Goal: Task Accomplishment & Management: Use online tool/utility

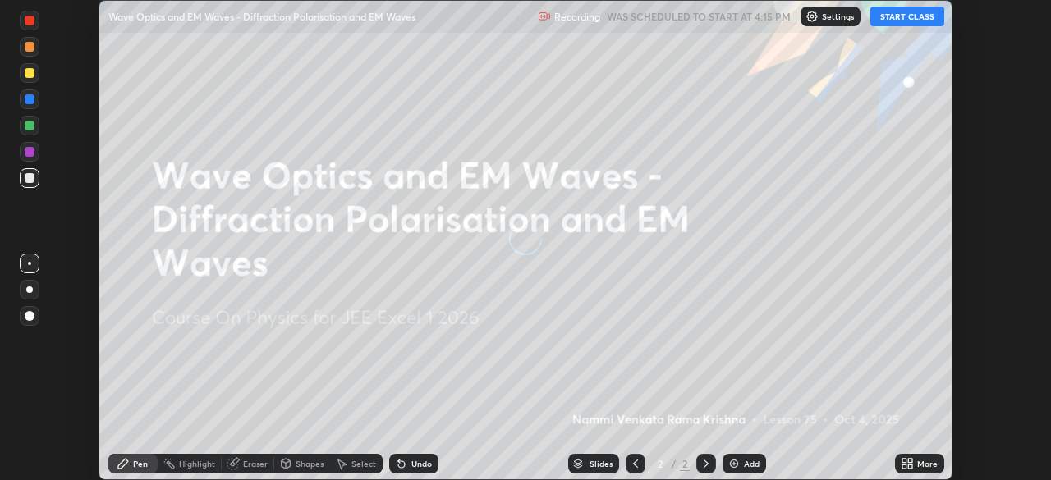
scroll to position [480, 1050]
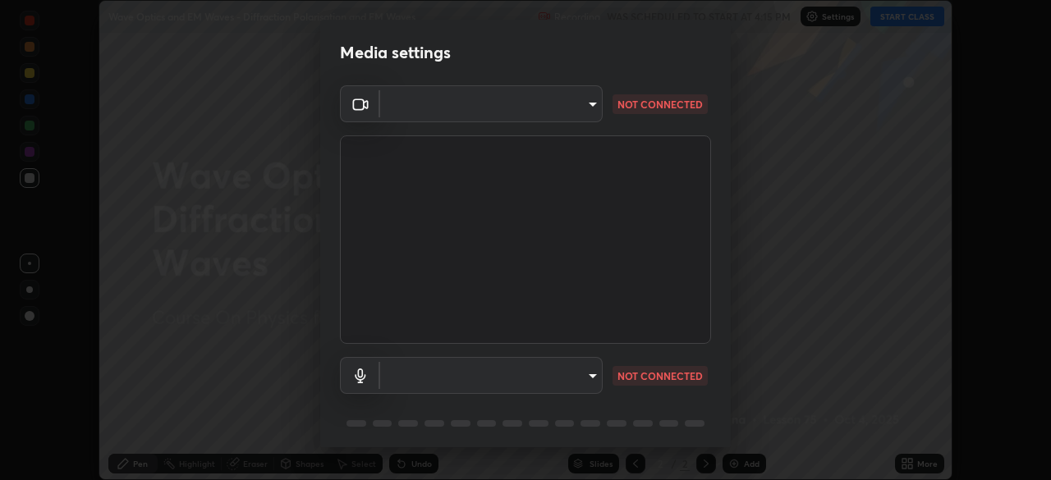
type input "b7be3d6cdc140e722cc9de4be8502babc520c6cce0c95a8ddfe4c3679804a010"
type input "c2c3e2c2ac0cd96940e825a5162d9a4f740722da31b3b92f07ac2e1e53a32515"
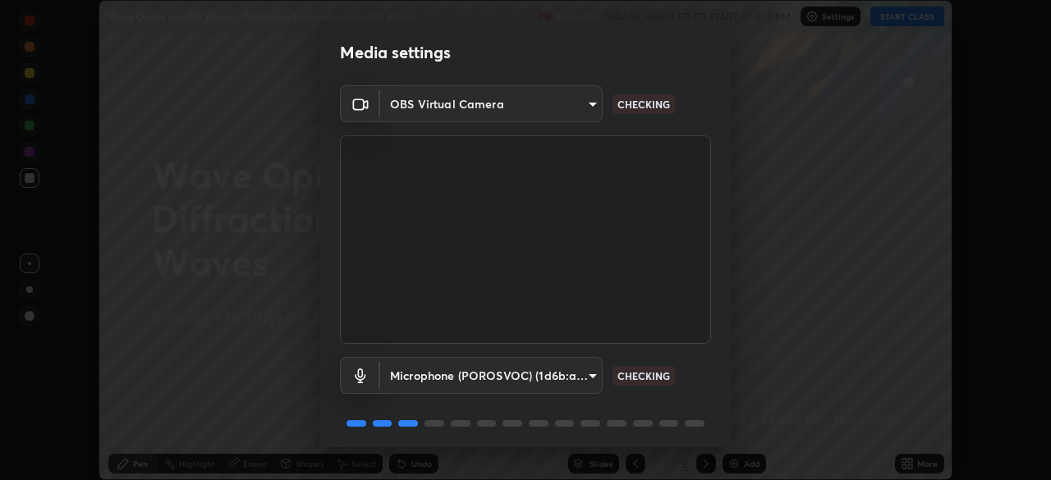
click at [592, 375] on body "Erase all Wave Optics and EM Waves - Diffraction Polarisation and EM Waves Reco…" at bounding box center [525, 240] width 1051 height 480
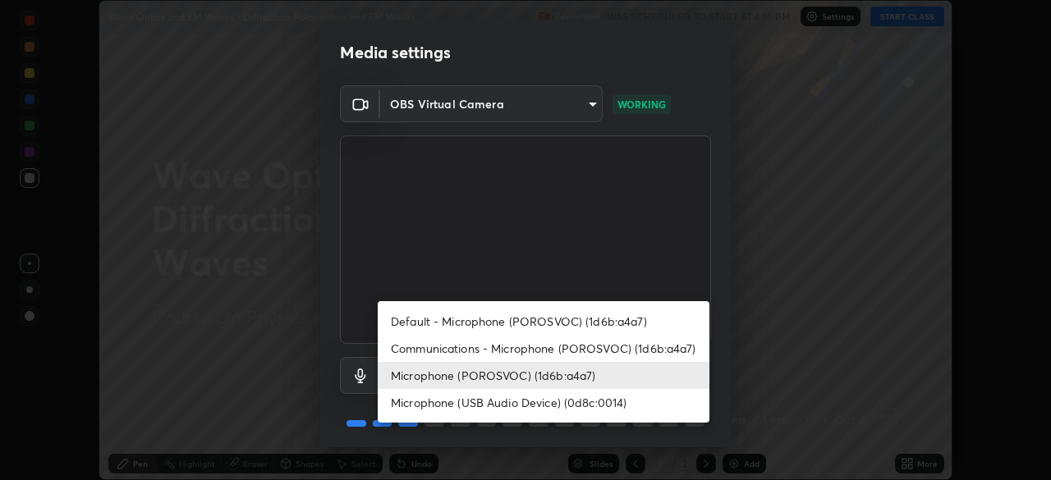
click at [669, 248] on div at bounding box center [525, 240] width 1051 height 480
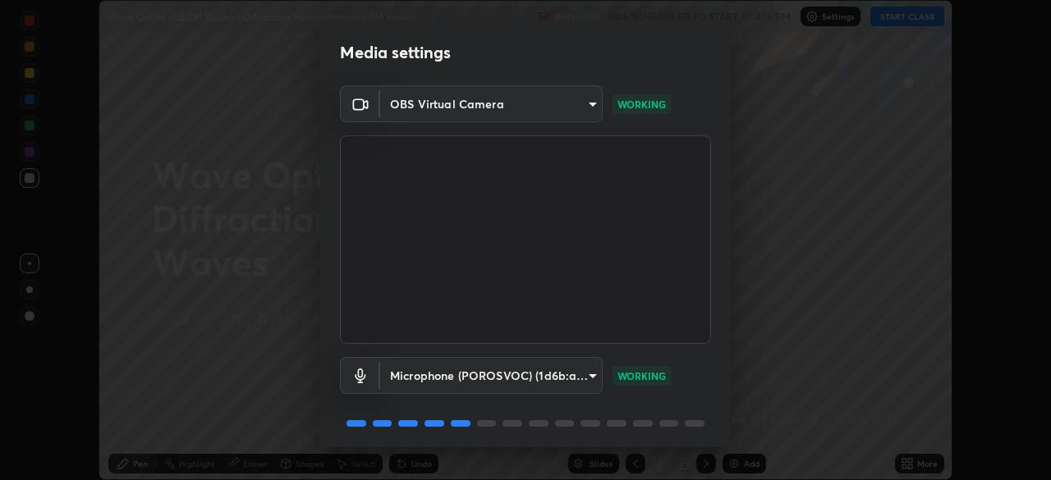
scroll to position [58, 0]
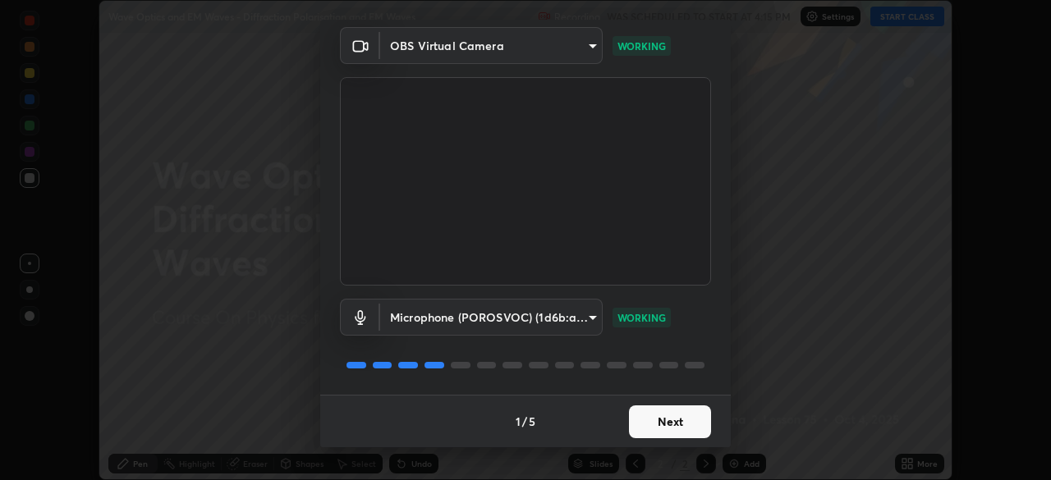
click at [660, 418] on button "Next" at bounding box center [670, 422] width 82 height 33
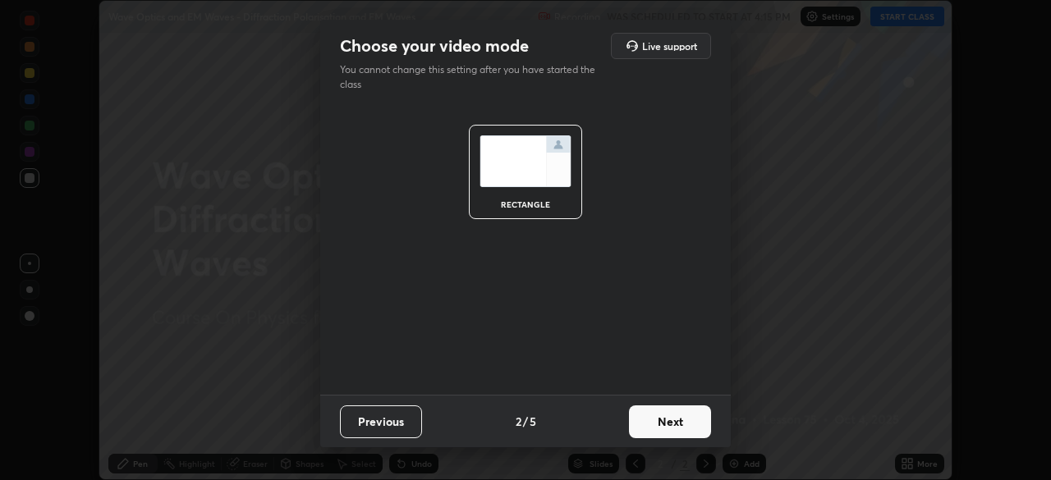
scroll to position [0, 0]
click at [665, 423] on button "Next" at bounding box center [670, 422] width 82 height 33
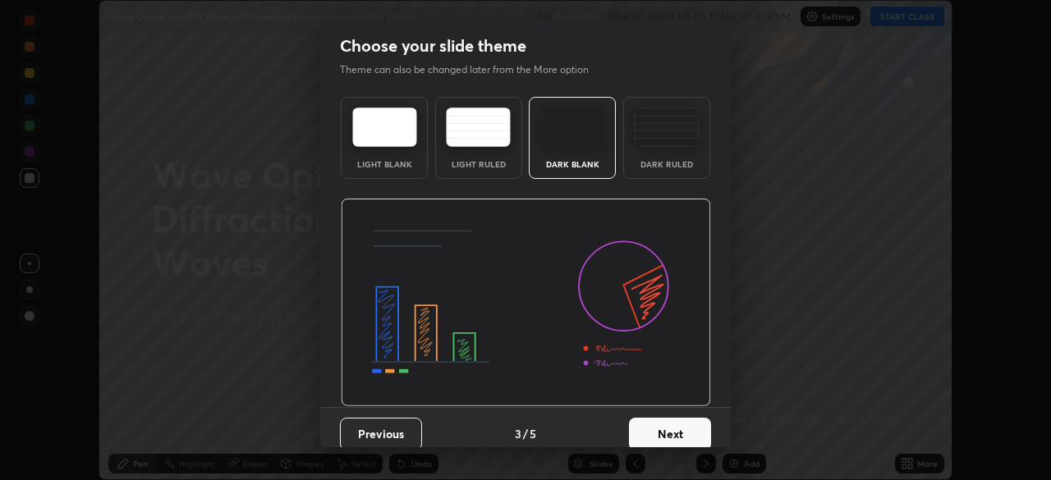
click at [662, 433] on button "Next" at bounding box center [670, 434] width 82 height 33
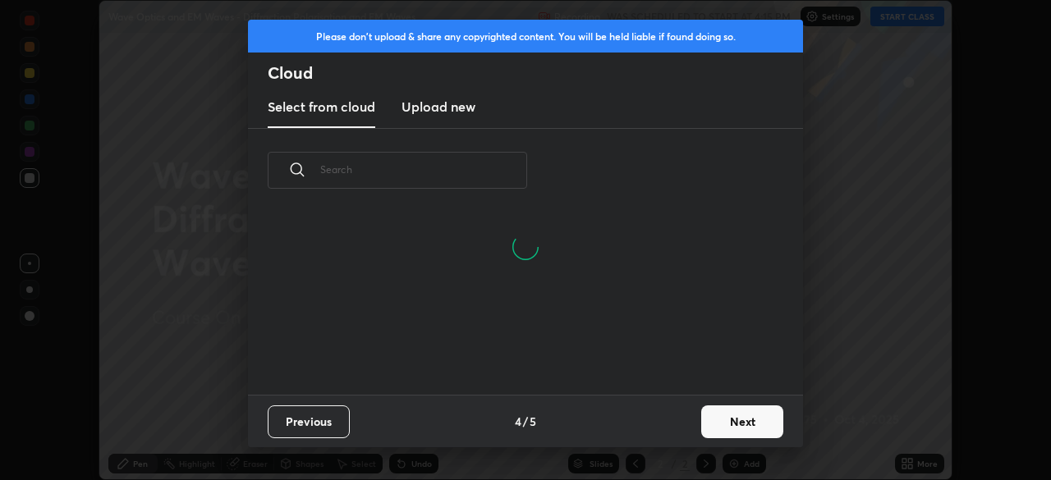
click at [723, 421] on button "Next" at bounding box center [742, 422] width 82 height 33
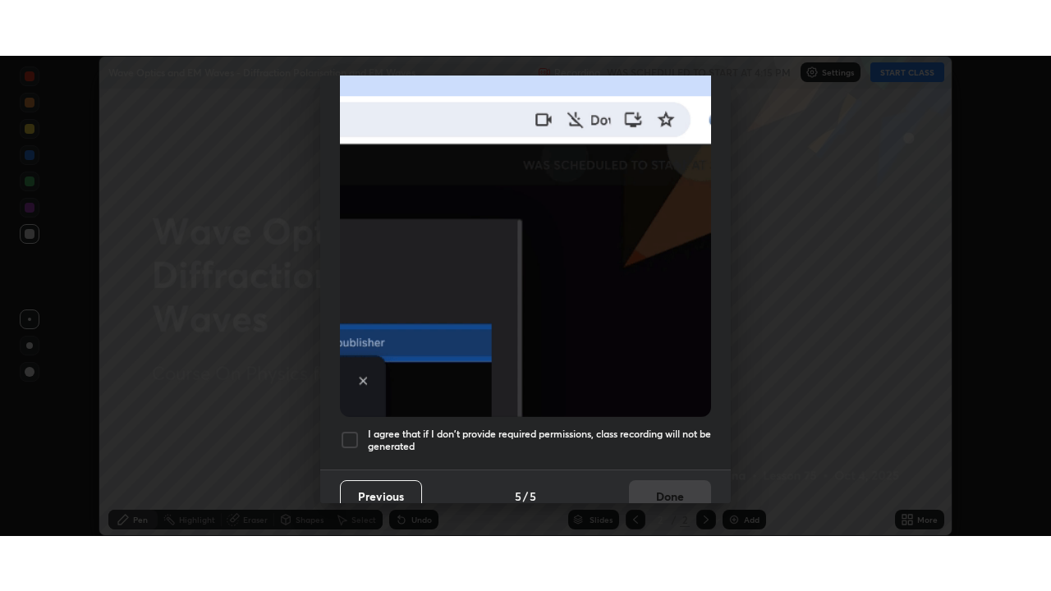
scroll to position [393, 0]
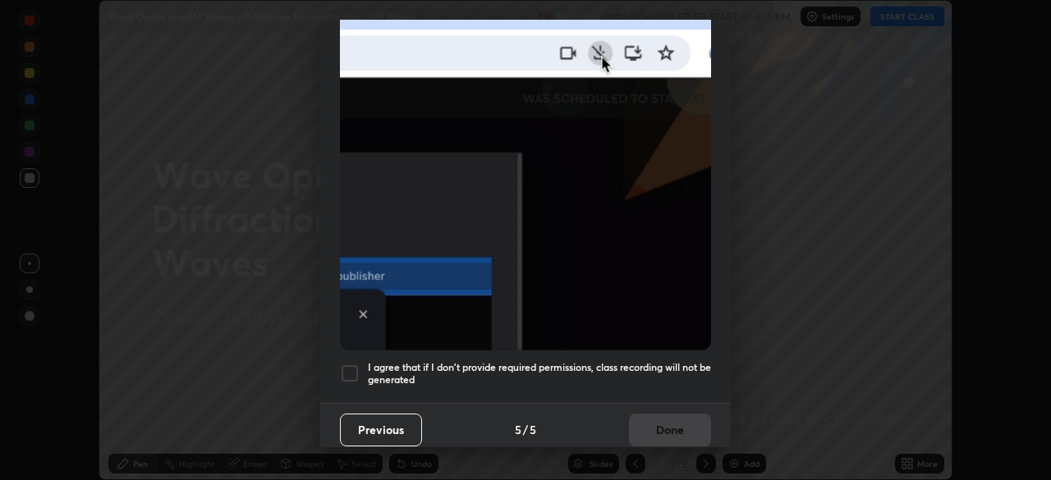
click at [361, 364] on div "I agree that if I don't provide required permissions, class recording will not …" at bounding box center [525, 374] width 371 height 20
click at [656, 428] on button "Done" at bounding box center [670, 430] width 82 height 33
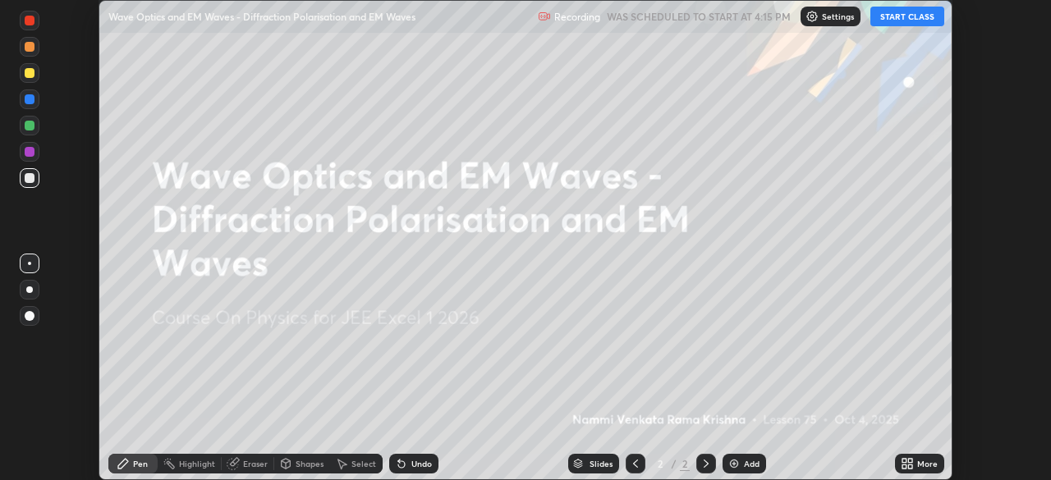
click at [908, 17] on button "START CLASS" at bounding box center [907, 17] width 74 height 20
click at [911, 465] on icon at bounding box center [910, 467] width 4 height 4
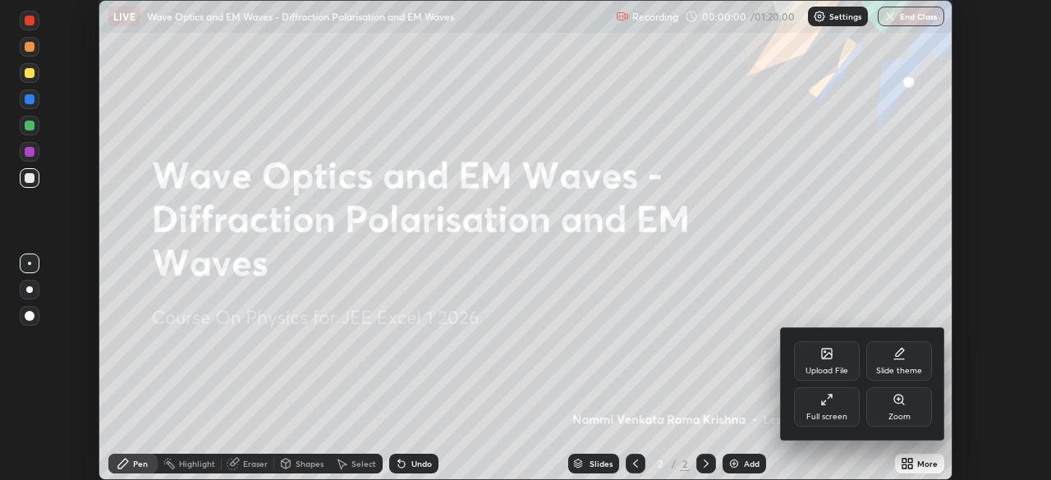
click at [839, 406] on div "Full screen" at bounding box center [827, 407] width 66 height 39
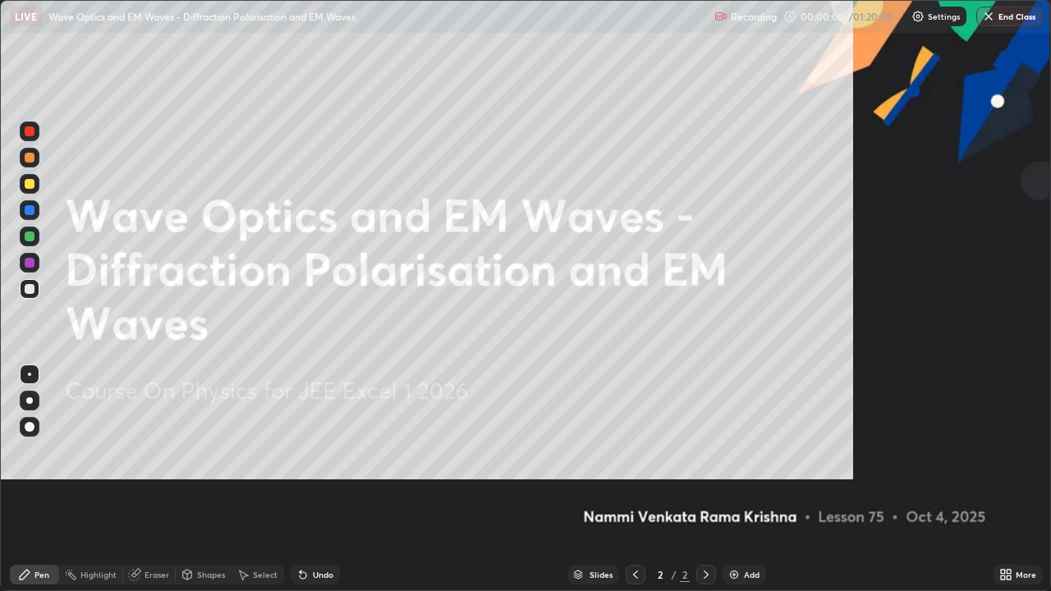
scroll to position [591, 1051]
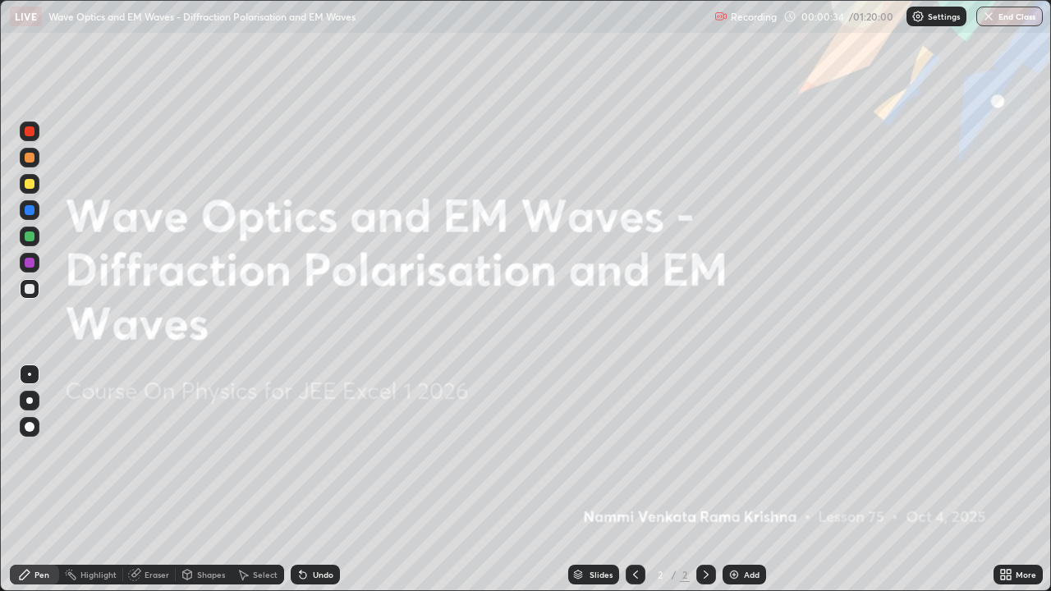
click at [704, 479] on icon at bounding box center [705, 574] width 13 height 13
click at [736, 479] on img at bounding box center [733, 574] width 13 height 13
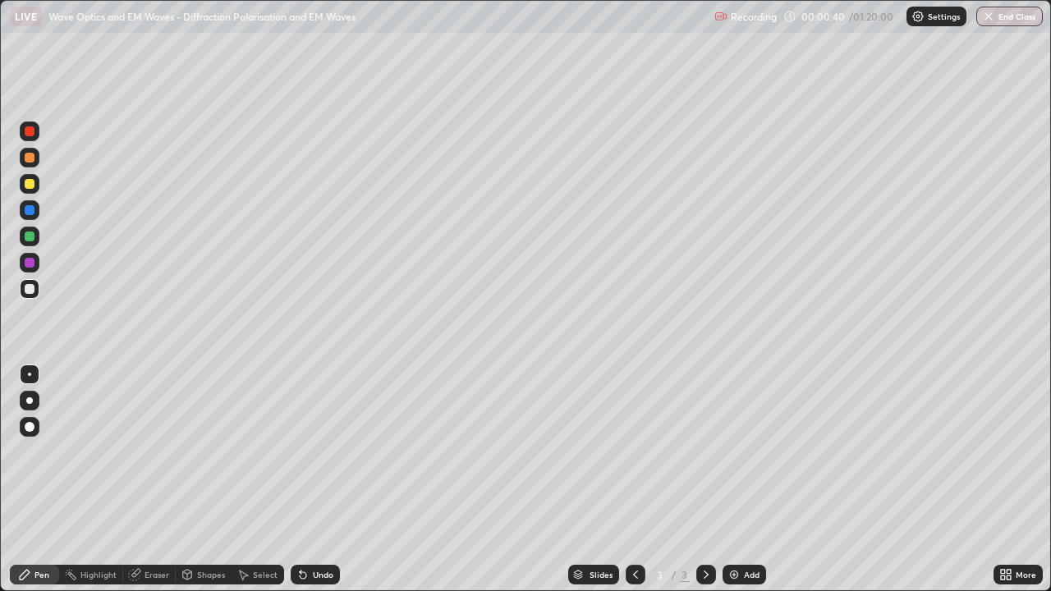
click at [34, 184] on div at bounding box center [30, 184] width 10 height 10
click at [33, 289] on div at bounding box center [30, 289] width 10 height 10
click at [316, 479] on div "Undo" at bounding box center [323, 575] width 21 height 8
click at [30, 158] on div at bounding box center [30, 158] width 10 height 10
click at [31, 287] on div at bounding box center [30, 289] width 10 height 10
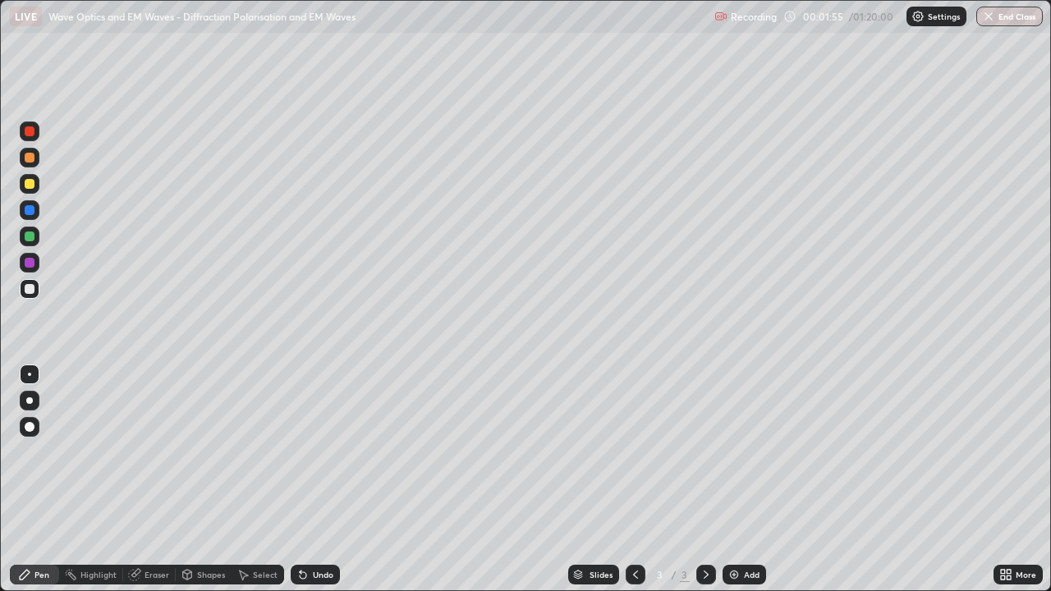
click at [154, 479] on div "Eraser" at bounding box center [156, 575] width 25 height 8
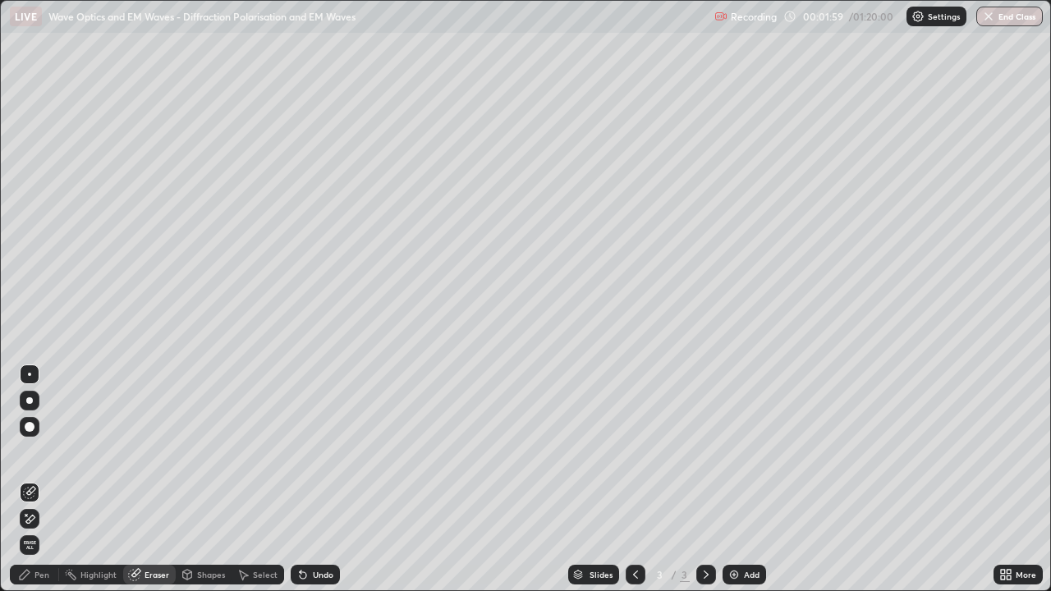
click at [48, 479] on div "Pen" at bounding box center [34, 575] width 49 height 20
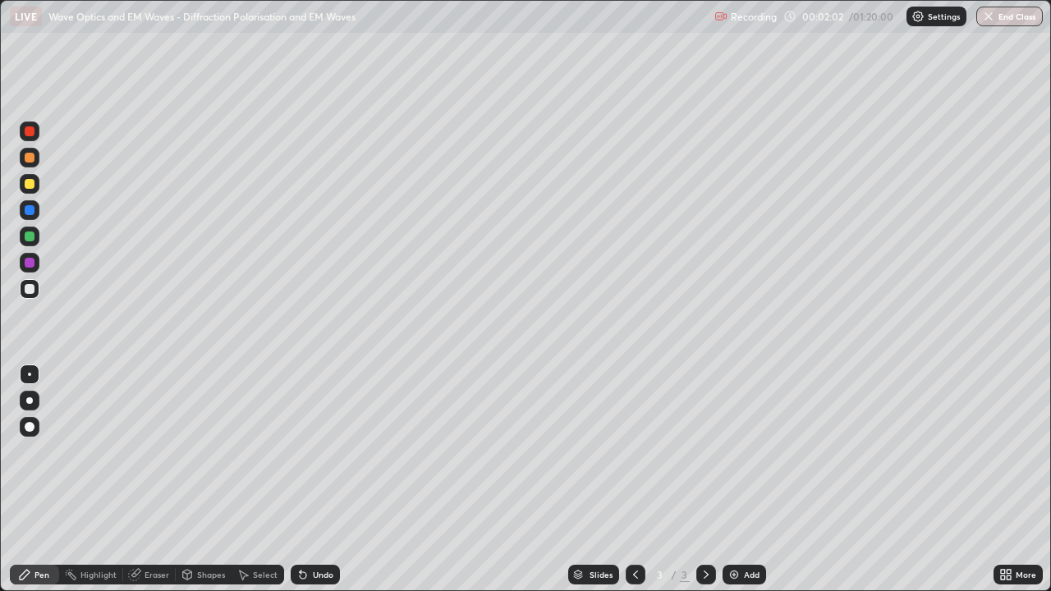
click at [34, 270] on div at bounding box center [30, 263] width 20 height 20
click at [32, 288] on div at bounding box center [30, 289] width 10 height 10
click at [29, 182] on div at bounding box center [30, 184] width 10 height 10
click at [30, 289] on div at bounding box center [30, 289] width 10 height 10
click at [204, 479] on div "Shapes" at bounding box center [211, 575] width 28 height 8
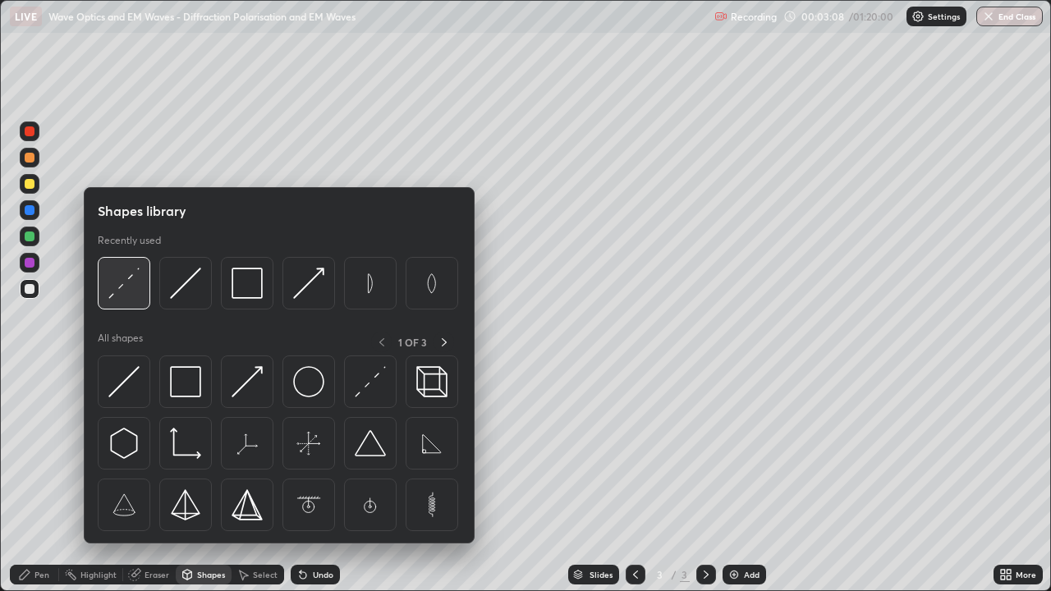
click at [127, 287] on img at bounding box center [123, 283] width 31 height 31
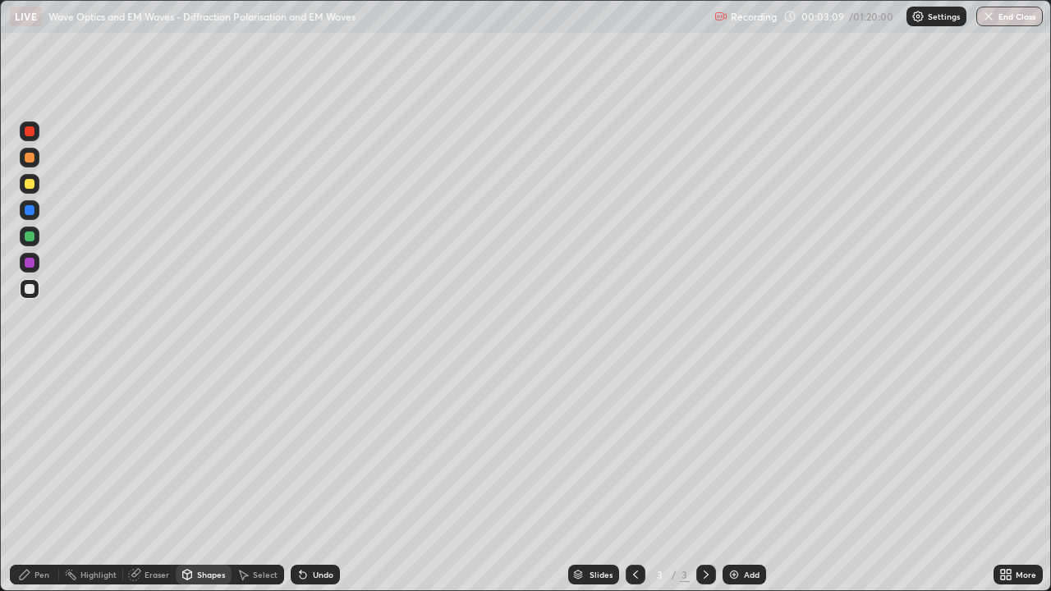
click at [34, 159] on div at bounding box center [30, 158] width 10 height 10
click at [37, 263] on div at bounding box center [30, 263] width 20 height 20
click at [203, 479] on div "Shapes" at bounding box center [211, 575] width 28 height 8
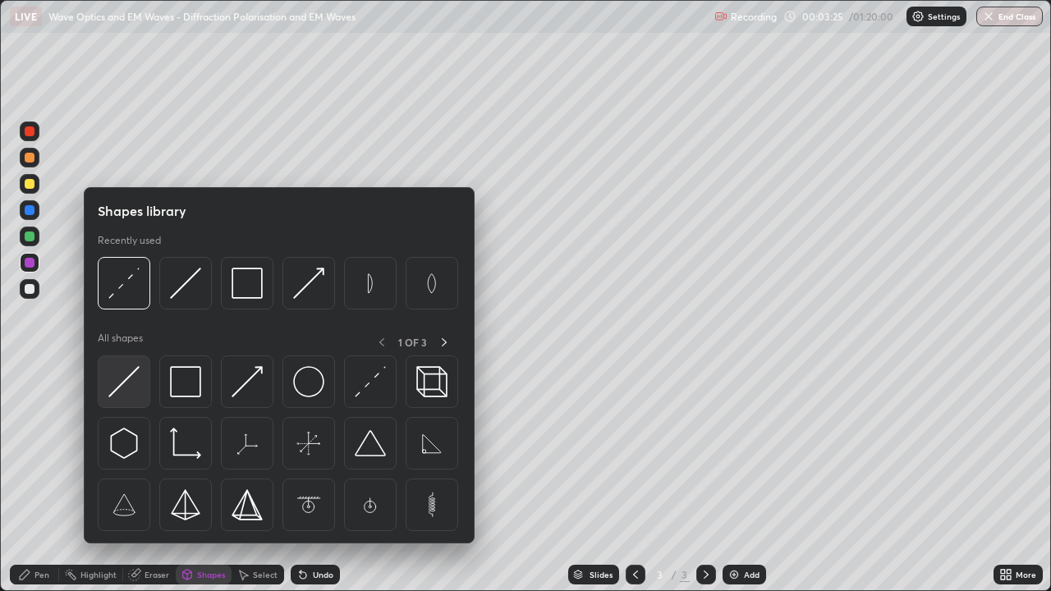
click at [131, 386] on img at bounding box center [123, 381] width 31 height 31
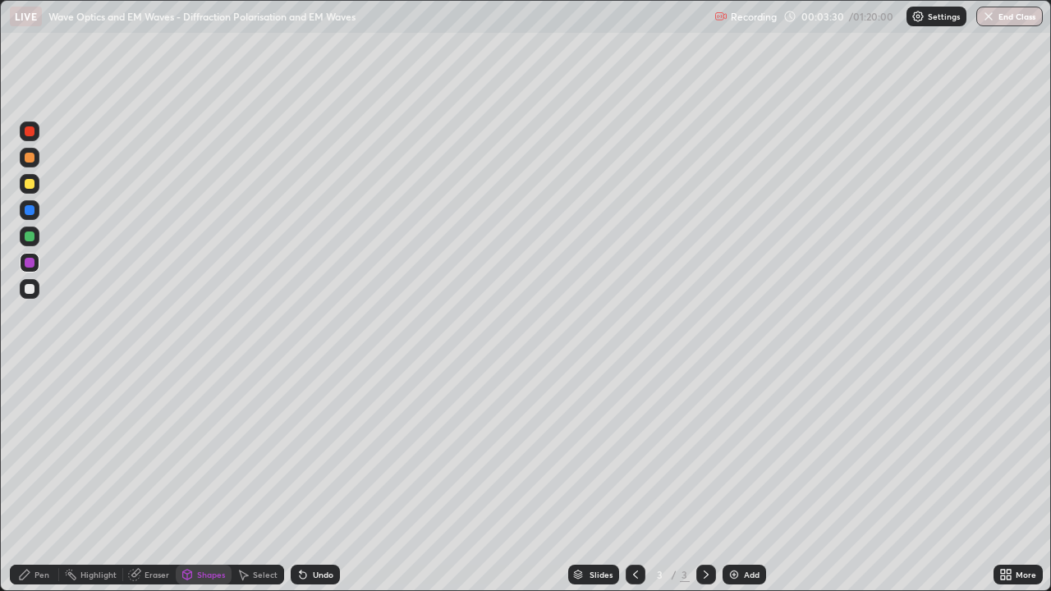
click at [319, 479] on div "Undo" at bounding box center [323, 575] width 21 height 8
click at [314, 479] on div "Undo" at bounding box center [323, 575] width 21 height 8
click at [300, 479] on icon at bounding box center [301, 572] width 2 height 2
click at [310, 479] on div "Undo" at bounding box center [315, 575] width 49 height 20
click at [48, 479] on div "Pen" at bounding box center [41, 575] width 15 height 8
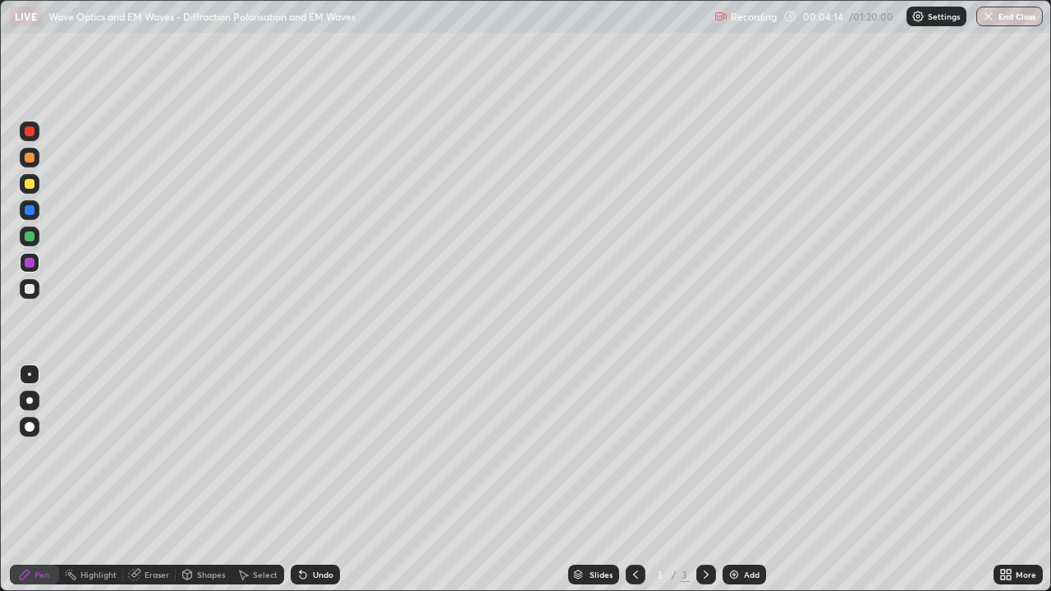
click at [35, 291] on div at bounding box center [30, 289] width 20 height 20
click at [158, 479] on div "Eraser" at bounding box center [156, 575] width 25 height 8
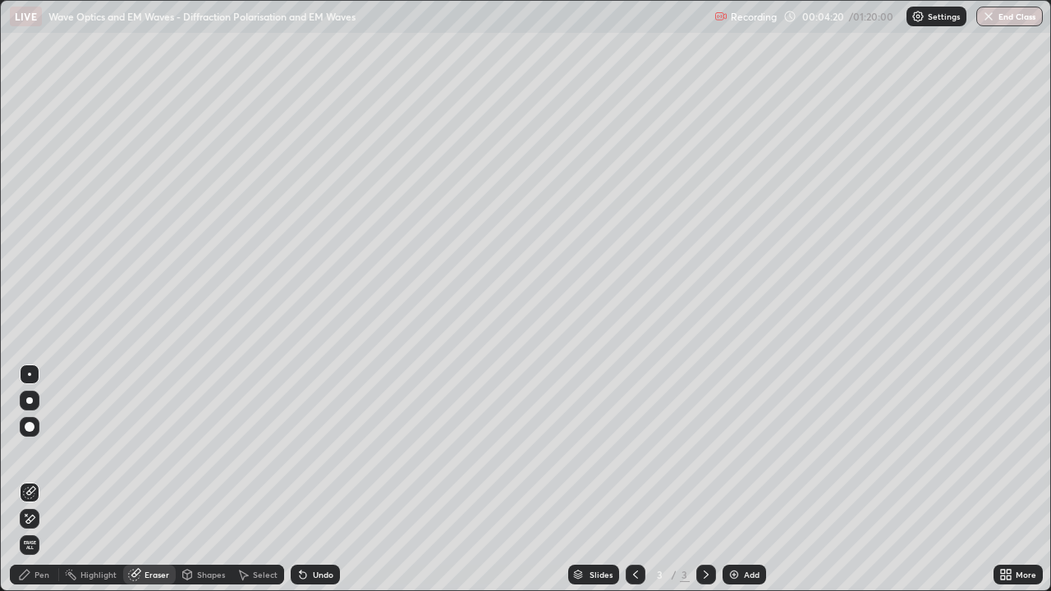
click at [49, 479] on div "Pen" at bounding box center [34, 575] width 49 height 20
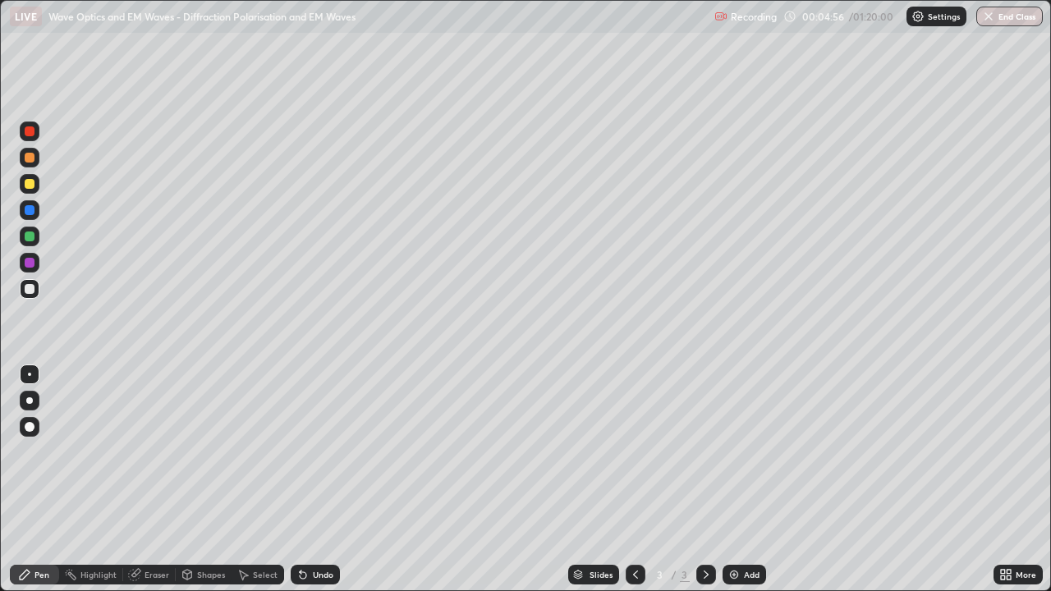
click at [218, 479] on div "Shapes" at bounding box center [211, 575] width 28 height 8
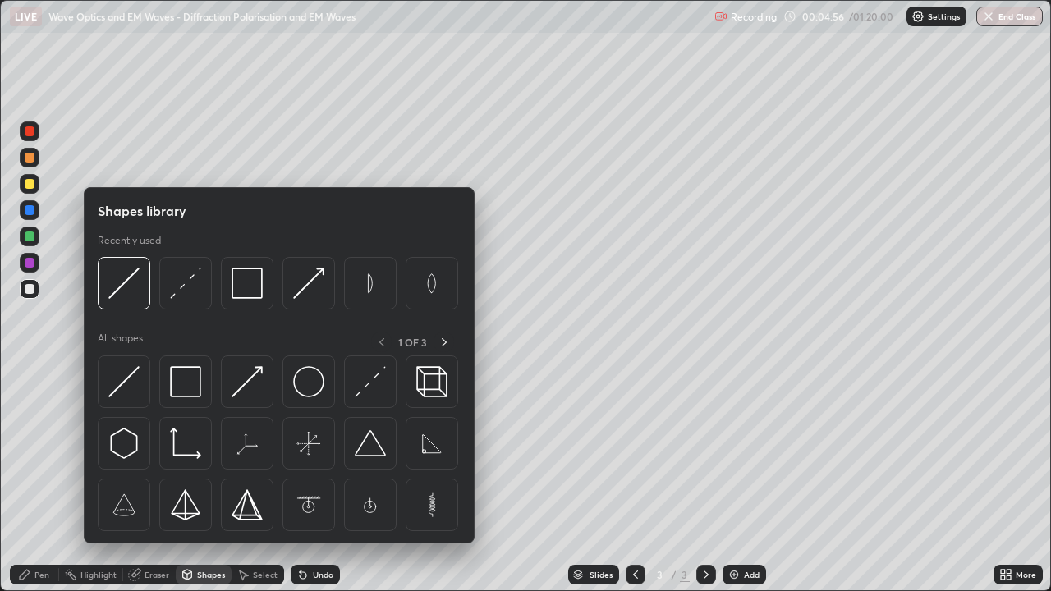
click at [266, 479] on div "Select" at bounding box center [265, 575] width 25 height 8
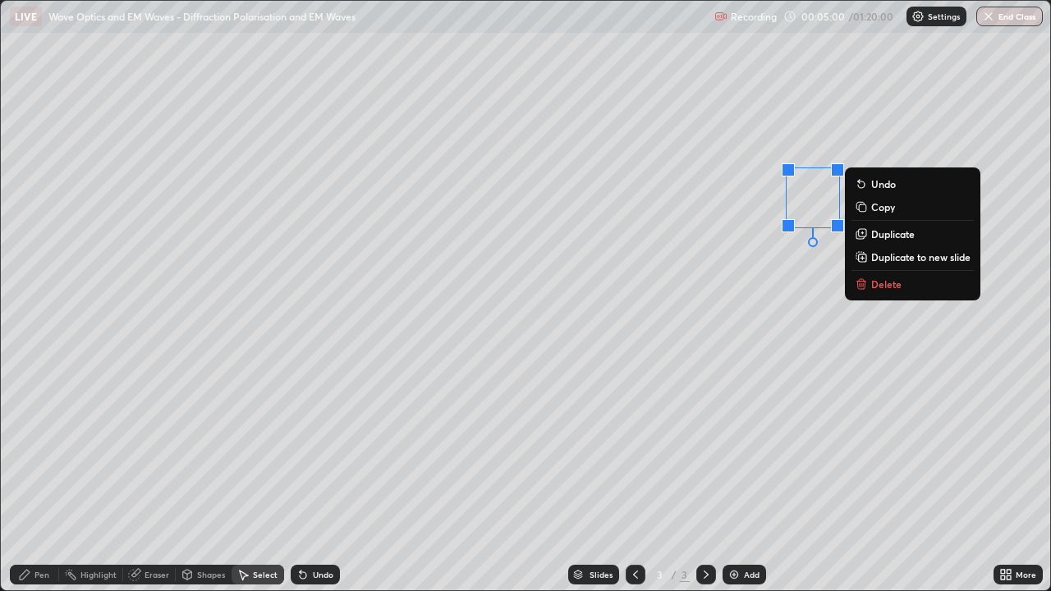
click at [48, 479] on div "Pen" at bounding box center [34, 575] width 49 height 20
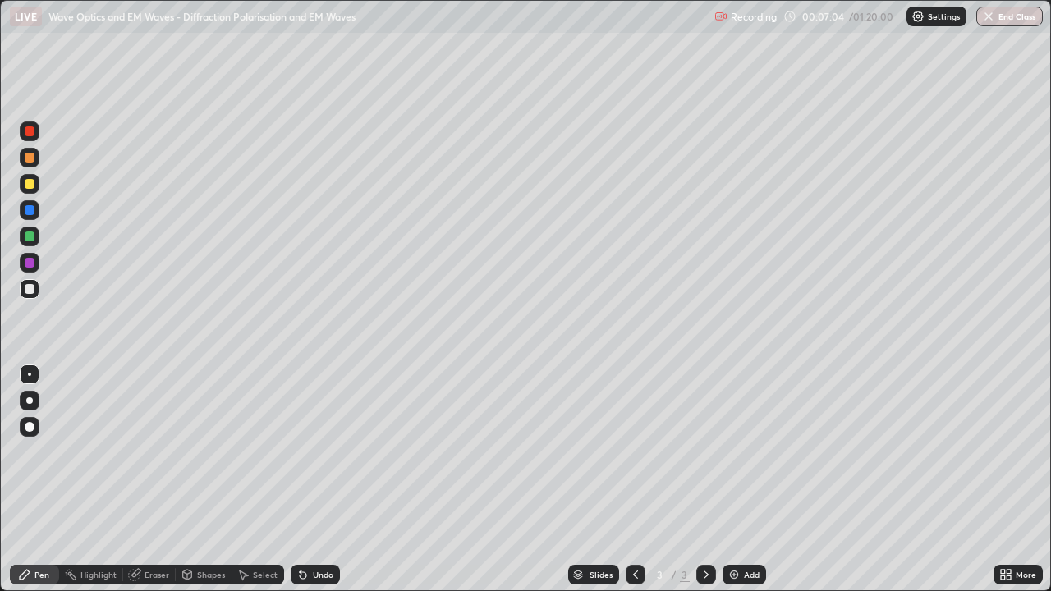
click at [31, 236] on div at bounding box center [30, 237] width 10 height 10
click at [31, 267] on div at bounding box center [30, 263] width 10 height 10
click at [35, 288] on div at bounding box center [30, 289] width 20 height 20
click at [30, 237] on div at bounding box center [30, 237] width 10 height 10
click at [34, 289] on div at bounding box center [30, 289] width 10 height 10
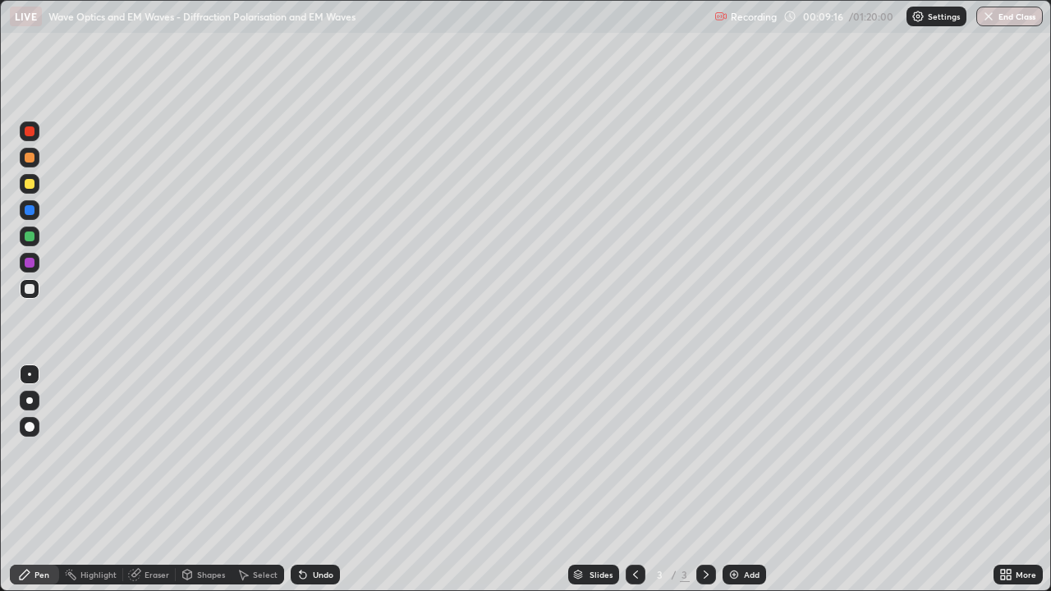
click at [262, 479] on div "Select" at bounding box center [265, 575] width 25 height 8
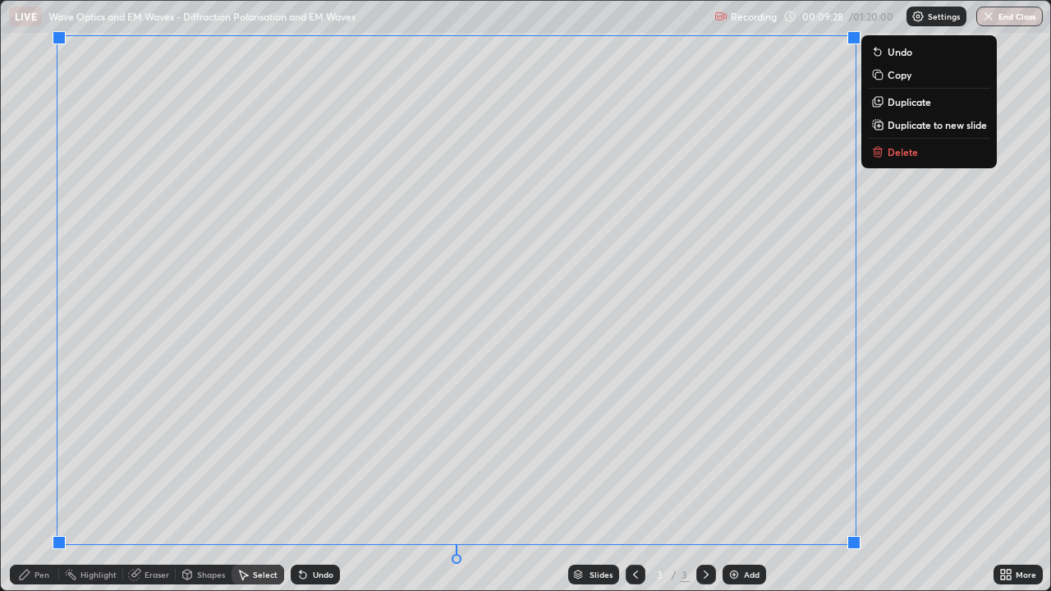
click at [40, 445] on div "Erase all" at bounding box center [29, 295] width 39 height 525
click at [111, 357] on div "0 ° Undo Copy Duplicate Duplicate to new slide Delete" at bounding box center [525, 295] width 1049 height 589
click at [926, 479] on div "0 ° Undo Copy Duplicate Duplicate to new slide Delete" at bounding box center [525, 295] width 1049 height 589
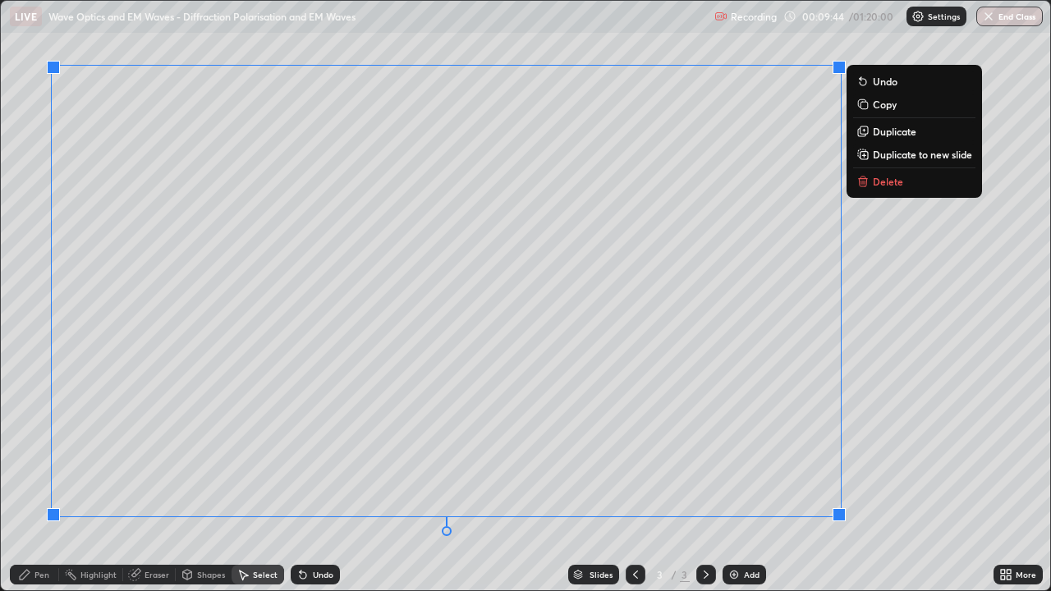
click at [490, 479] on div "0 ° Undo Copy Duplicate Duplicate to new slide Delete" at bounding box center [525, 295] width 1049 height 589
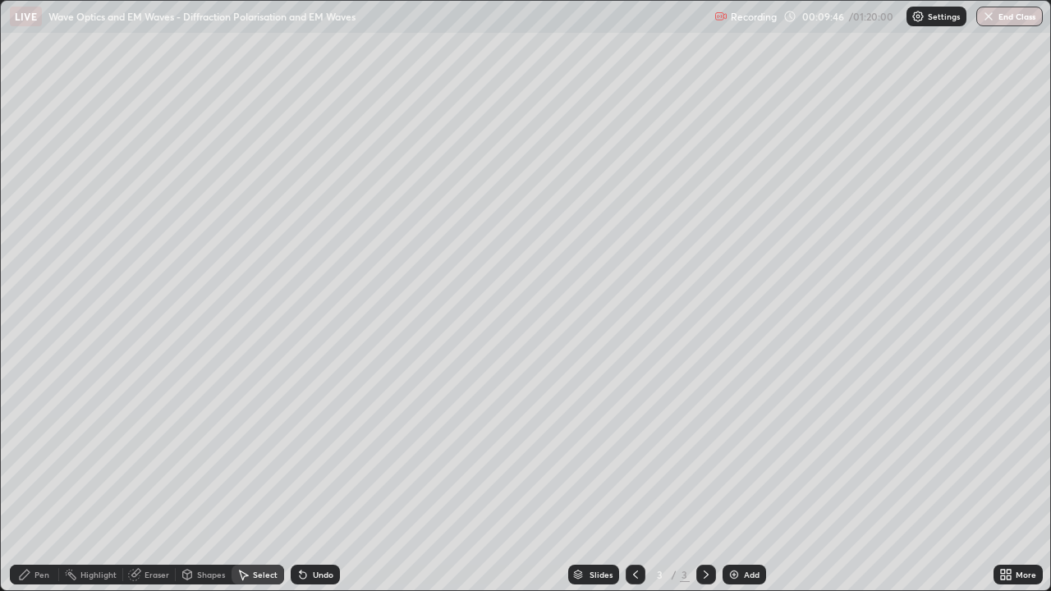
click at [48, 479] on div "Pen" at bounding box center [41, 575] width 15 height 8
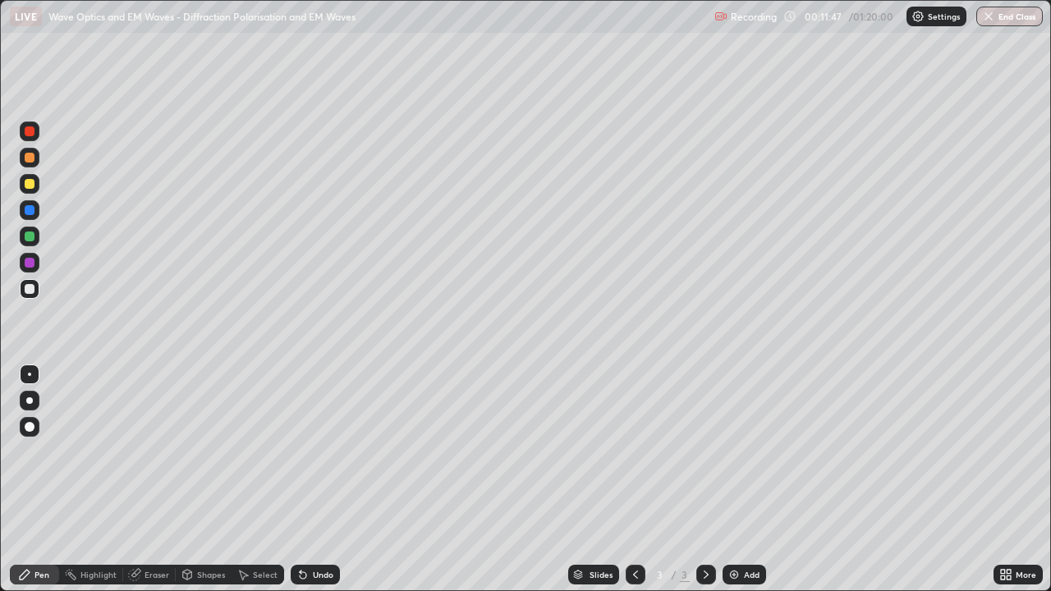
click at [33, 153] on div at bounding box center [30, 158] width 10 height 10
click at [41, 479] on div "Pen" at bounding box center [34, 575] width 49 height 20
click at [36, 292] on div at bounding box center [30, 289] width 20 height 20
click at [30, 158] on div at bounding box center [30, 158] width 10 height 10
click at [31, 288] on div at bounding box center [30, 289] width 10 height 10
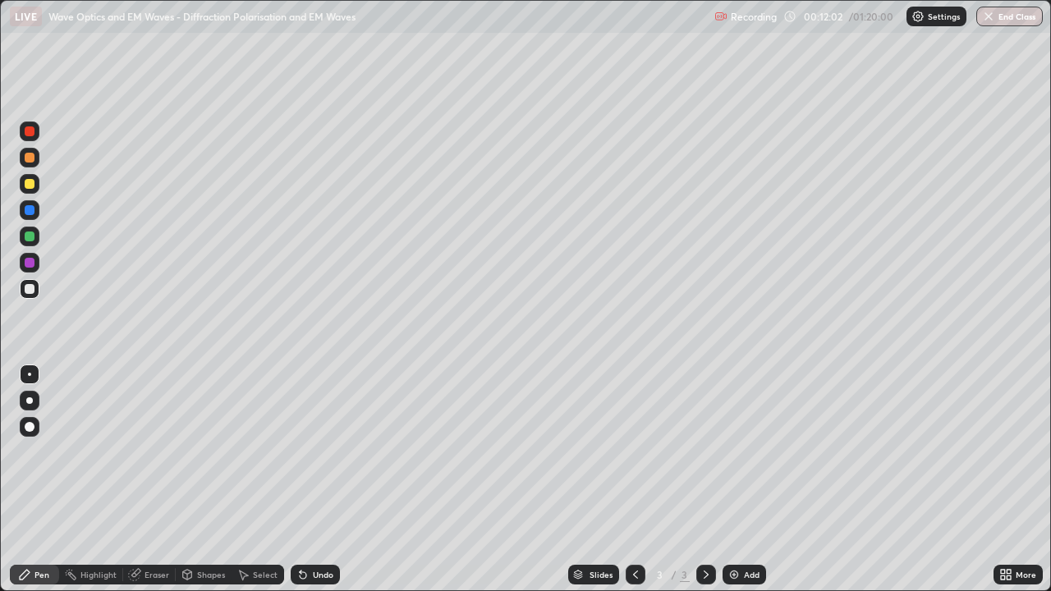
click at [32, 241] on div at bounding box center [30, 237] width 10 height 10
click at [30, 289] on div at bounding box center [30, 289] width 10 height 10
click at [326, 479] on div "Undo" at bounding box center [323, 575] width 21 height 8
click at [324, 479] on div "Undo" at bounding box center [323, 575] width 21 height 8
click at [328, 479] on div "Undo" at bounding box center [323, 575] width 21 height 8
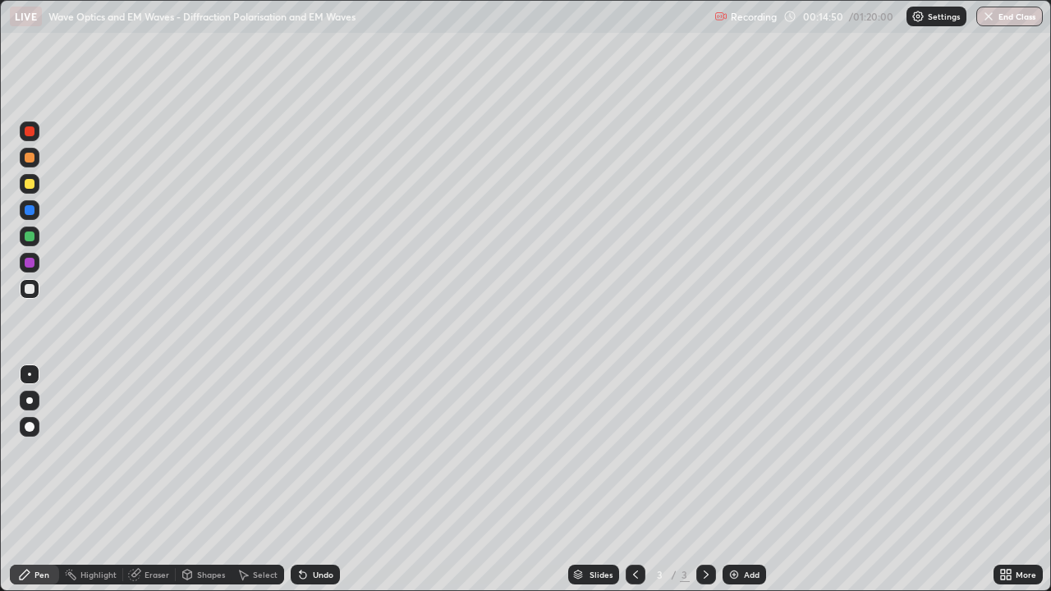
click at [162, 479] on div "Eraser" at bounding box center [156, 575] width 25 height 8
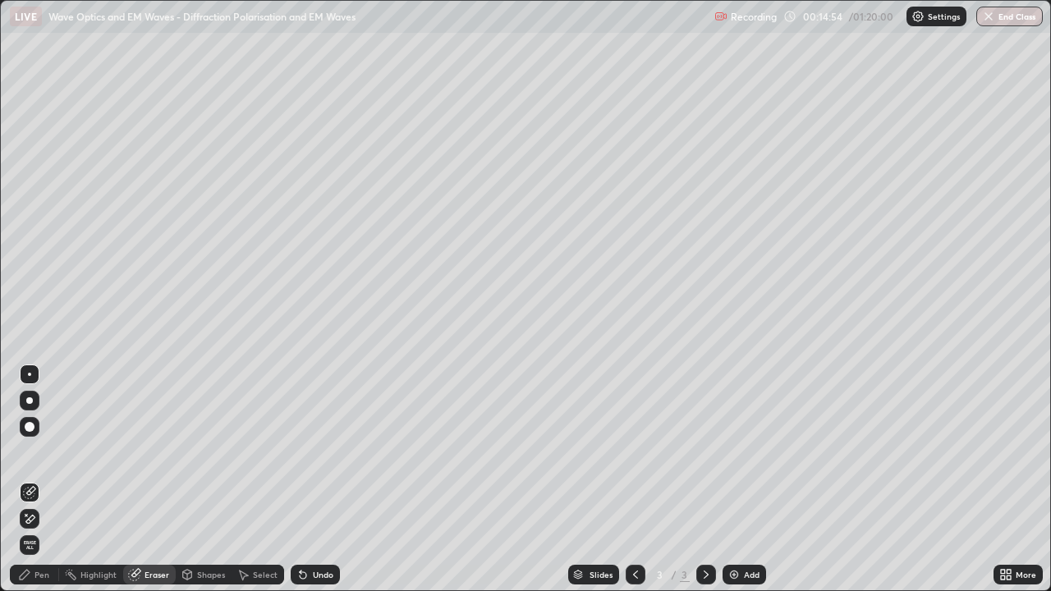
click at [49, 479] on div "Pen" at bounding box center [34, 575] width 49 height 20
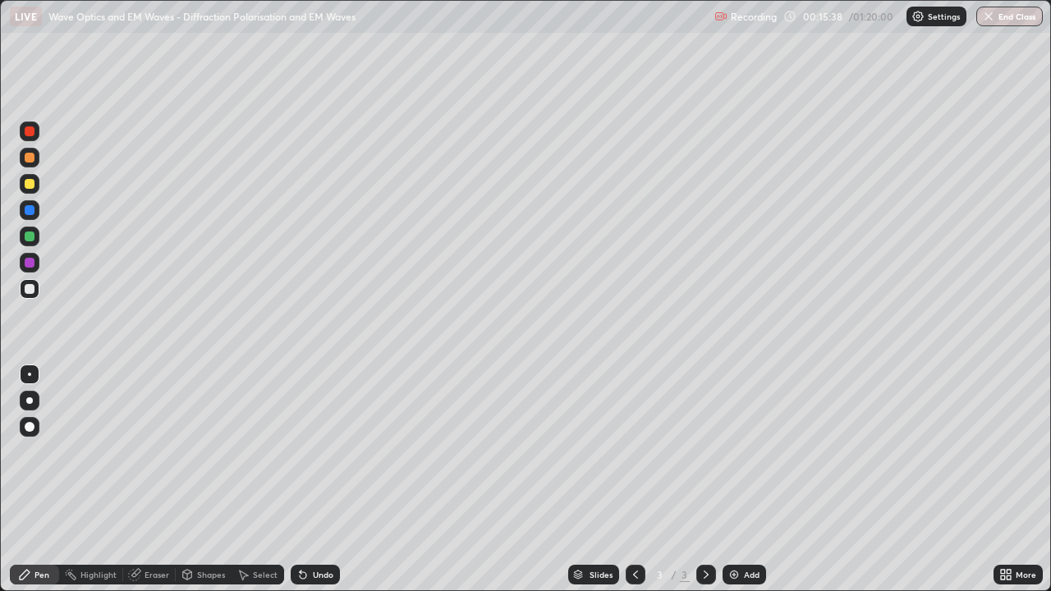
click at [30, 186] on div at bounding box center [30, 184] width 10 height 10
click at [704, 479] on icon at bounding box center [705, 574] width 13 height 13
click at [735, 479] on img at bounding box center [733, 574] width 13 height 13
click at [34, 158] on div at bounding box center [30, 158] width 10 height 10
click at [255, 479] on div "Select" at bounding box center [265, 575] width 25 height 8
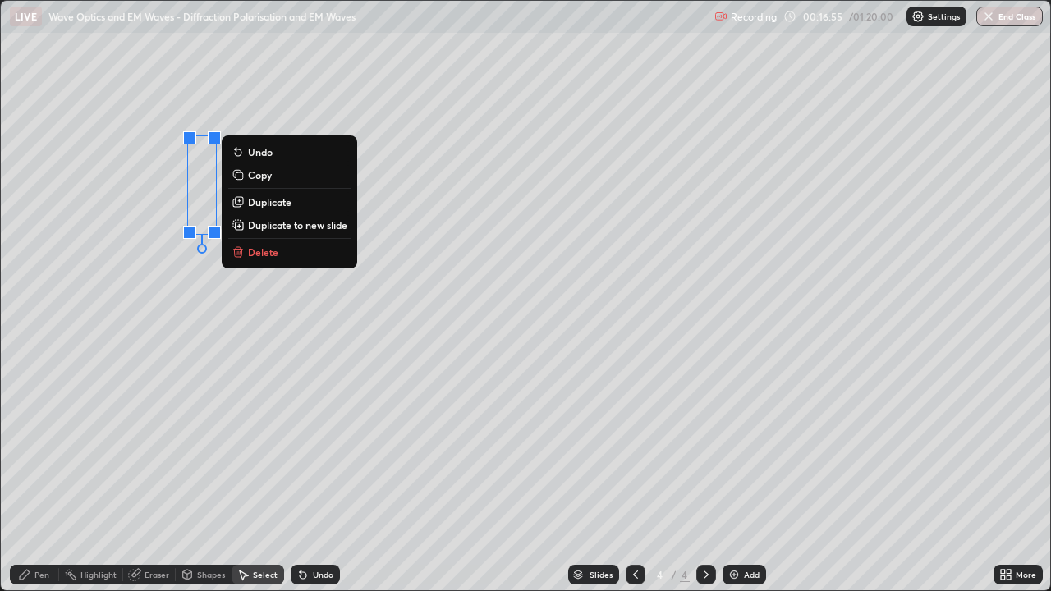
click at [268, 201] on p "Duplicate" at bounding box center [270, 201] width 44 height 13
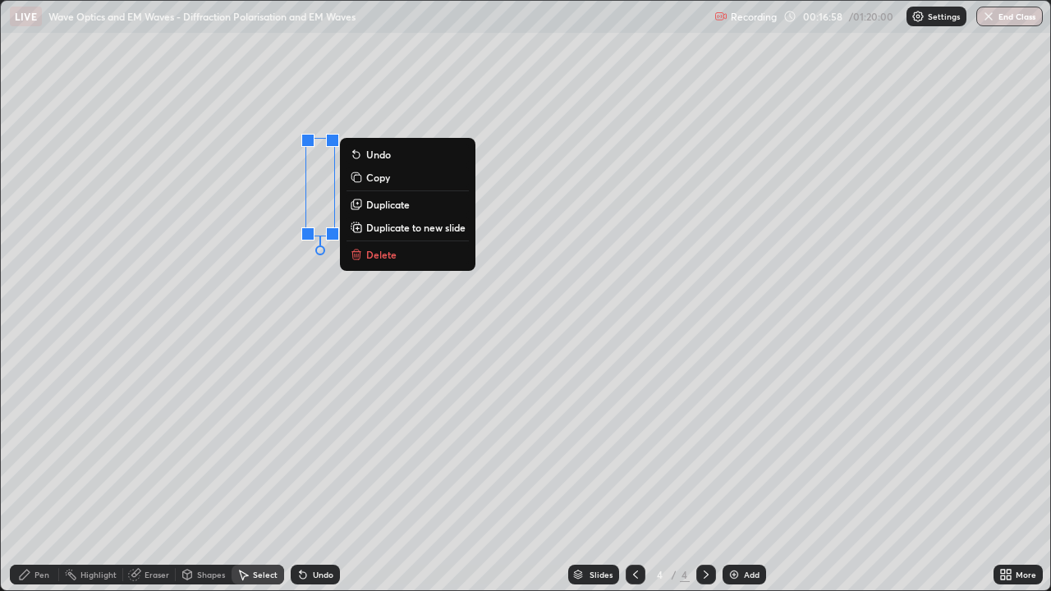
click at [47, 479] on div "Pen" at bounding box center [41, 575] width 15 height 8
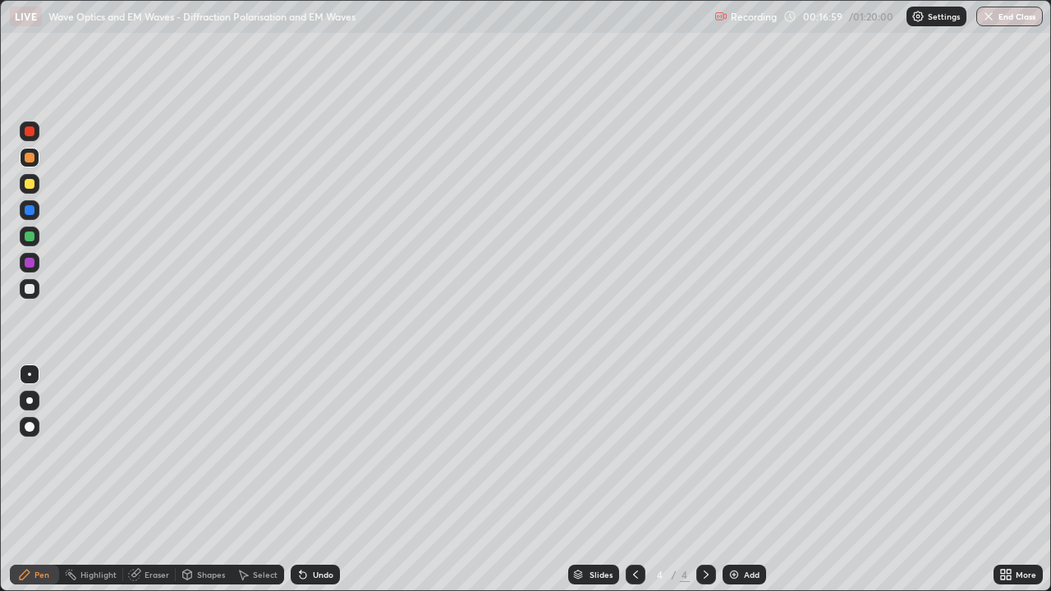
click at [200, 479] on div "Shapes" at bounding box center [204, 575] width 56 height 20
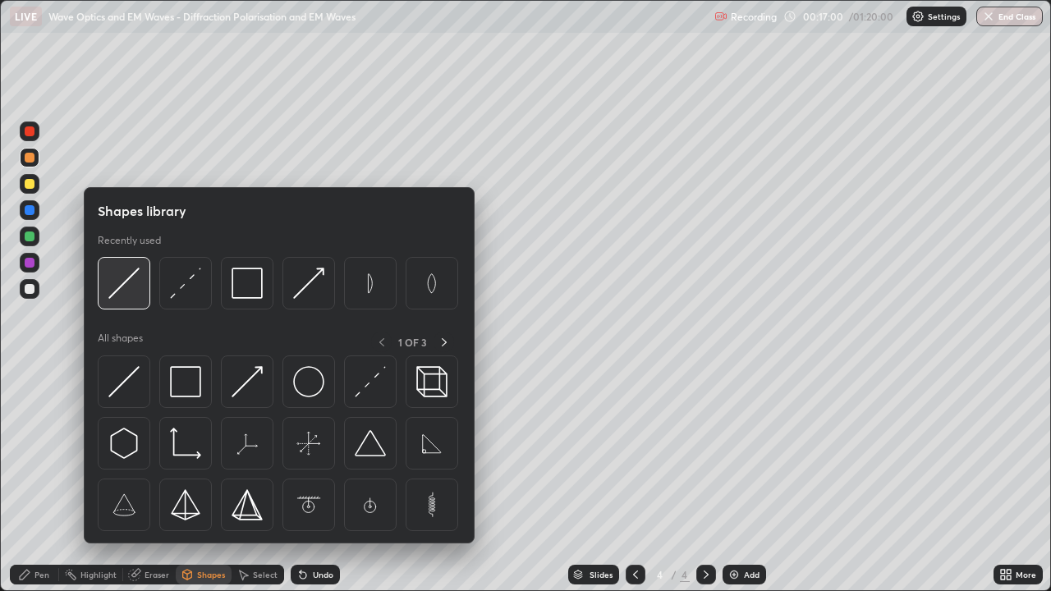
click at [126, 294] on img at bounding box center [123, 283] width 31 height 31
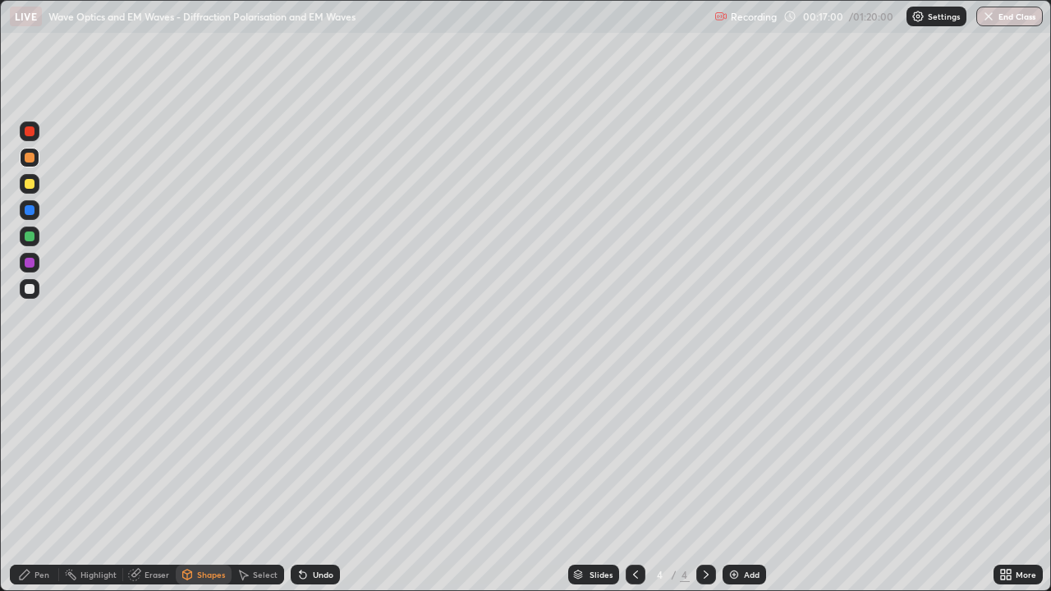
click at [37, 262] on div at bounding box center [30, 263] width 20 height 20
click at [30, 290] on div at bounding box center [30, 289] width 10 height 10
click at [300, 479] on icon at bounding box center [303, 575] width 7 height 7
click at [46, 479] on div "Pen" at bounding box center [41, 575] width 15 height 8
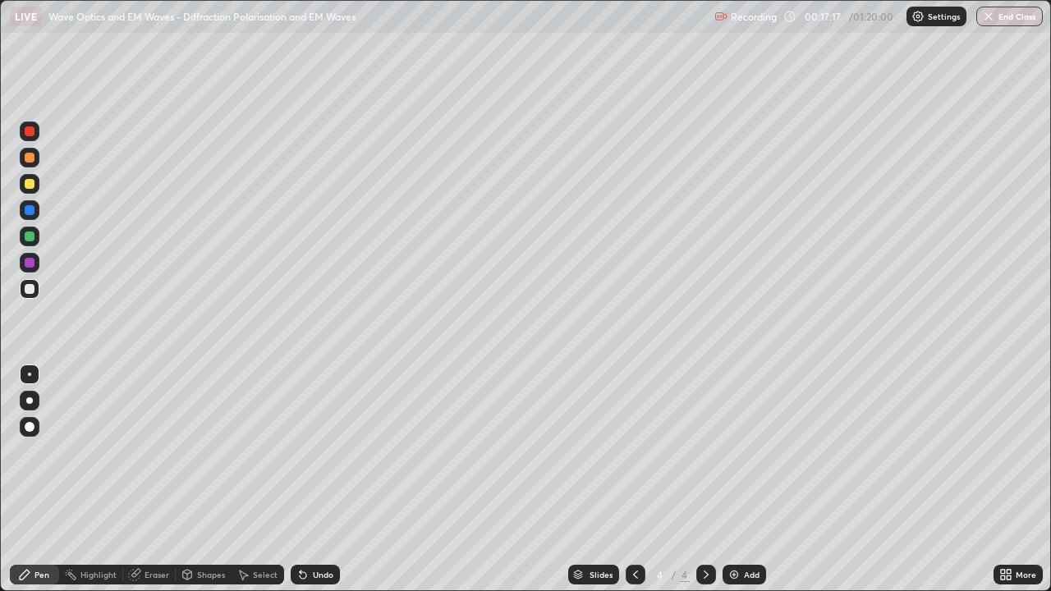
click at [30, 230] on div at bounding box center [30, 237] width 20 height 20
click at [44, 479] on div "Pen" at bounding box center [41, 575] width 15 height 8
click at [31, 287] on div at bounding box center [30, 289] width 10 height 10
click at [30, 236] on div at bounding box center [30, 237] width 10 height 10
click at [300, 479] on icon at bounding box center [301, 572] width 2 height 2
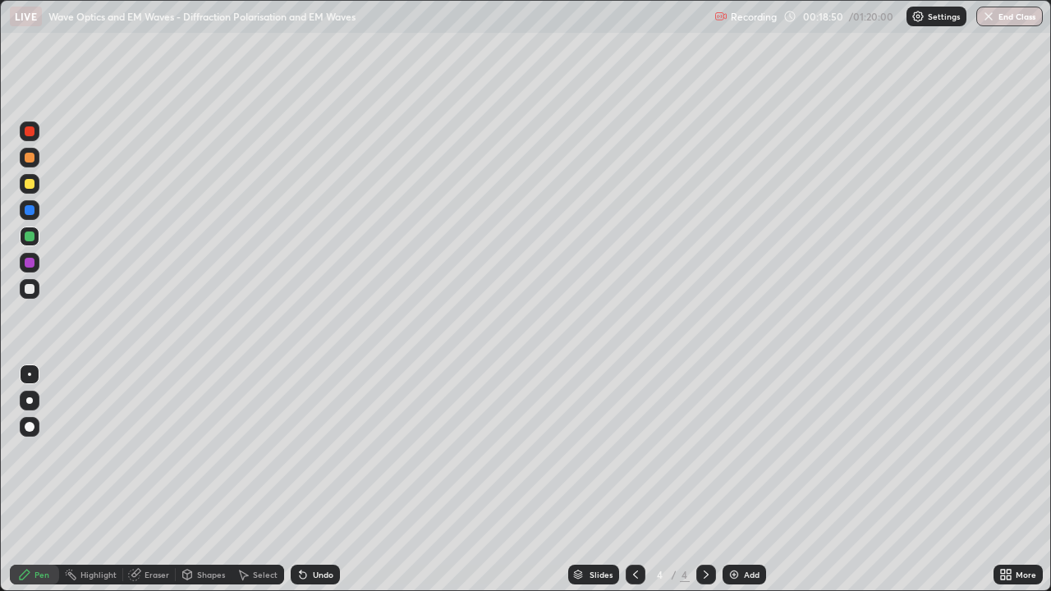
click at [300, 479] on icon at bounding box center [303, 575] width 7 height 7
click at [30, 289] on div at bounding box center [30, 289] width 10 height 10
click at [30, 132] on div at bounding box center [30, 131] width 10 height 10
click at [33, 291] on div at bounding box center [30, 289] width 10 height 10
click at [633, 479] on icon at bounding box center [635, 574] width 13 height 13
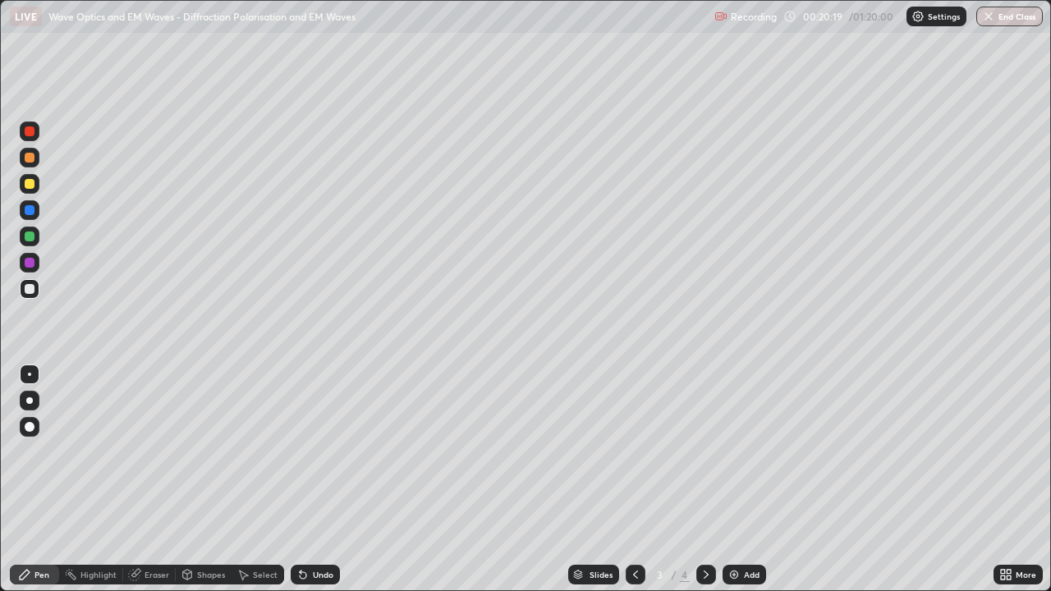
click at [704, 479] on icon at bounding box center [705, 574] width 13 height 13
click at [30, 186] on div at bounding box center [30, 184] width 10 height 10
click at [207, 479] on div "Shapes" at bounding box center [211, 575] width 28 height 8
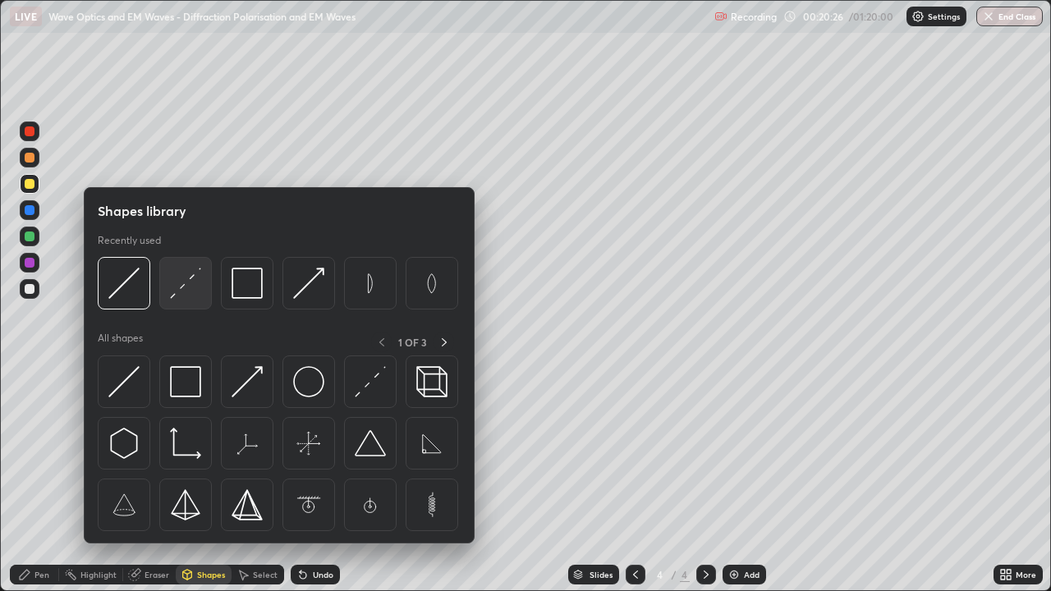
click at [187, 287] on img at bounding box center [185, 283] width 31 height 31
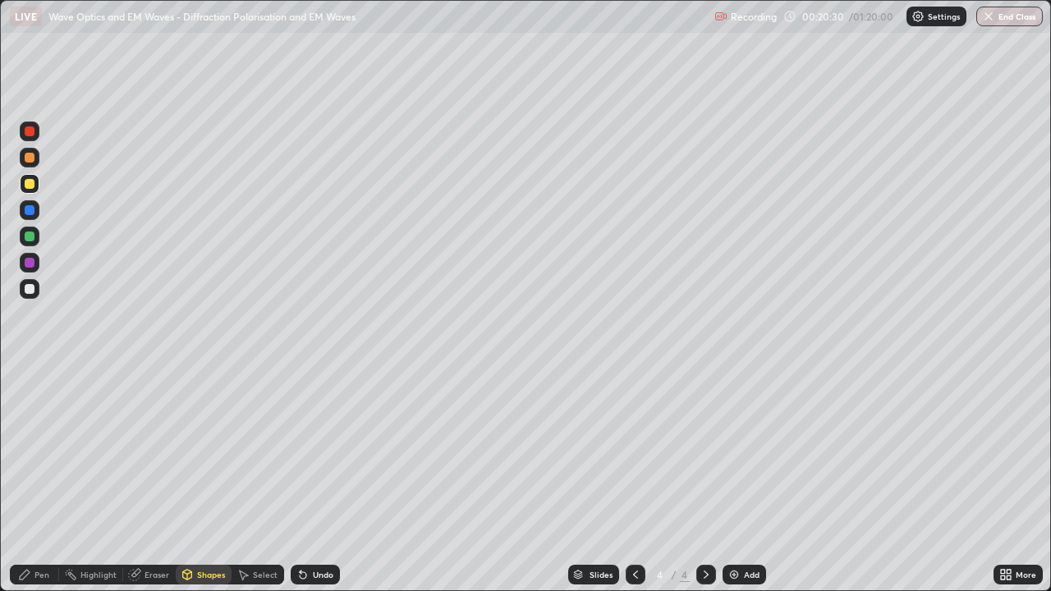
click at [30, 289] on div at bounding box center [30, 289] width 10 height 10
click at [325, 479] on div "Undo" at bounding box center [323, 575] width 21 height 8
click at [48, 479] on div "Pen" at bounding box center [41, 575] width 15 height 8
click at [322, 479] on div "Undo" at bounding box center [323, 575] width 21 height 8
click at [321, 479] on div "Undo" at bounding box center [323, 575] width 21 height 8
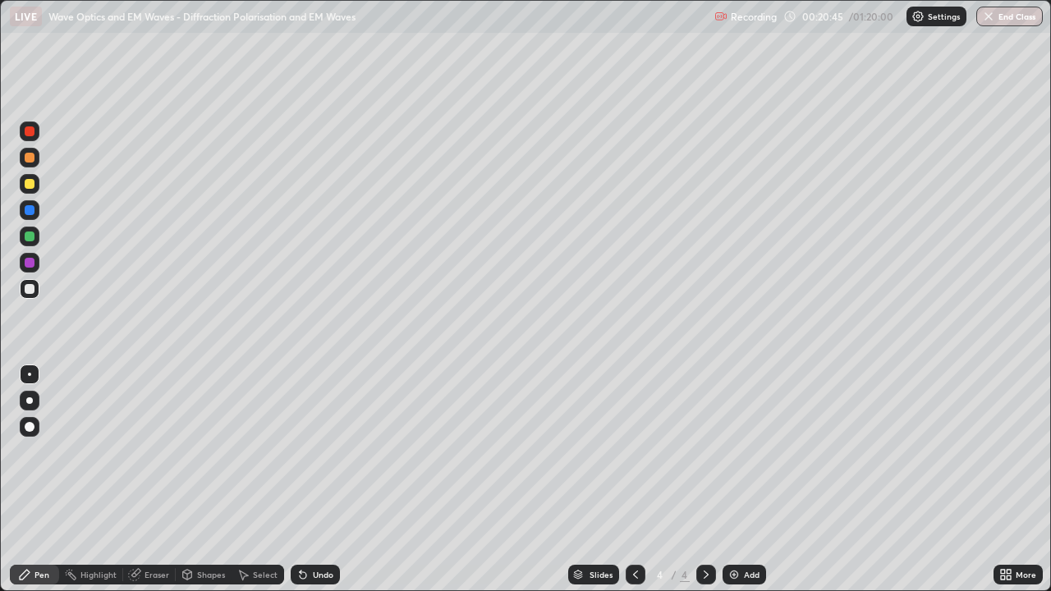
click at [327, 479] on div "Undo" at bounding box center [315, 575] width 49 height 20
click at [328, 479] on div "Undo" at bounding box center [315, 575] width 49 height 20
click at [34, 183] on div at bounding box center [30, 184] width 10 height 10
click at [635, 479] on icon at bounding box center [635, 574] width 13 height 13
click at [704, 479] on icon at bounding box center [705, 574] width 13 height 13
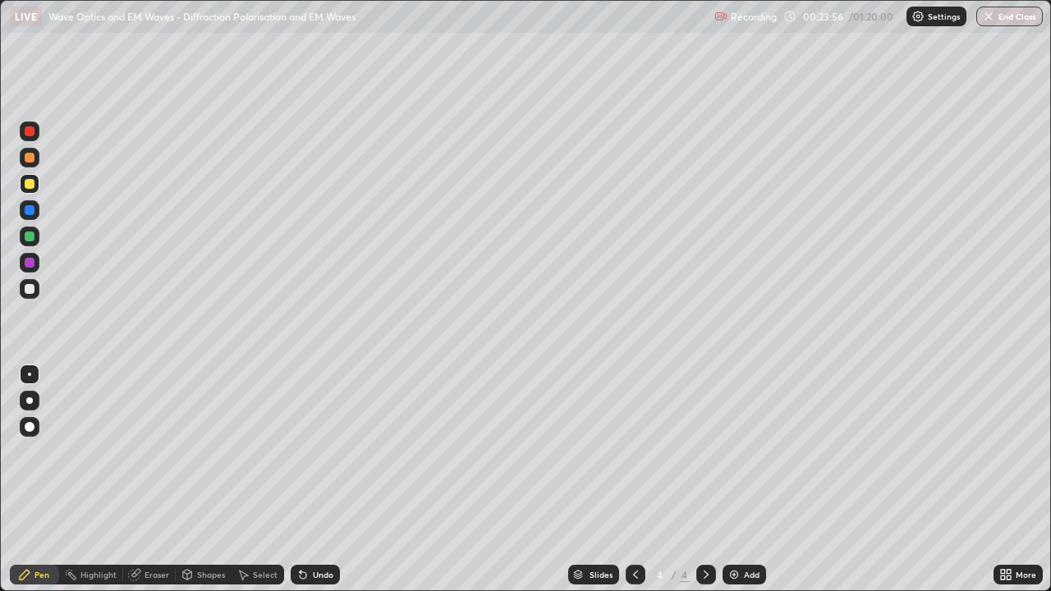
click at [33, 159] on div at bounding box center [30, 158] width 10 height 10
click at [31, 188] on div at bounding box center [30, 184] width 10 height 10
click at [36, 290] on div at bounding box center [30, 289] width 20 height 20
click at [34, 161] on div at bounding box center [30, 158] width 20 height 20
click at [36, 287] on div at bounding box center [30, 289] width 20 height 20
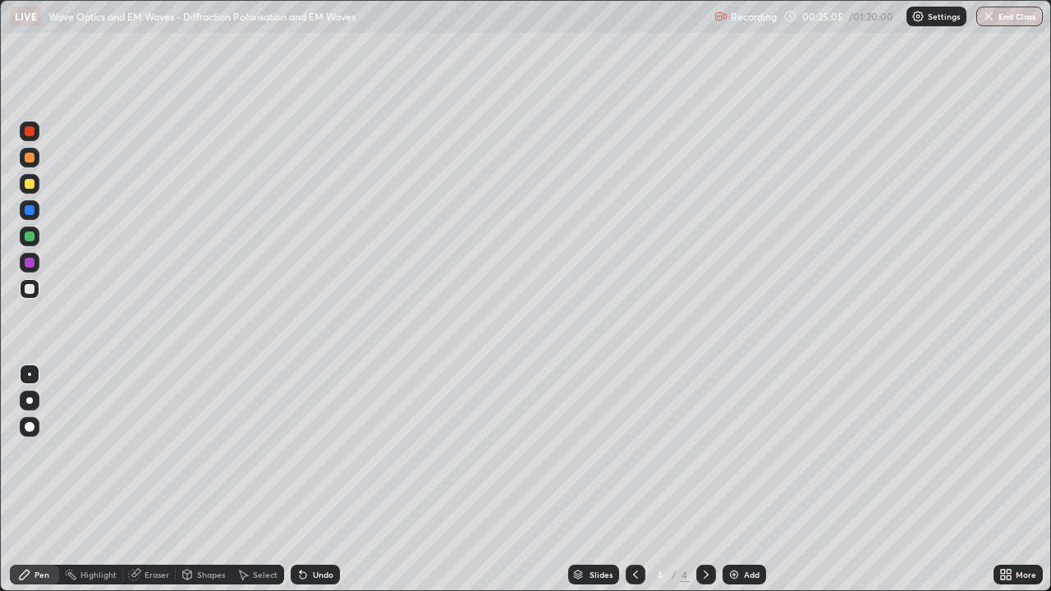
click at [30, 236] on div at bounding box center [30, 237] width 10 height 10
click at [31, 285] on div at bounding box center [30, 289] width 10 height 10
click at [320, 479] on div "Undo" at bounding box center [323, 575] width 21 height 8
click at [256, 479] on div "Select" at bounding box center [265, 575] width 25 height 8
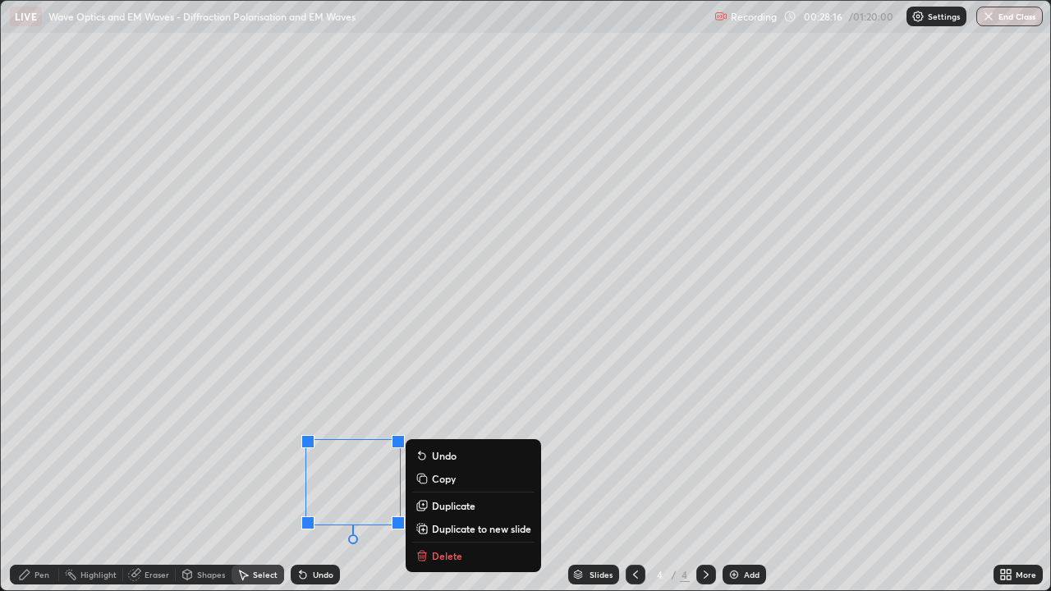
click at [444, 479] on div "Slides 4 / 4 Add" at bounding box center [667, 574] width 654 height 33
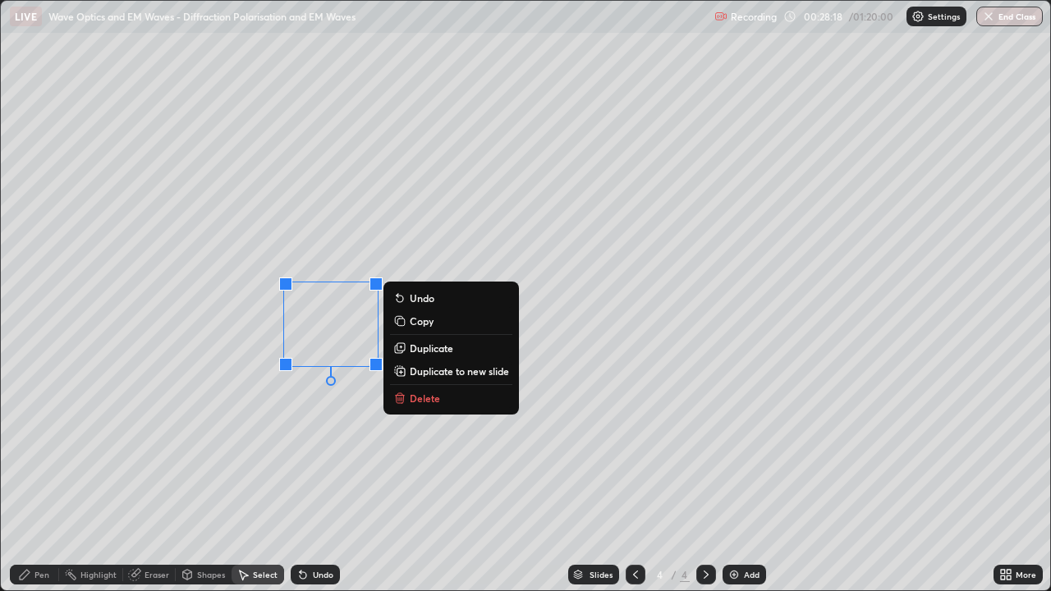
click at [419, 394] on p "Delete" at bounding box center [425, 398] width 30 height 13
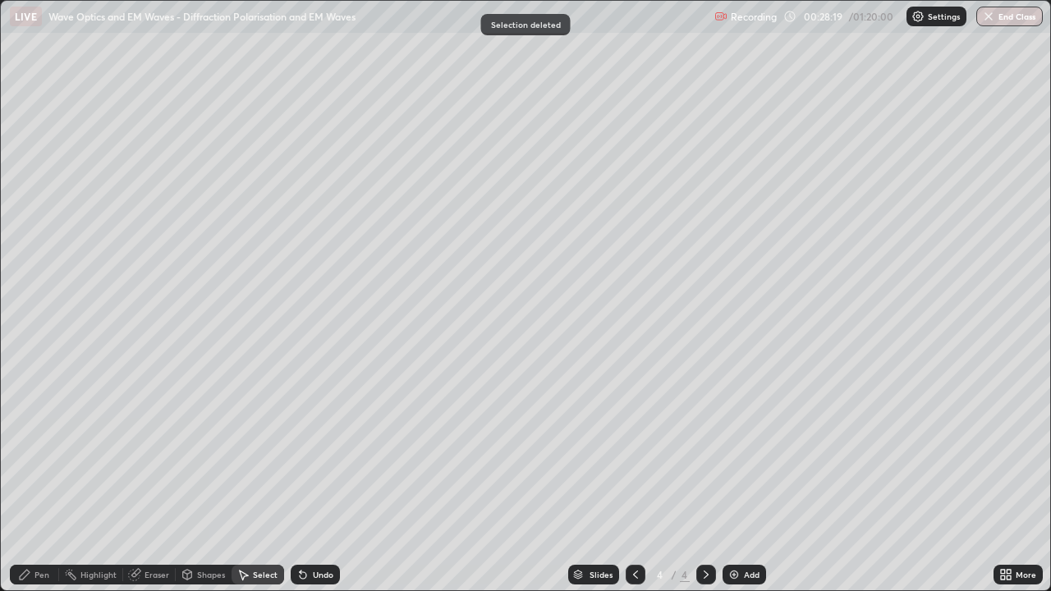
click at [46, 479] on div "Pen" at bounding box center [41, 575] width 15 height 8
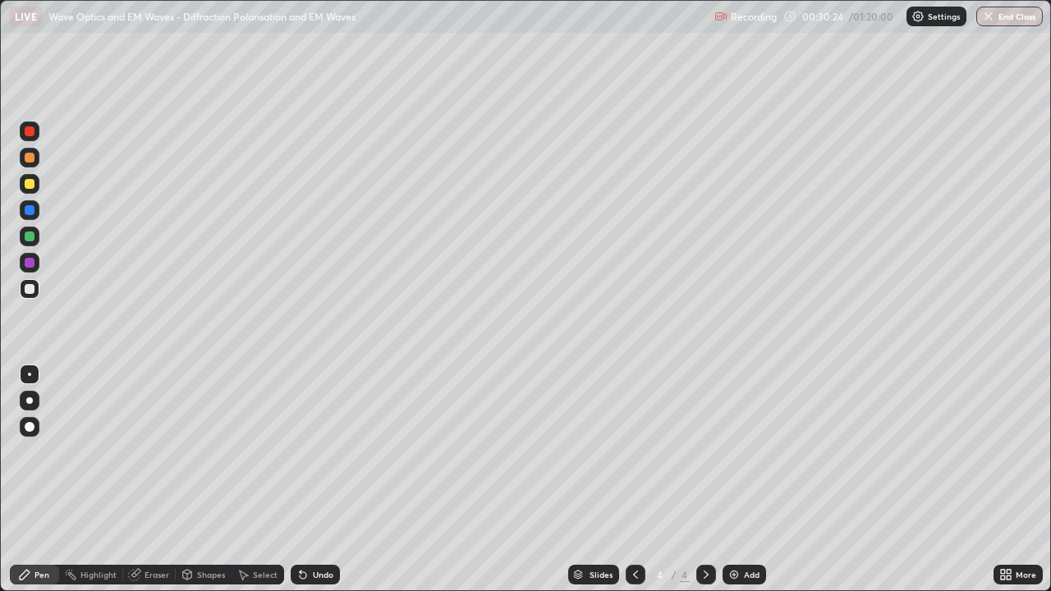
click at [271, 479] on div "Select" at bounding box center [265, 575] width 25 height 8
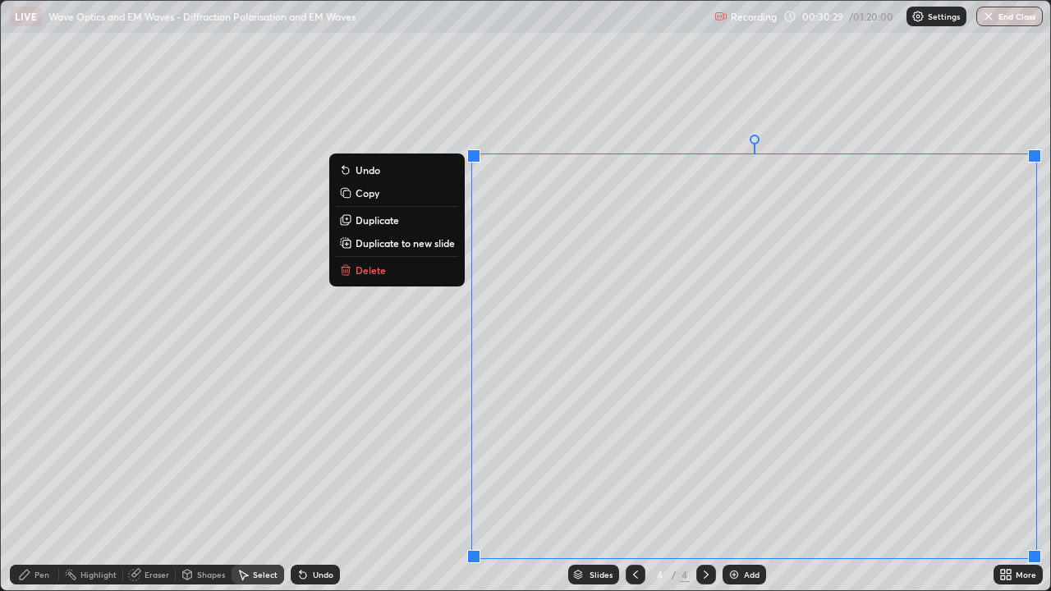
click at [420, 245] on p "Duplicate to new slide" at bounding box center [404, 242] width 99 height 13
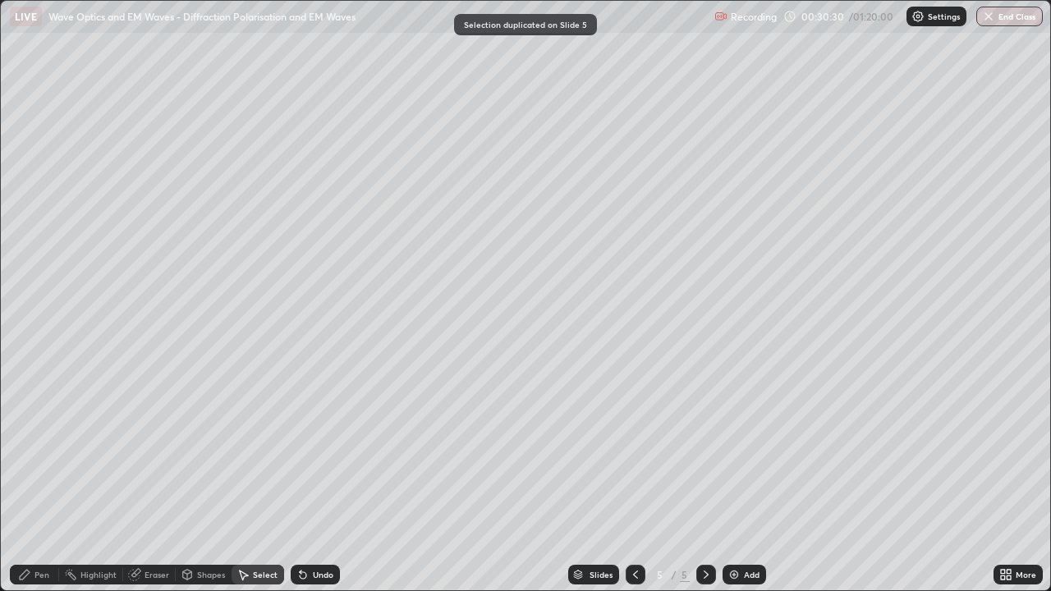
click at [44, 479] on div "Pen" at bounding box center [41, 575] width 15 height 8
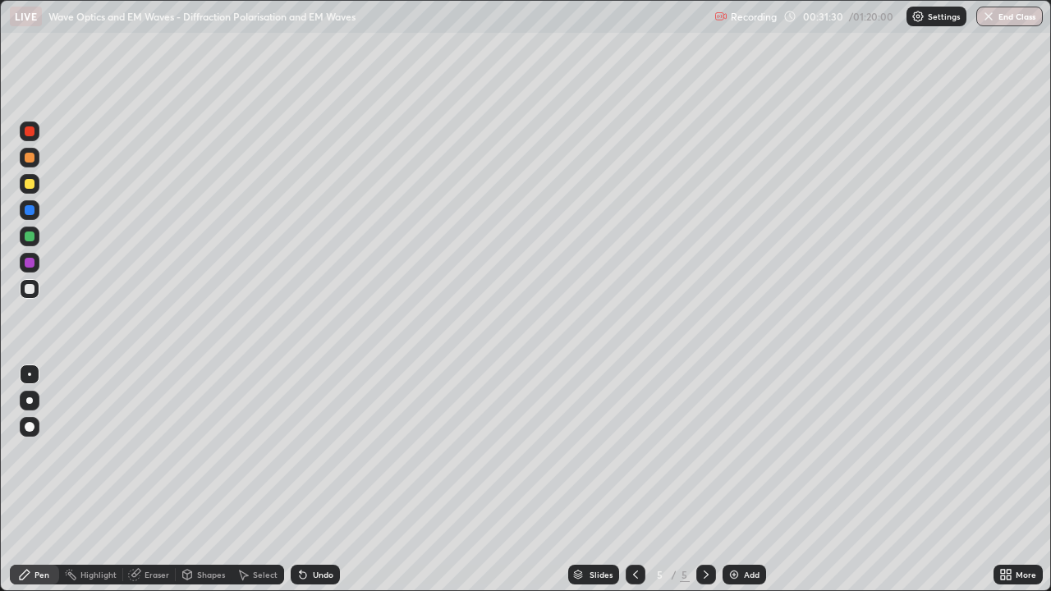
click at [35, 185] on div at bounding box center [30, 184] width 20 height 20
click at [31, 287] on div at bounding box center [30, 289] width 10 height 10
click at [310, 479] on div "Undo" at bounding box center [315, 575] width 49 height 20
click at [31, 238] on div at bounding box center [30, 237] width 10 height 10
click at [313, 479] on div "Undo" at bounding box center [323, 575] width 21 height 8
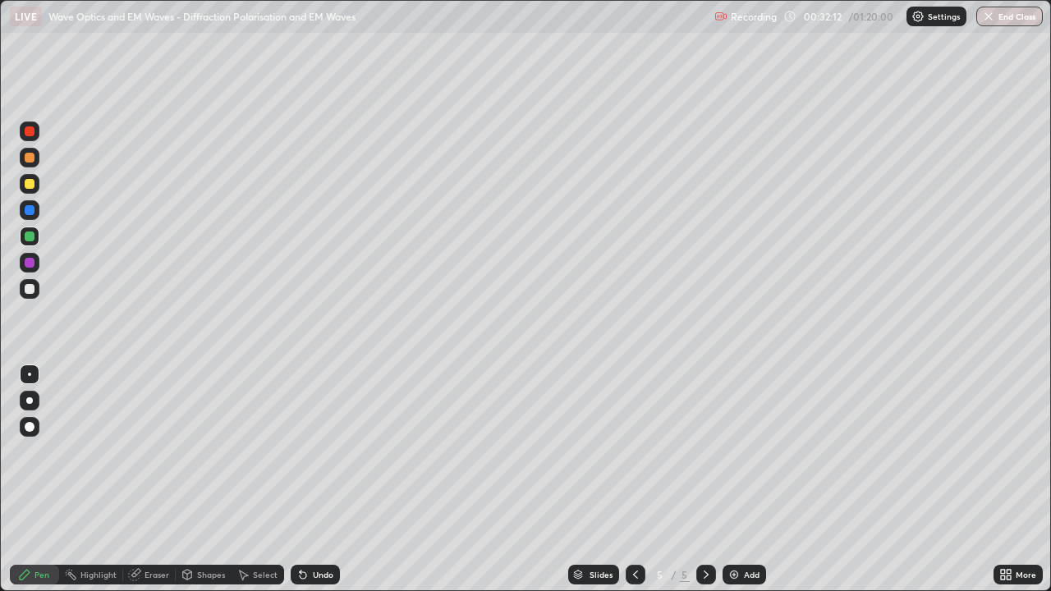
click at [314, 479] on div "Undo" at bounding box center [315, 575] width 49 height 20
click at [33, 291] on div at bounding box center [30, 289] width 10 height 10
click at [34, 267] on div at bounding box center [30, 263] width 20 height 20
click at [35, 237] on div at bounding box center [30, 237] width 20 height 20
click at [30, 287] on div at bounding box center [30, 289] width 10 height 10
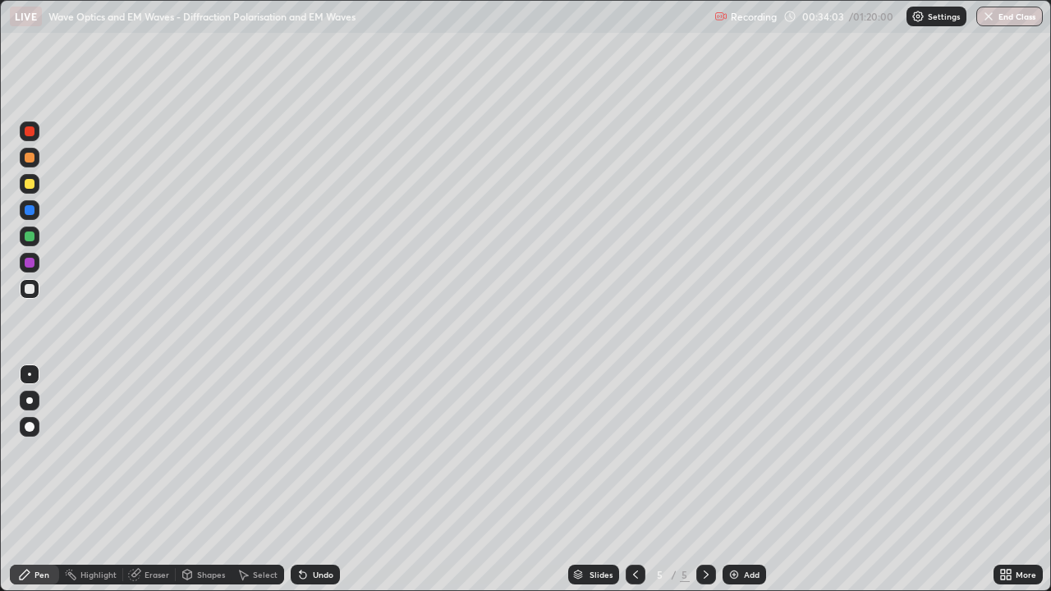
click at [30, 237] on div at bounding box center [30, 237] width 10 height 10
click at [264, 479] on div "Select" at bounding box center [265, 575] width 25 height 8
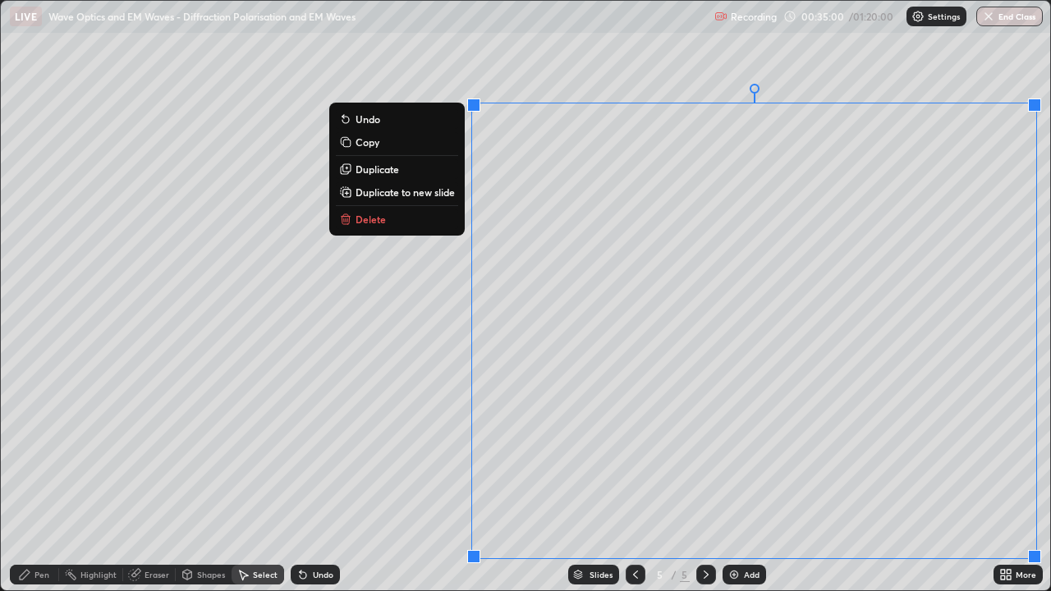
click at [373, 217] on p "Delete" at bounding box center [370, 219] width 30 height 13
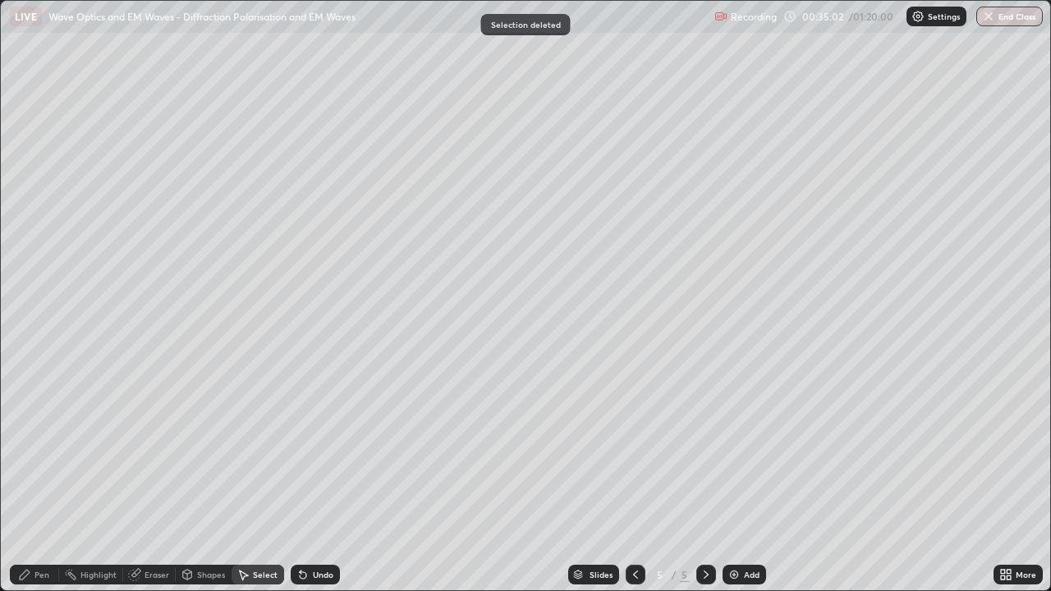
click at [41, 479] on div "Pen" at bounding box center [34, 575] width 49 height 20
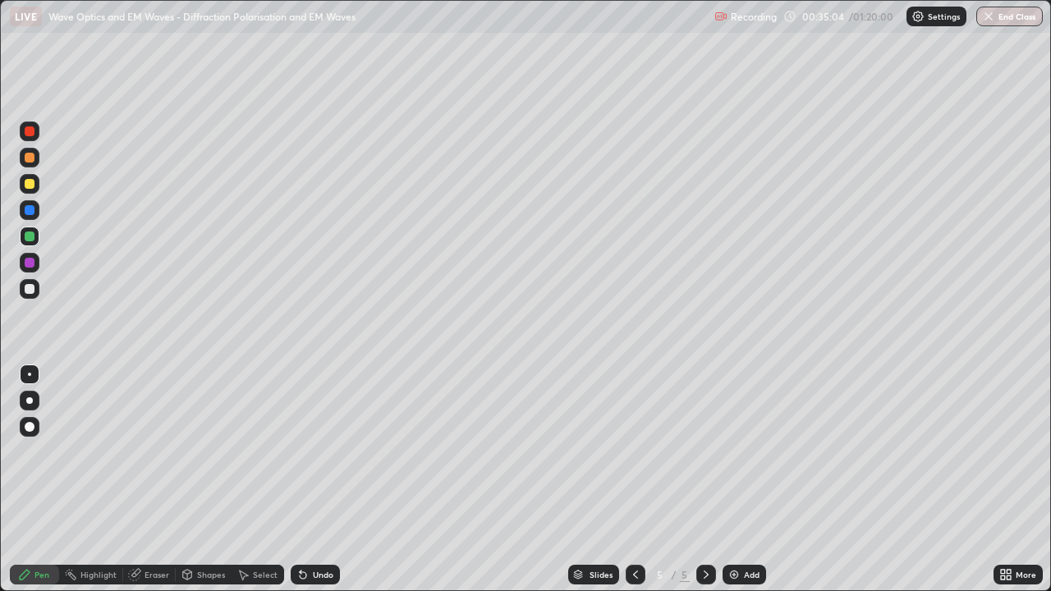
click at [31, 288] on div at bounding box center [30, 289] width 10 height 10
click at [32, 236] on div at bounding box center [30, 237] width 10 height 10
click at [313, 479] on div "Undo" at bounding box center [323, 575] width 21 height 8
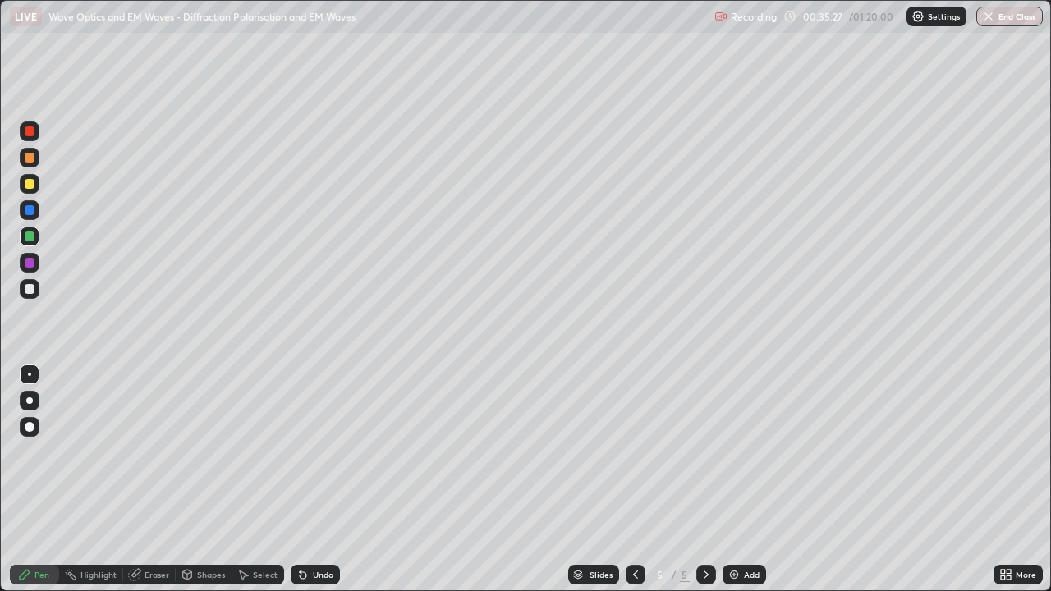
click at [30, 288] on div at bounding box center [30, 289] width 10 height 10
click at [29, 236] on div at bounding box center [30, 237] width 10 height 10
click at [32, 288] on div at bounding box center [30, 289] width 10 height 10
click at [206, 479] on div "Shapes" at bounding box center [211, 575] width 28 height 8
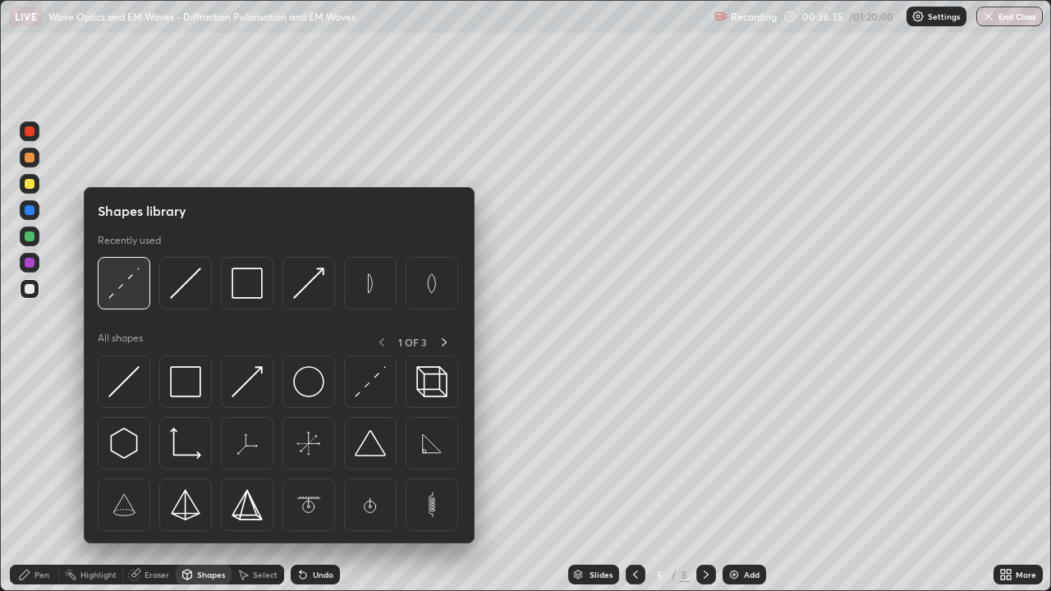
click at [126, 290] on img at bounding box center [123, 283] width 31 height 31
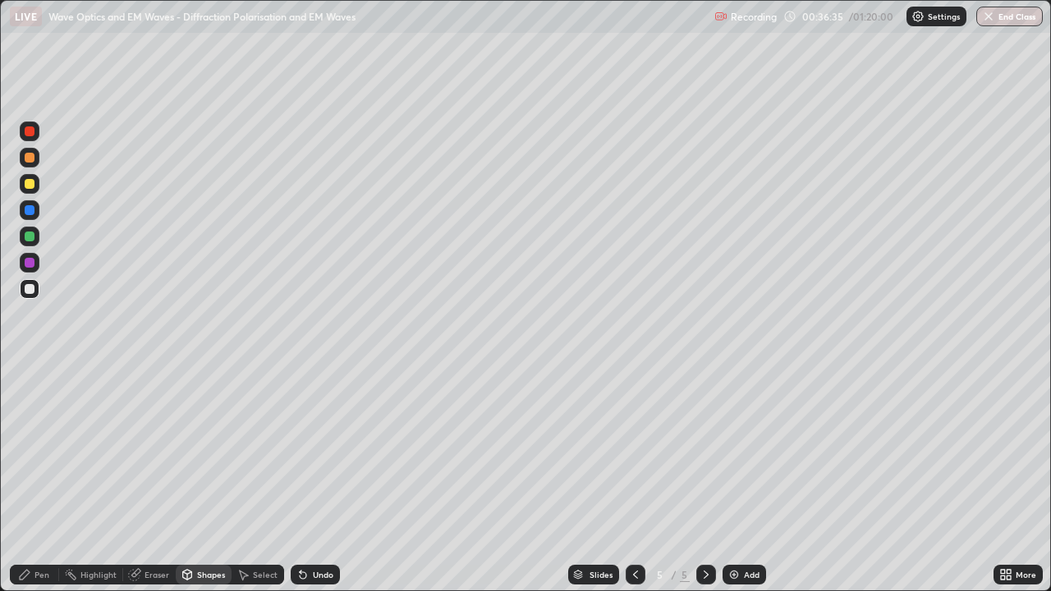
click at [30, 156] on div at bounding box center [30, 158] width 10 height 10
click at [48, 479] on div "Pen" at bounding box center [41, 575] width 15 height 8
click at [30, 290] on div at bounding box center [30, 289] width 10 height 10
click at [33, 241] on div at bounding box center [30, 237] width 20 height 20
click at [31, 289] on div at bounding box center [30, 289] width 10 height 10
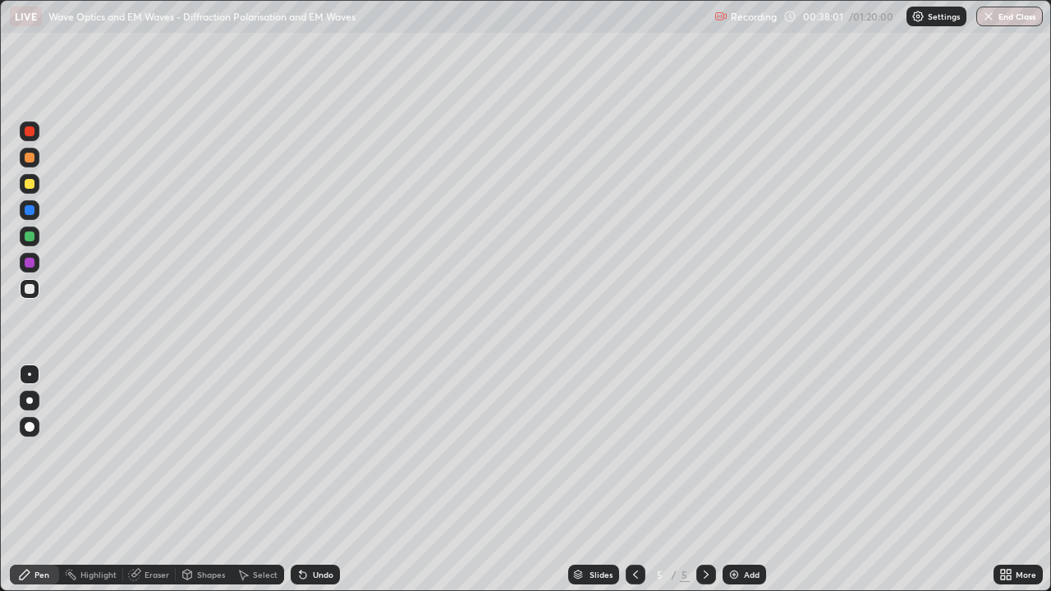
click at [30, 184] on div at bounding box center [30, 184] width 10 height 10
click at [39, 287] on div at bounding box center [30, 289] width 20 height 20
click at [29, 261] on div at bounding box center [30, 263] width 10 height 10
click at [35, 290] on div at bounding box center [30, 289] width 20 height 20
click at [35, 234] on div at bounding box center [30, 237] width 20 height 20
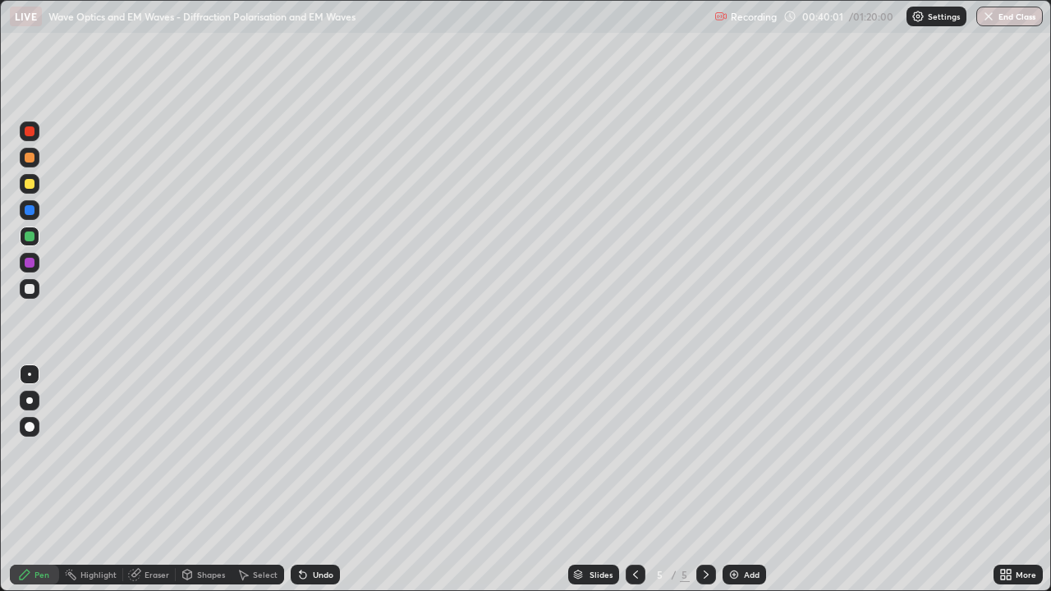
click at [33, 291] on div at bounding box center [30, 289] width 10 height 10
click at [205, 479] on div "Shapes" at bounding box center [211, 575] width 28 height 8
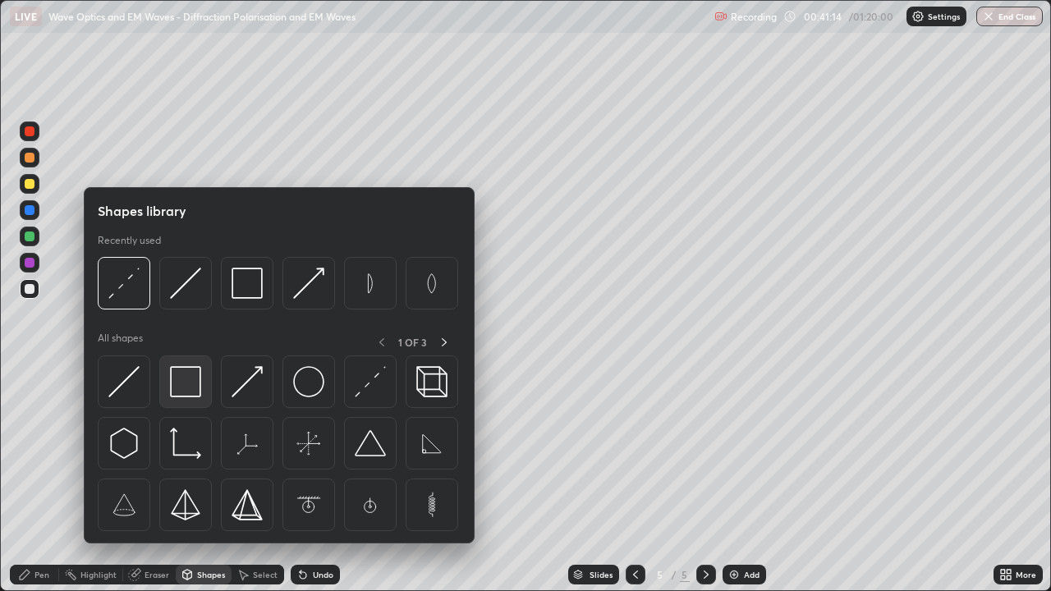
click at [187, 378] on img at bounding box center [185, 381] width 31 height 31
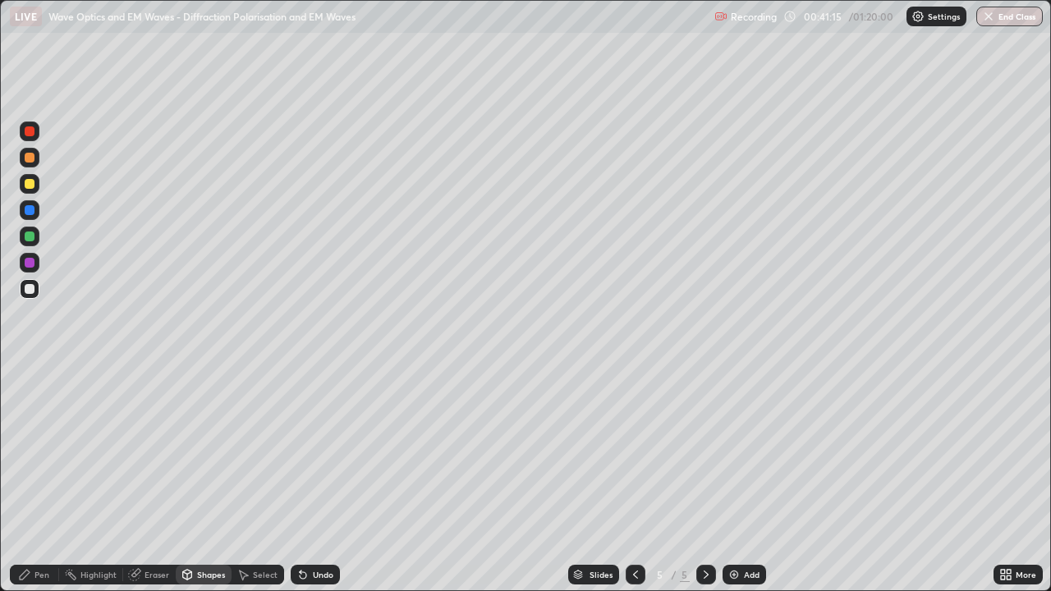
click at [32, 213] on div at bounding box center [30, 210] width 10 height 10
click at [323, 479] on div "Undo" at bounding box center [323, 575] width 21 height 8
click at [31, 186] on div at bounding box center [30, 184] width 10 height 10
click at [48, 479] on div "Pen" at bounding box center [34, 575] width 49 height 20
click at [837, 479] on div "Slides 5 / 5 Add" at bounding box center [667, 574] width 654 height 33
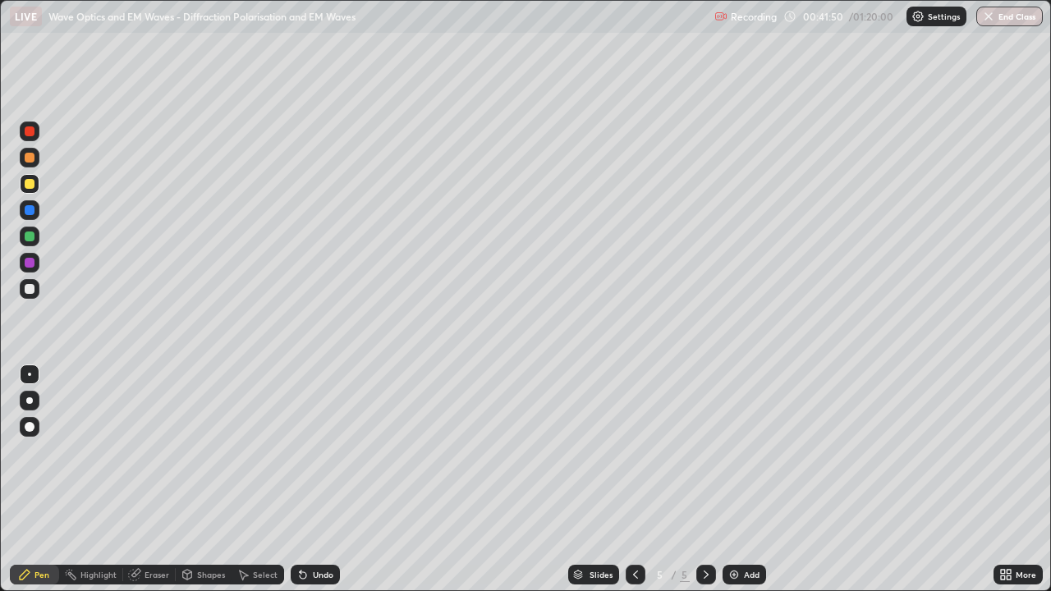
click at [828, 479] on div "Slides 5 / 5 Add" at bounding box center [667, 574] width 654 height 33
click at [315, 479] on div "Undo" at bounding box center [323, 575] width 21 height 8
click at [889, 479] on div "Slides 5 / 5 Add" at bounding box center [667, 574] width 654 height 33
click at [1015, 479] on div "More" at bounding box center [1017, 575] width 49 height 20
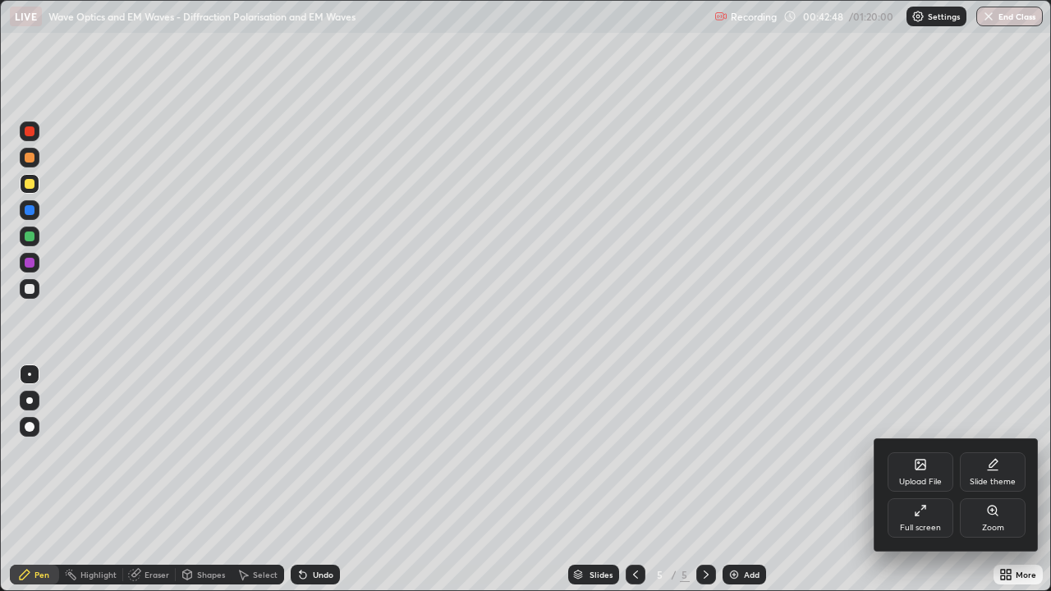
click at [814, 456] on div at bounding box center [525, 295] width 1051 height 591
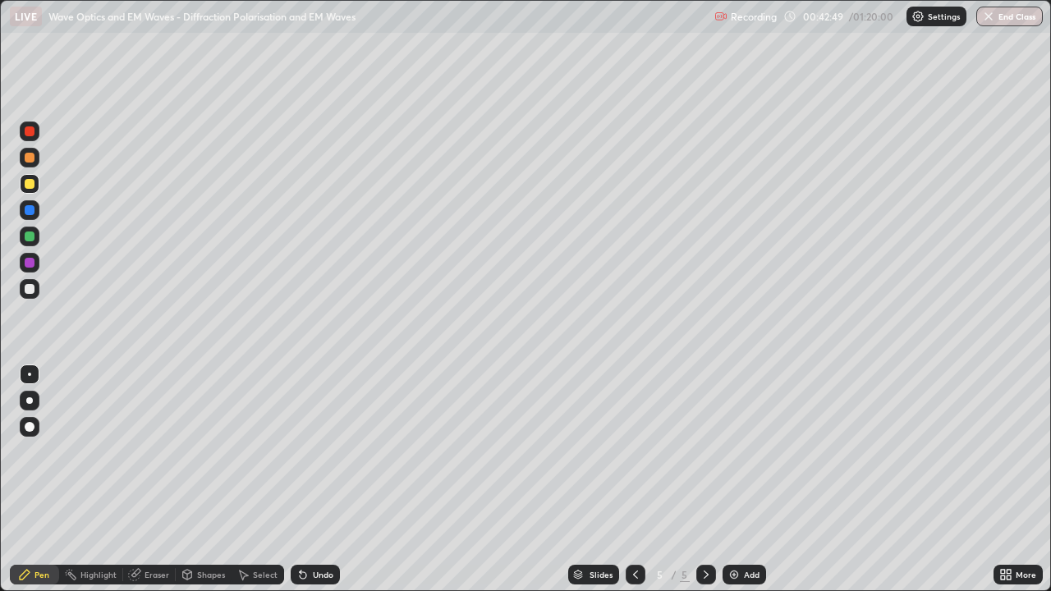
click at [1010, 479] on div "More" at bounding box center [1017, 574] width 49 height 33
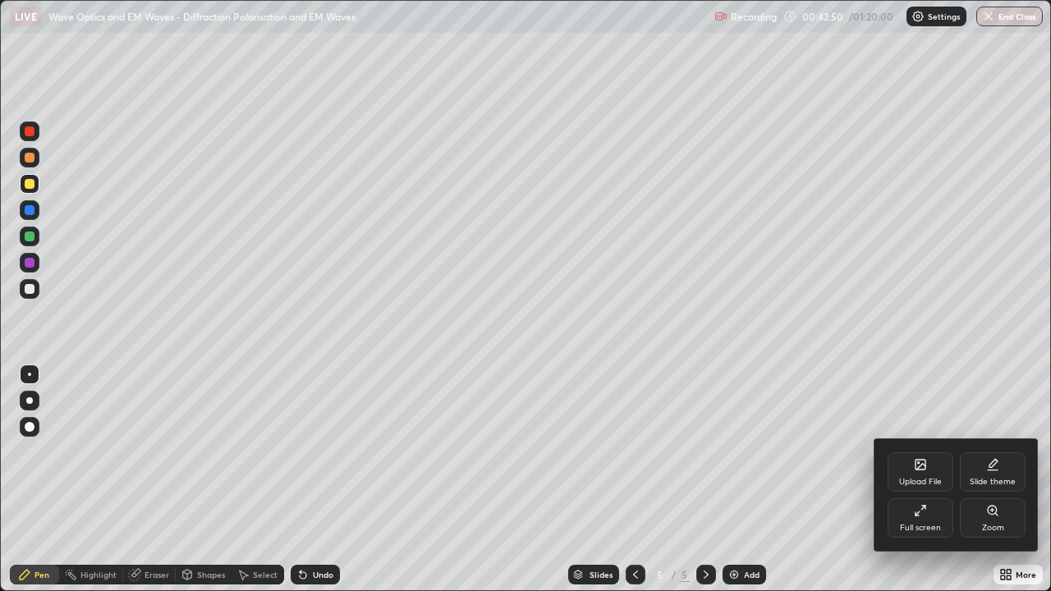
click at [828, 456] on div at bounding box center [525, 295] width 1051 height 591
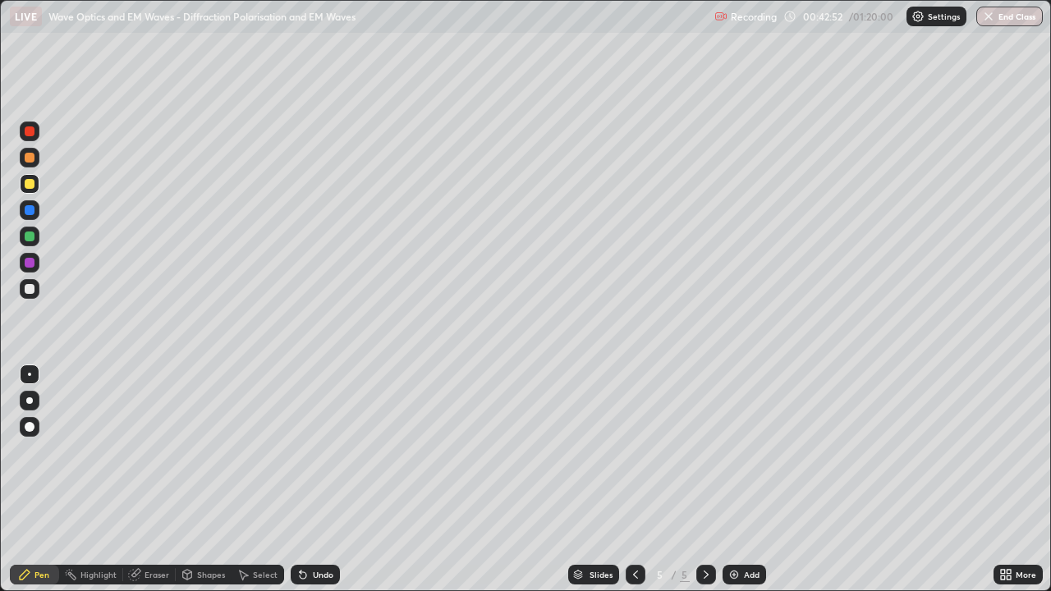
click at [1012, 479] on div "More" at bounding box center [1017, 574] width 49 height 33
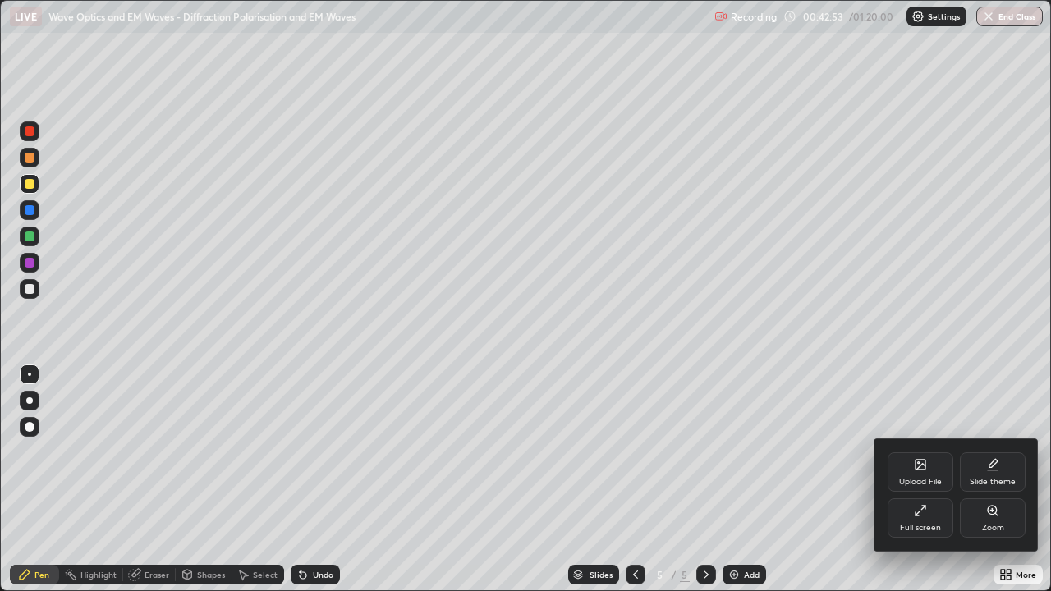
click at [781, 449] on div at bounding box center [525, 295] width 1051 height 591
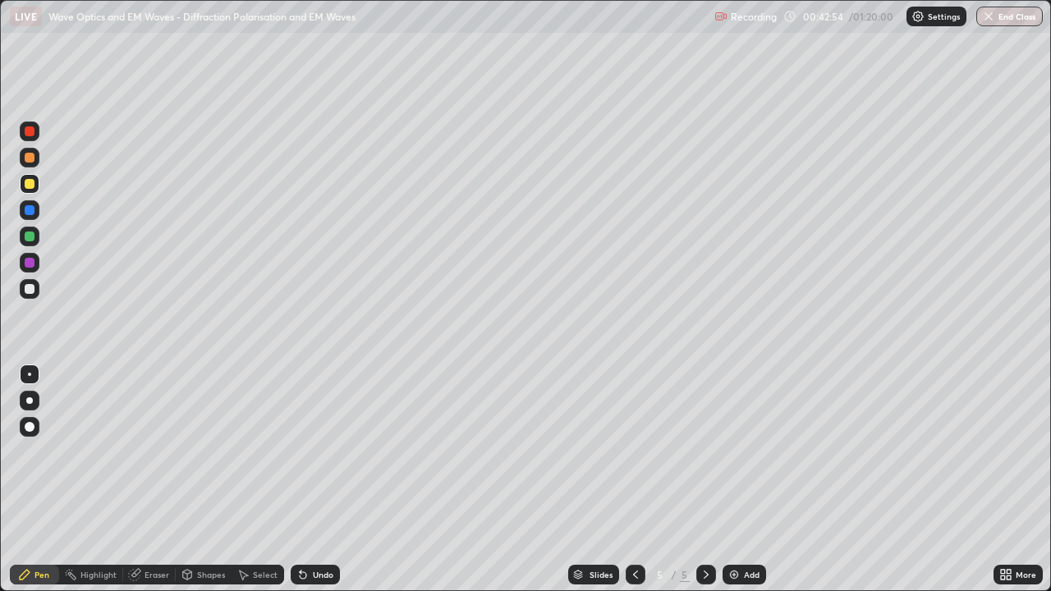
click at [269, 479] on div "Select" at bounding box center [265, 575] width 25 height 8
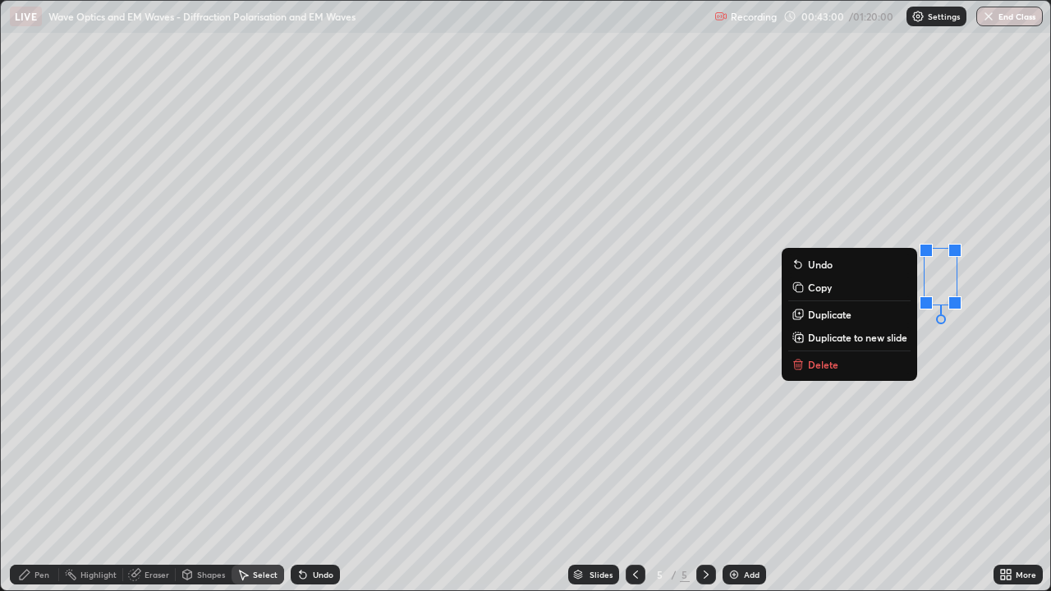
click at [57, 479] on div "Pen" at bounding box center [34, 575] width 49 height 20
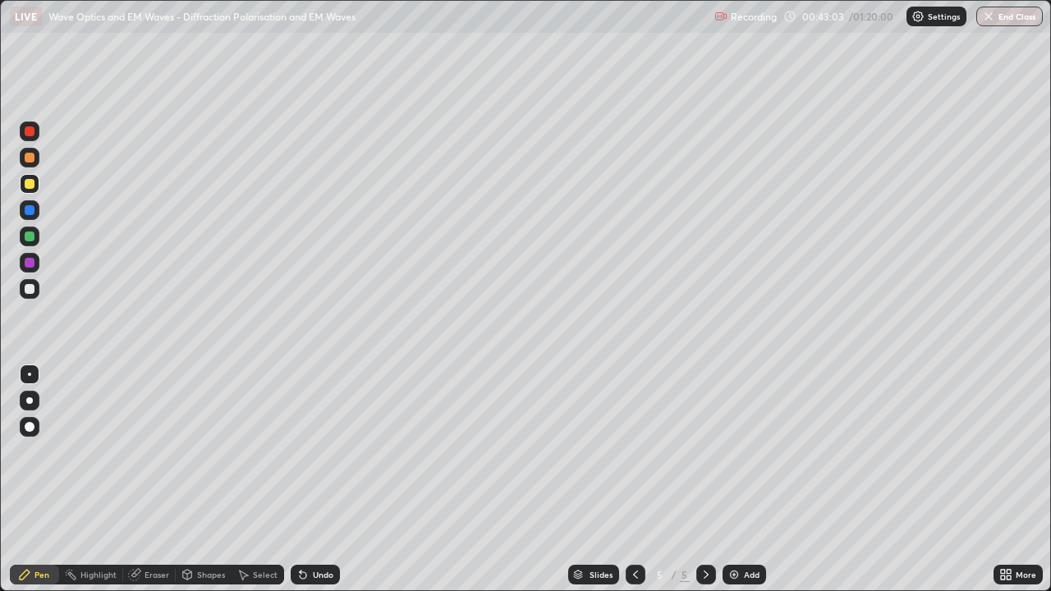
click at [273, 479] on div "Select" at bounding box center [265, 575] width 25 height 8
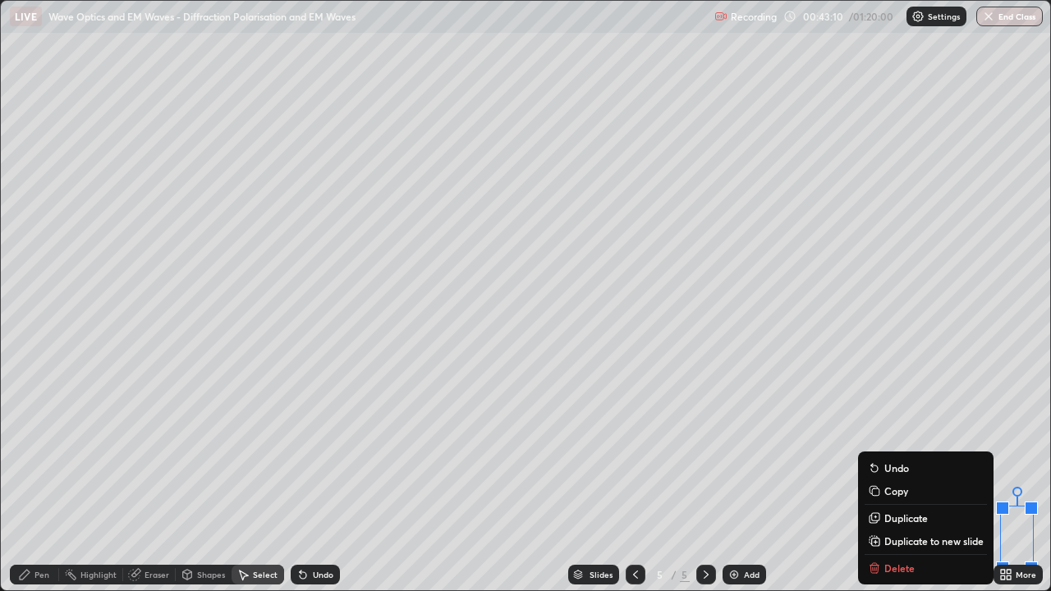
click at [397, 479] on div "0 ° Undo Copy Duplicate Duplicate to new slide Delete" at bounding box center [525, 295] width 1049 height 589
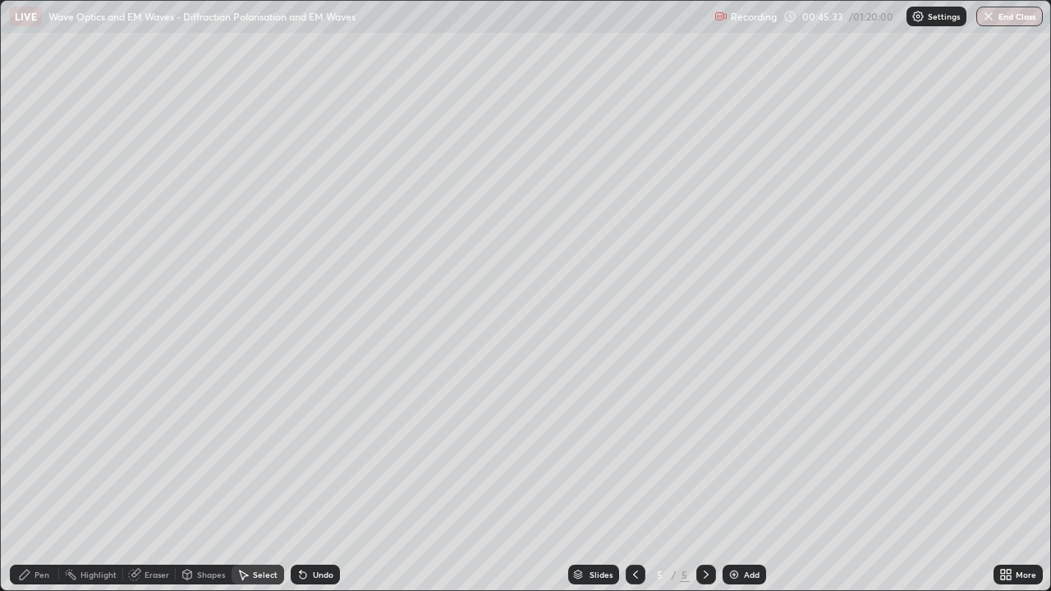
click at [704, 479] on icon at bounding box center [705, 574] width 13 height 13
click at [732, 479] on img at bounding box center [733, 574] width 13 height 13
click at [50, 479] on div "Pen" at bounding box center [34, 575] width 49 height 20
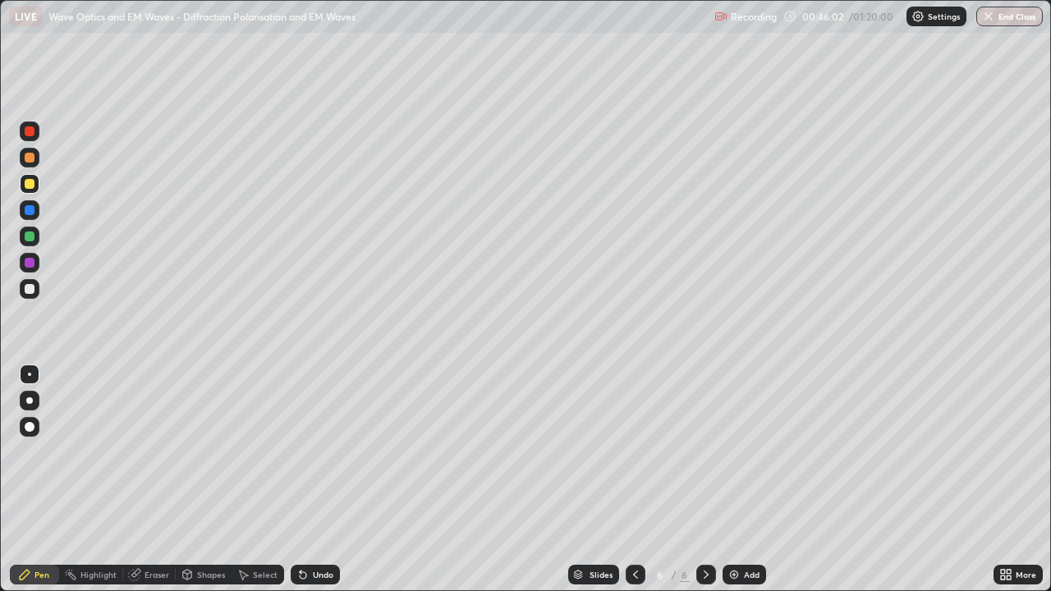
click at [259, 479] on div "Select" at bounding box center [265, 575] width 25 height 8
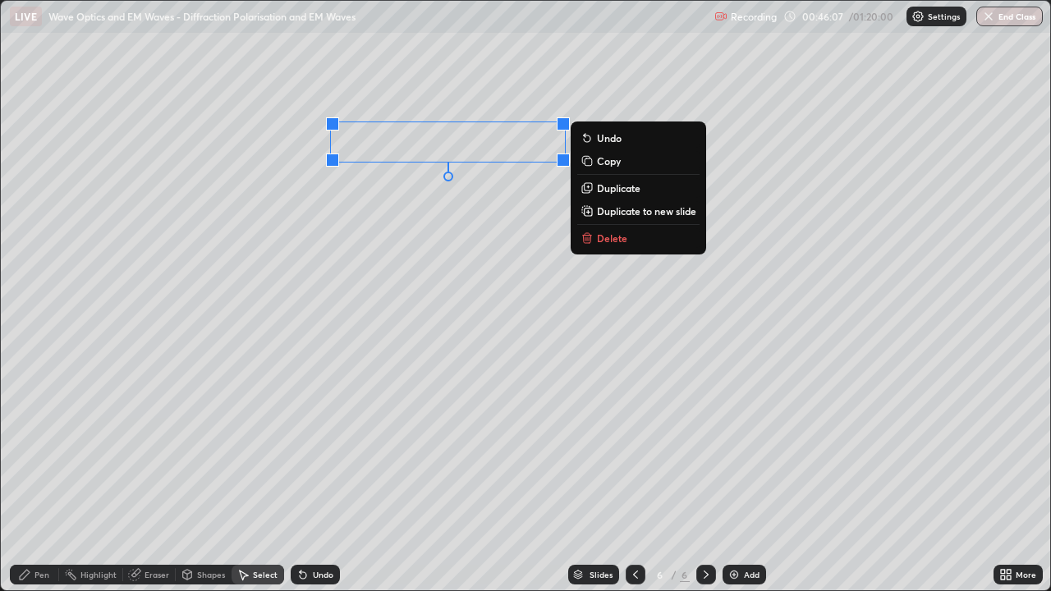
click at [42, 479] on div "Pen" at bounding box center [41, 575] width 15 height 8
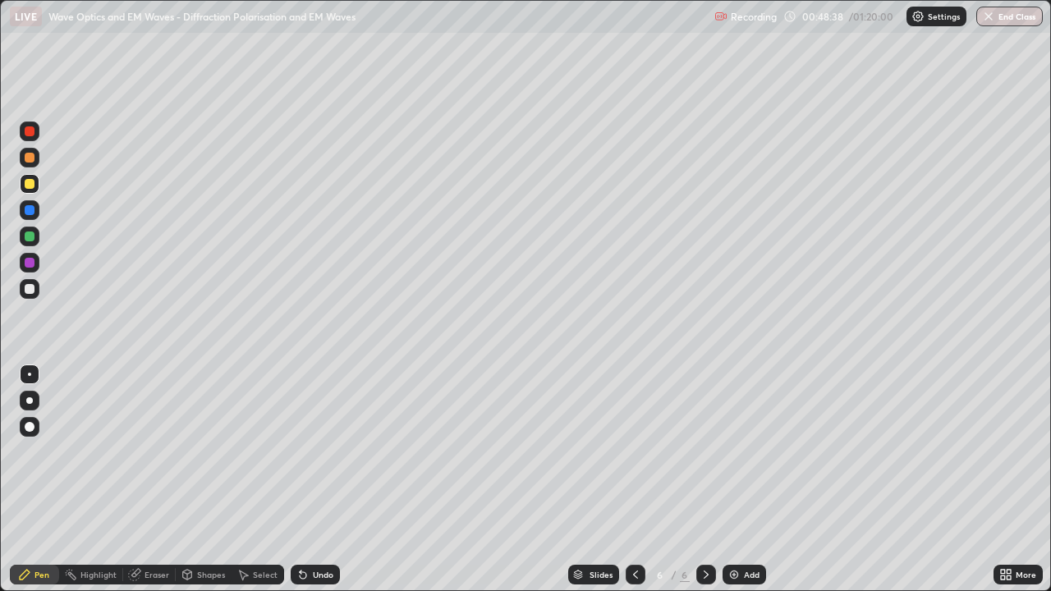
click at [30, 158] on div at bounding box center [30, 158] width 10 height 10
click at [36, 291] on div at bounding box center [30, 289] width 20 height 20
click at [33, 241] on div at bounding box center [30, 237] width 20 height 20
click at [35, 291] on div at bounding box center [30, 289] width 20 height 20
click at [30, 236] on div at bounding box center [30, 237] width 10 height 10
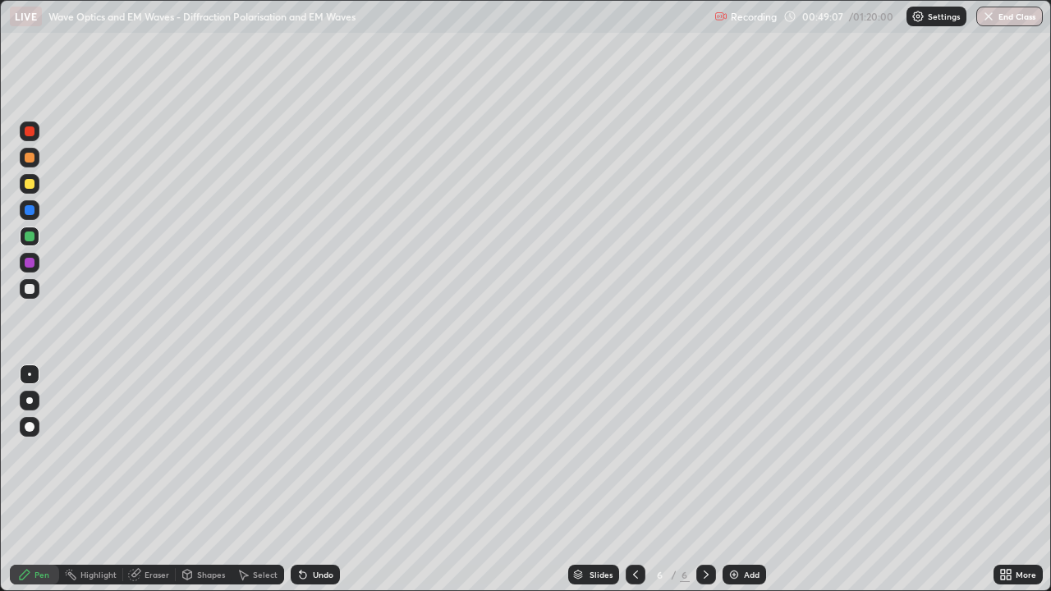
click at [30, 290] on div at bounding box center [30, 289] width 10 height 10
click at [30, 232] on div at bounding box center [30, 237] width 10 height 10
click at [32, 290] on div at bounding box center [30, 289] width 10 height 10
click at [35, 290] on div at bounding box center [30, 289] width 20 height 20
click at [160, 479] on div "Eraser" at bounding box center [156, 575] width 25 height 8
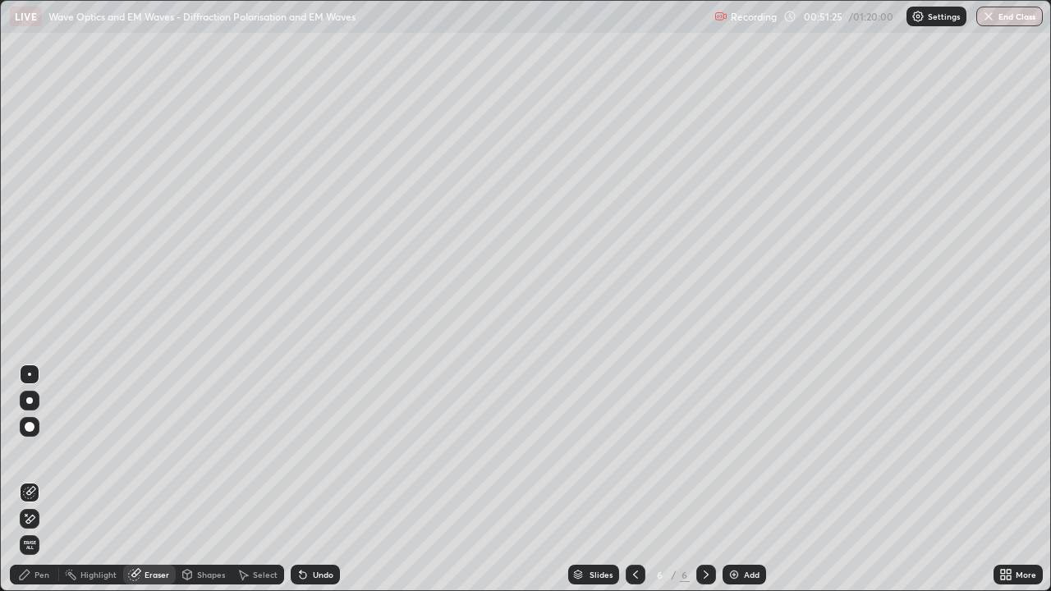
click at [52, 479] on div "Pen" at bounding box center [34, 575] width 49 height 20
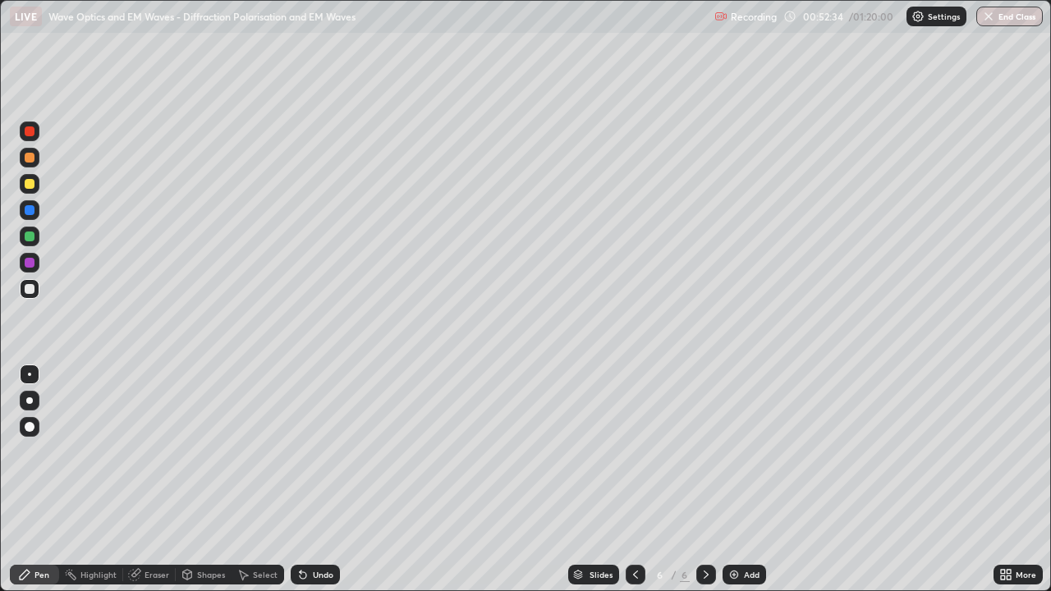
click at [262, 479] on div "Select" at bounding box center [265, 575] width 25 height 8
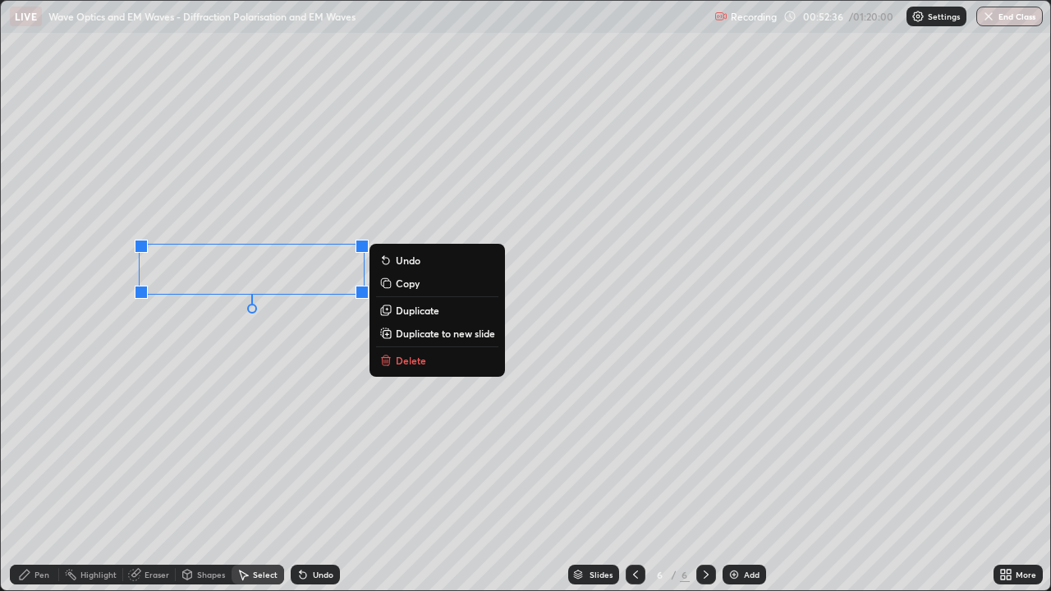
click at [409, 362] on p "Delete" at bounding box center [411, 360] width 30 height 13
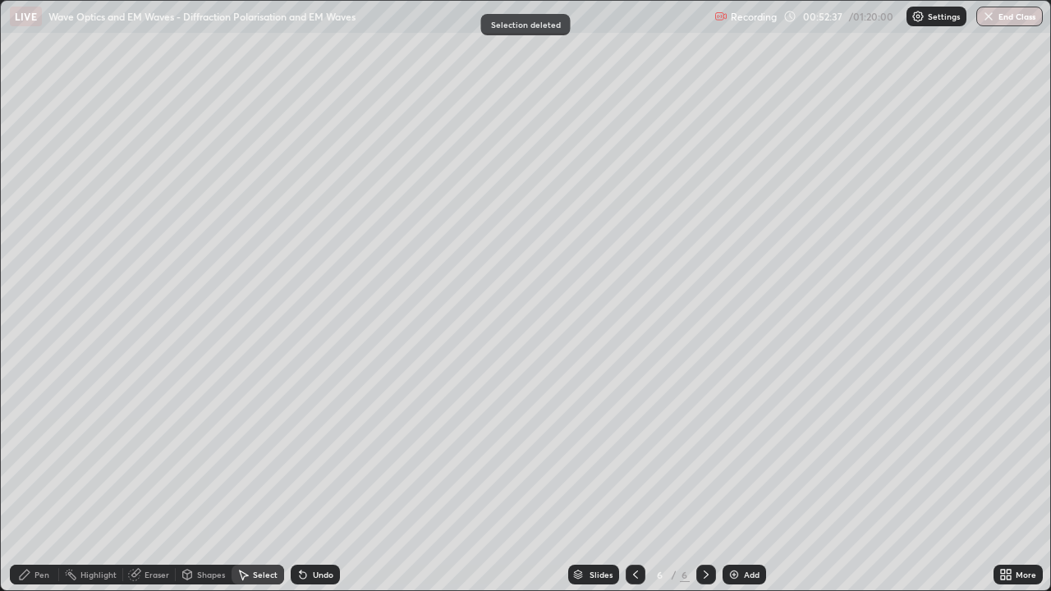
click at [47, 479] on div "Pen" at bounding box center [41, 575] width 15 height 8
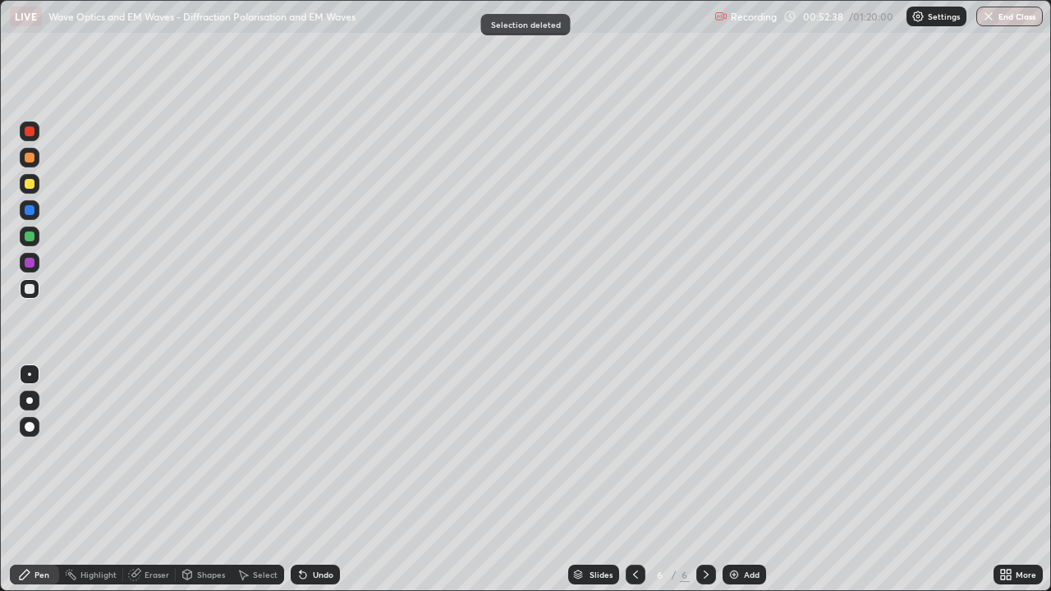
click at [34, 180] on div at bounding box center [30, 184] width 20 height 20
click at [33, 236] on div at bounding box center [30, 237] width 10 height 10
click at [30, 291] on div at bounding box center [30, 289] width 10 height 10
click at [30, 236] on div at bounding box center [30, 237] width 10 height 10
click at [206, 479] on div "Shapes" at bounding box center [211, 575] width 28 height 8
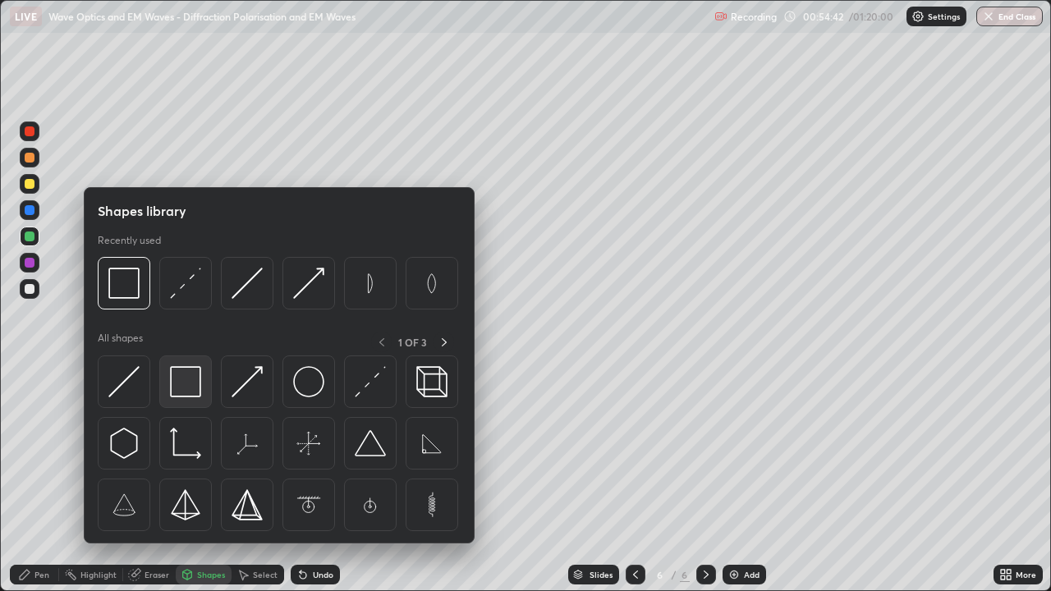
click at [190, 389] on img at bounding box center [185, 381] width 31 height 31
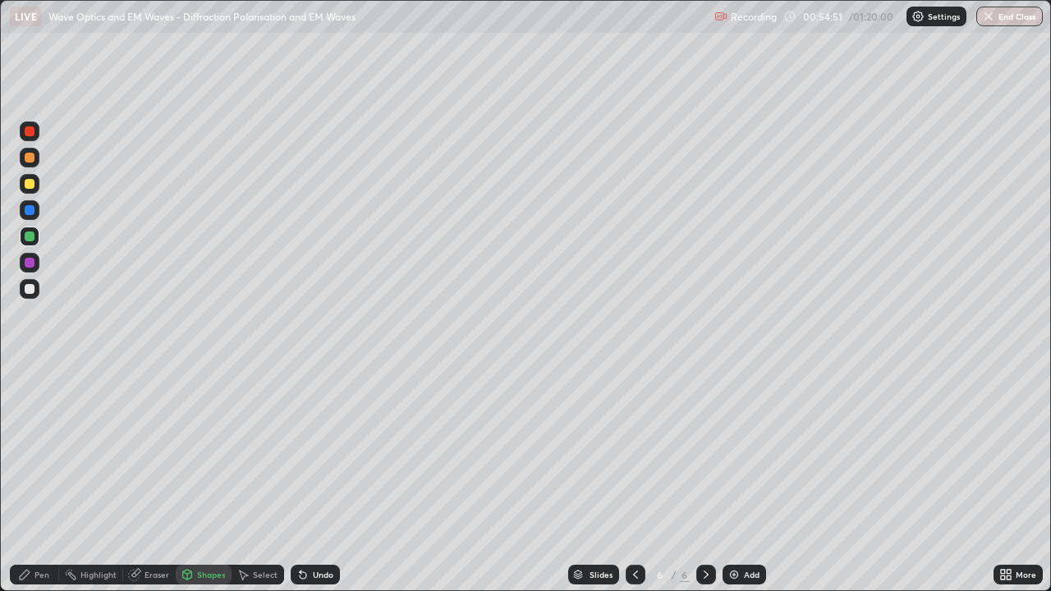
click at [702, 479] on icon at bounding box center [705, 574] width 13 height 13
click at [731, 479] on img at bounding box center [733, 574] width 13 height 13
click at [45, 479] on div "Pen" at bounding box center [41, 575] width 15 height 8
click at [32, 184] on div at bounding box center [30, 184] width 10 height 10
click at [204, 479] on div "Shapes" at bounding box center [211, 575] width 28 height 8
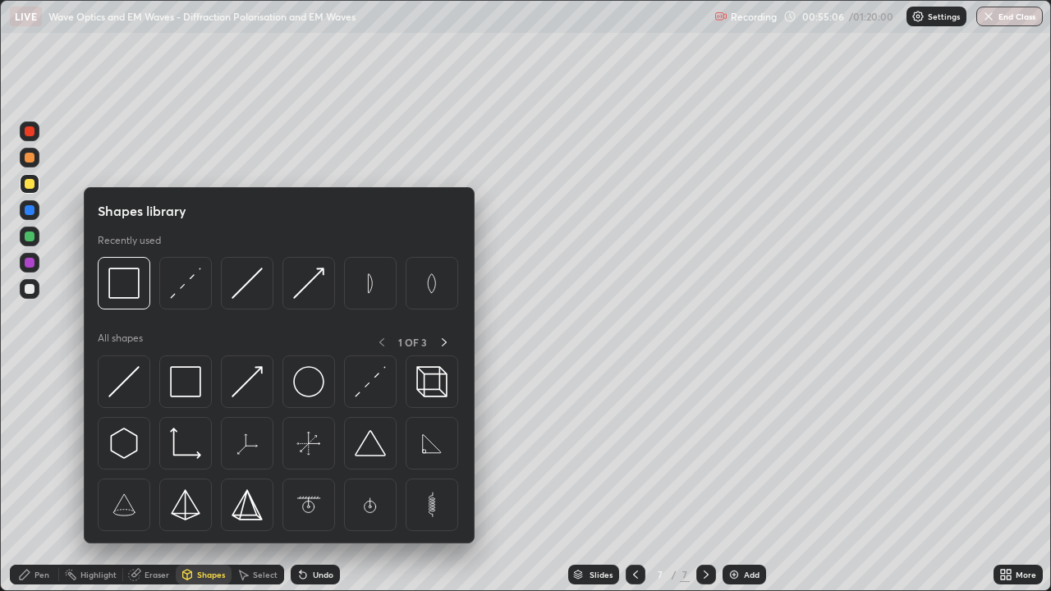
click at [32, 158] on div at bounding box center [30, 158] width 10 height 10
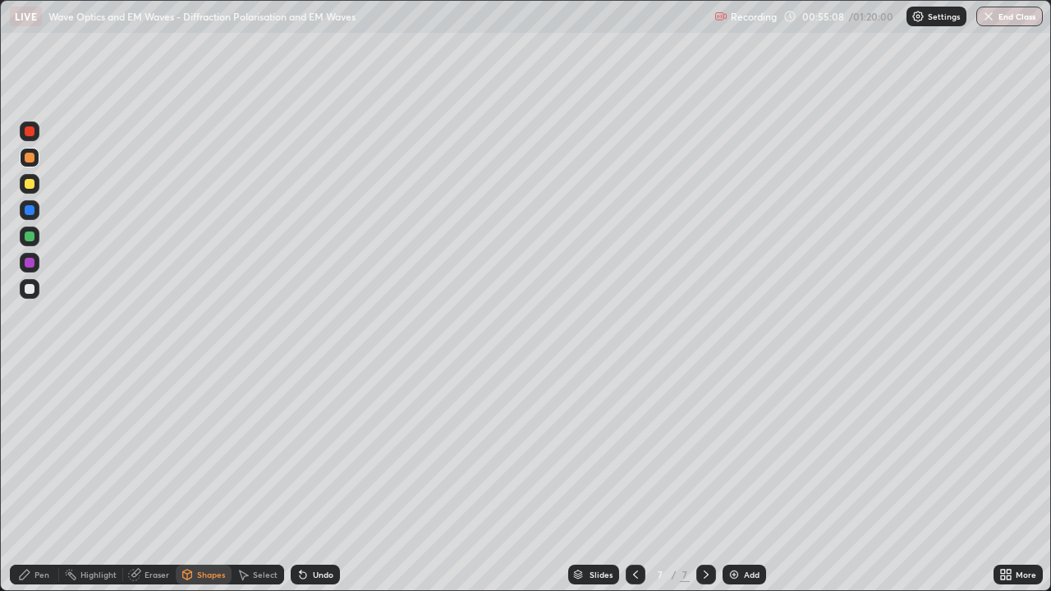
click at [199, 479] on div "Shapes" at bounding box center [211, 575] width 28 height 8
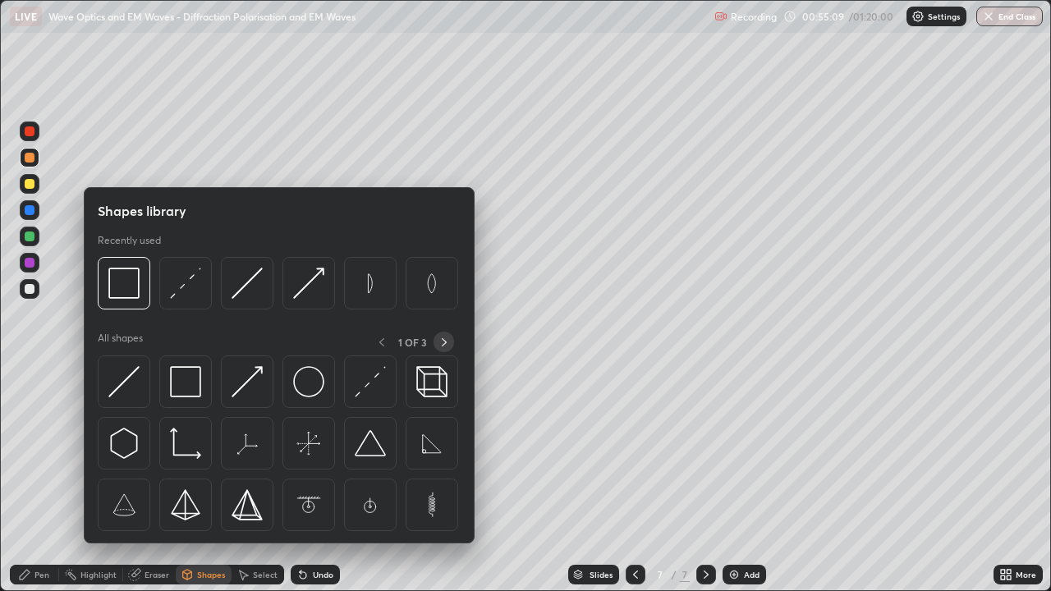
click at [442, 342] on icon at bounding box center [444, 342] width 13 height 13
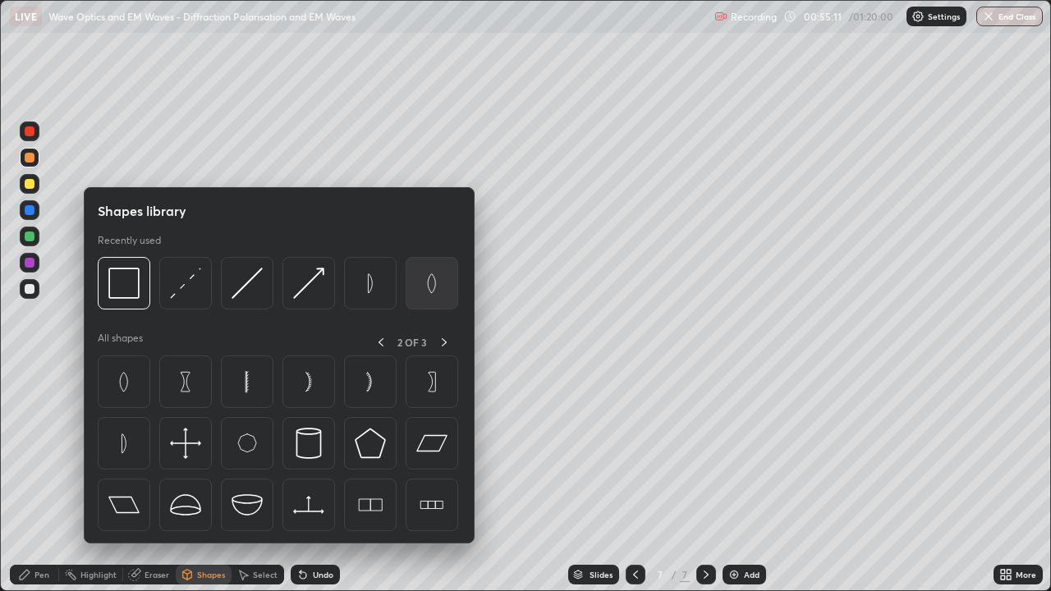
click at [430, 287] on img at bounding box center [431, 283] width 31 height 31
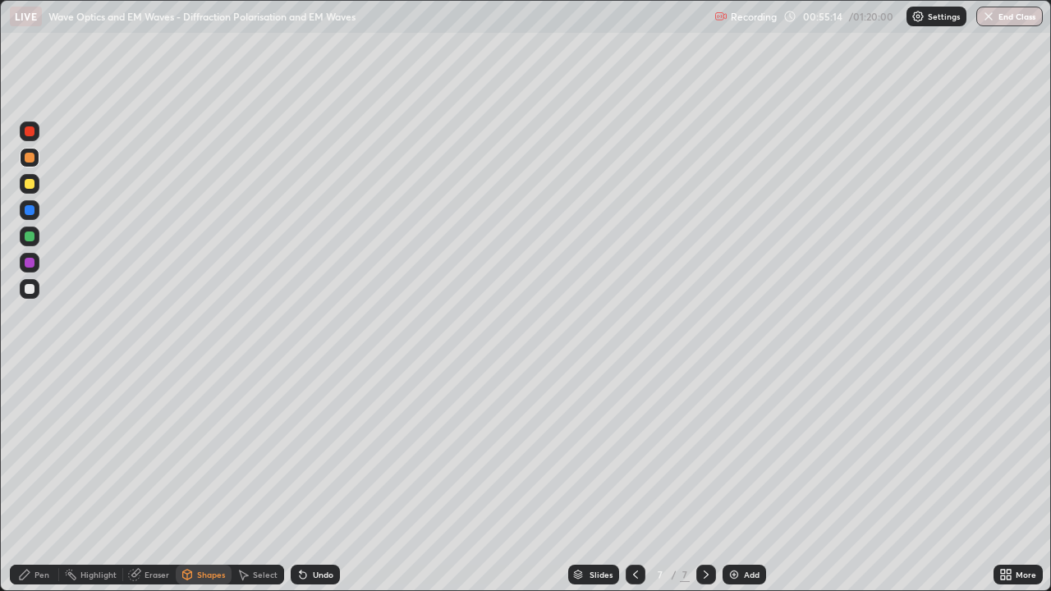
click at [30, 236] on div at bounding box center [30, 237] width 10 height 10
click at [30, 289] on div at bounding box center [30, 289] width 10 height 10
click at [198, 479] on div "Shapes" at bounding box center [211, 575] width 28 height 8
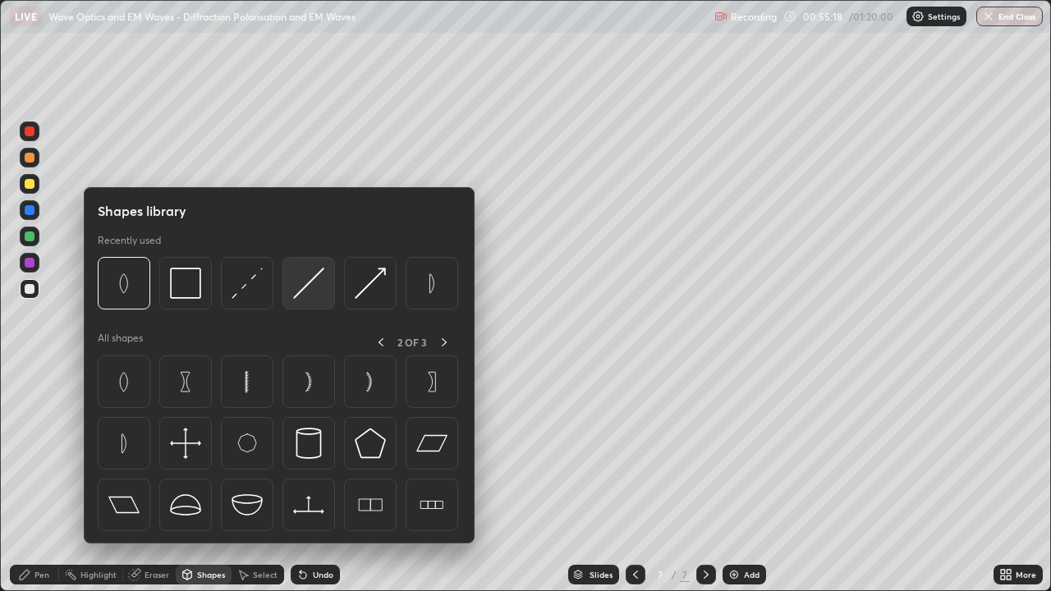
click at [314, 295] on img at bounding box center [308, 283] width 31 height 31
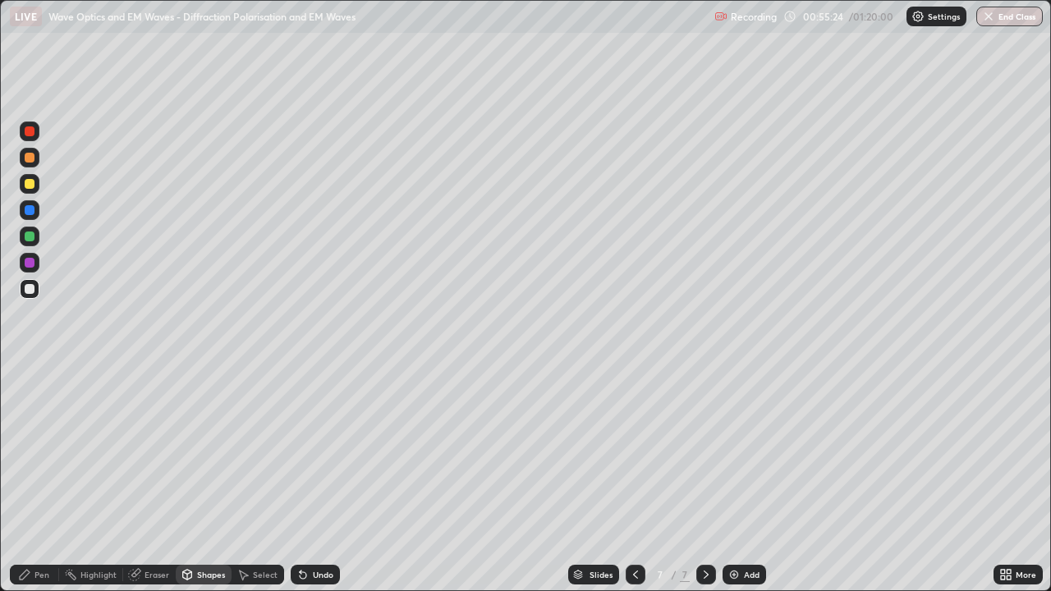
click at [204, 479] on div "Shapes" at bounding box center [211, 575] width 28 height 8
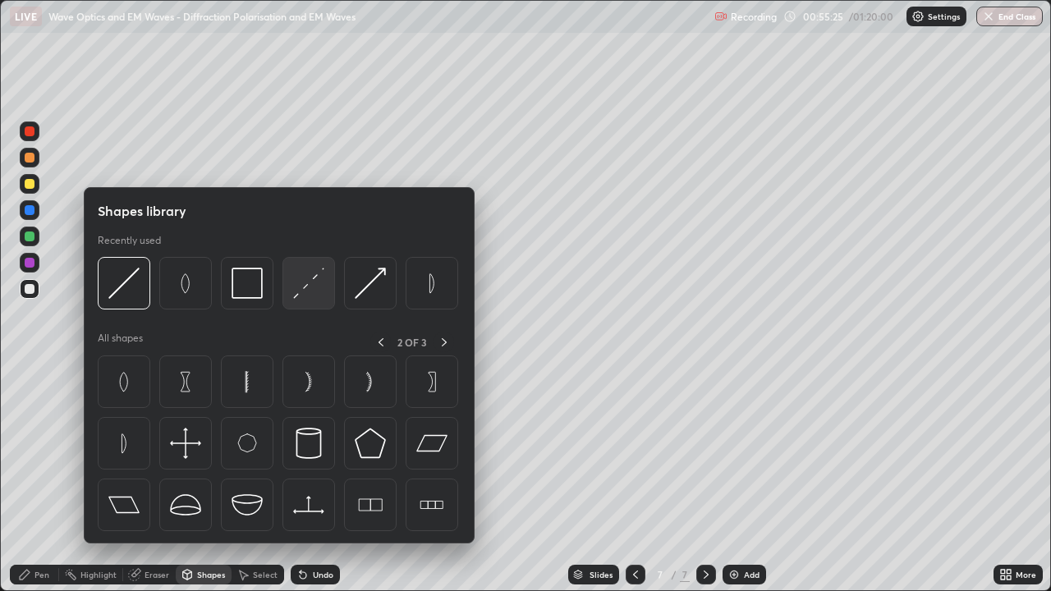
click at [319, 295] on img at bounding box center [308, 283] width 31 height 31
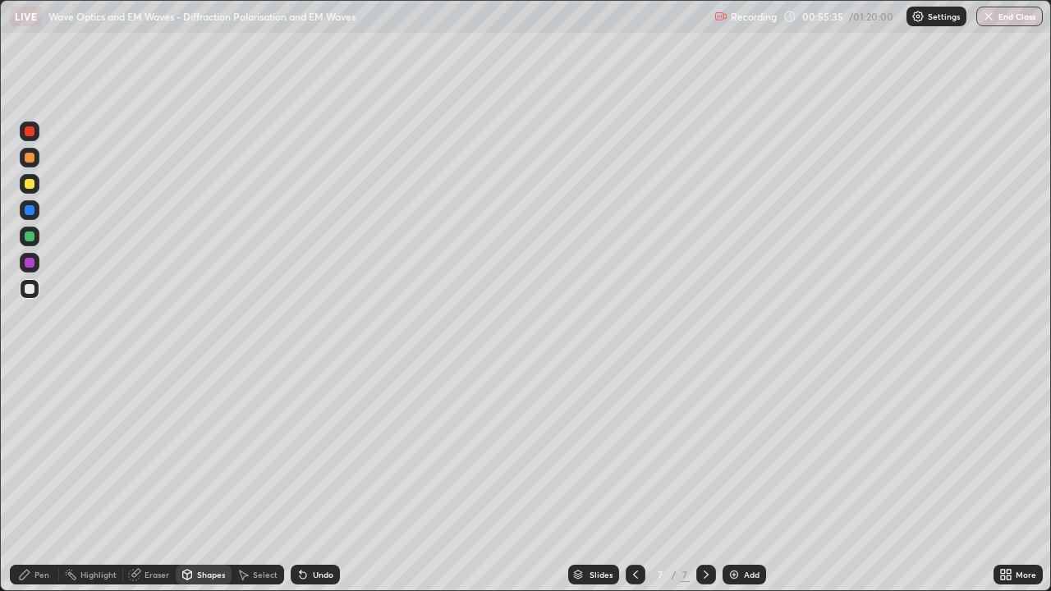
click at [39, 479] on div "Pen" at bounding box center [41, 575] width 15 height 8
click at [27, 237] on div at bounding box center [30, 237] width 10 height 10
click at [29, 290] on div at bounding box center [30, 289] width 10 height 10
click at [300, 479] on icon at bounding box center [303, 575] width 7 height 7
click at [32, 240] on div at bounding box center [30, 237] width 10 height 10
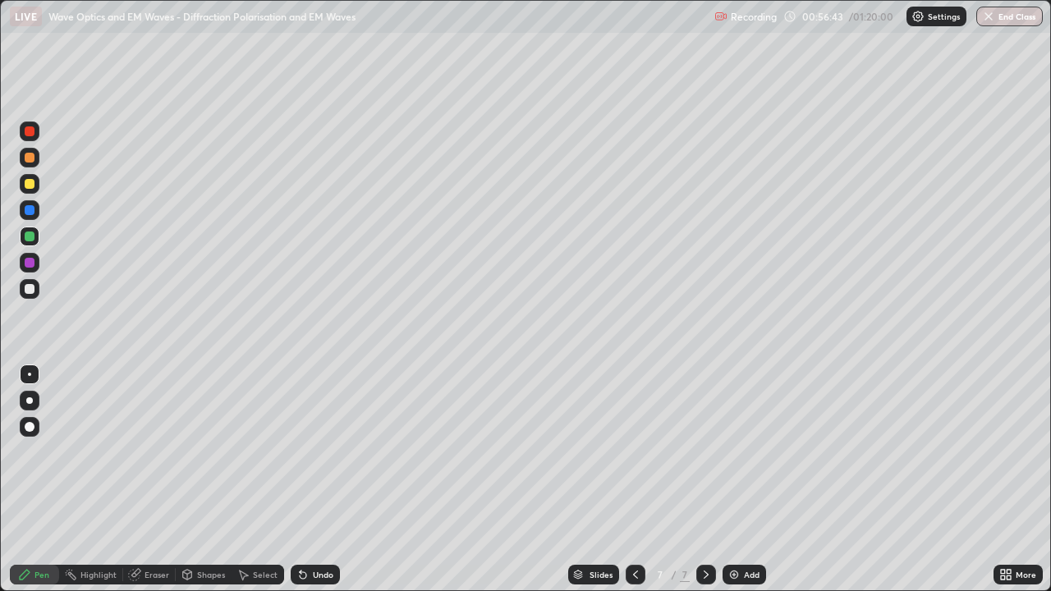
click at [210, 479] on div "Shapes" at bounding box center [211, 575] width 28 height 8
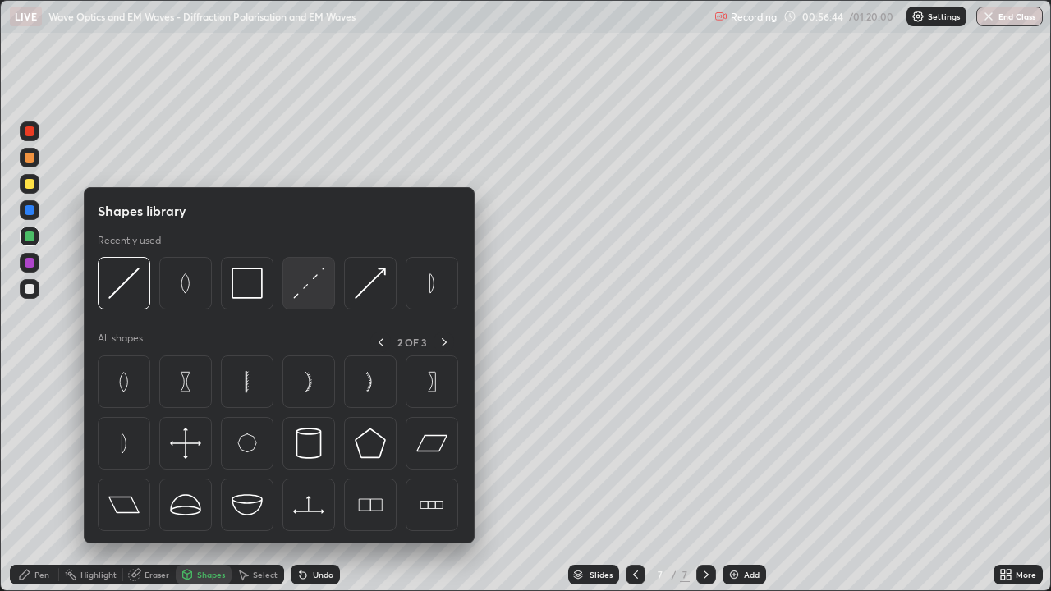
click at [304, 293] on img at bounding box center [308, 283] width 31 height 31
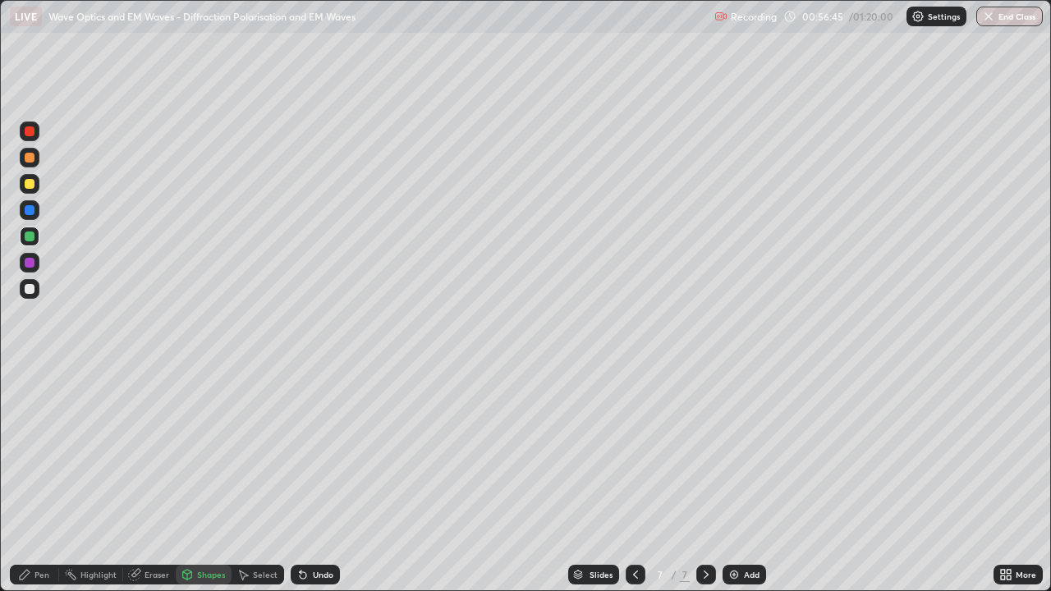
click at [32, 292] on div at bounding box center [30, 289] width 10 height 10
click at [31, 235] on div at bounding box center [30, 237] width 10 height 10
click at [42, 479] on div "Pen" at bounding box center [41, 575] width 15 height 8
click at [310, 479] on div "Undo" at bounding box center [315, 575] width 49 height 20
click at [31, 261] on div at bounding box center [30, 263] width 10 height 10
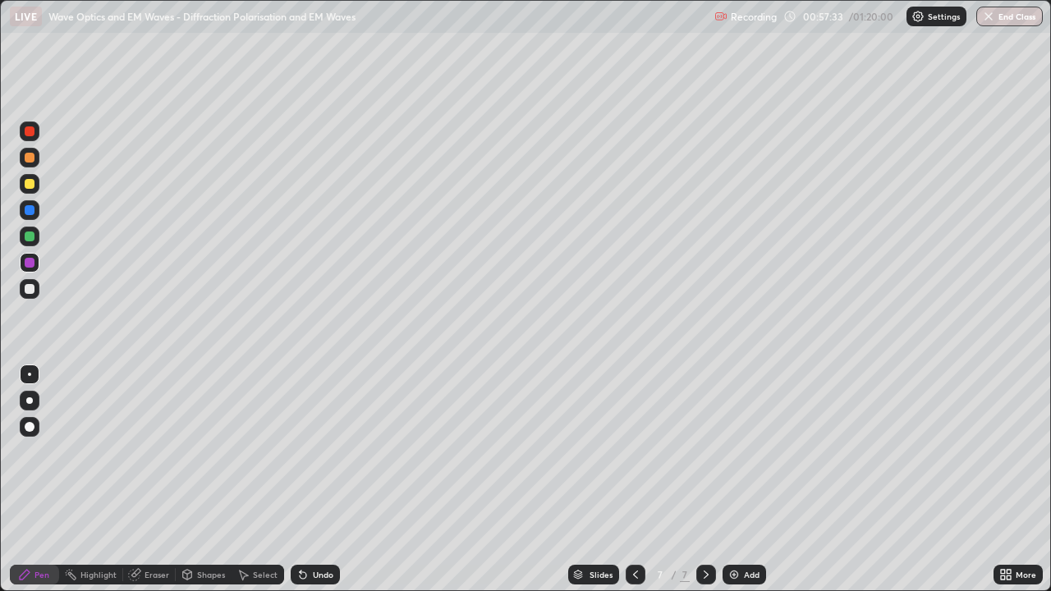
click at [29, 291] on div at bounding box center [30, 289] width 10 height 10
click at [30, 236] on div at bounding box center [30, 237] width 10 height 10
click at [33, 289] on div at bounding box center [30, 289] width 10 height 10
click at [30, 265] on div at bounding box center [30, 263] width 10 height 10
click at [36, 290] on div at bounding box center [30, 289] width 20 height 20
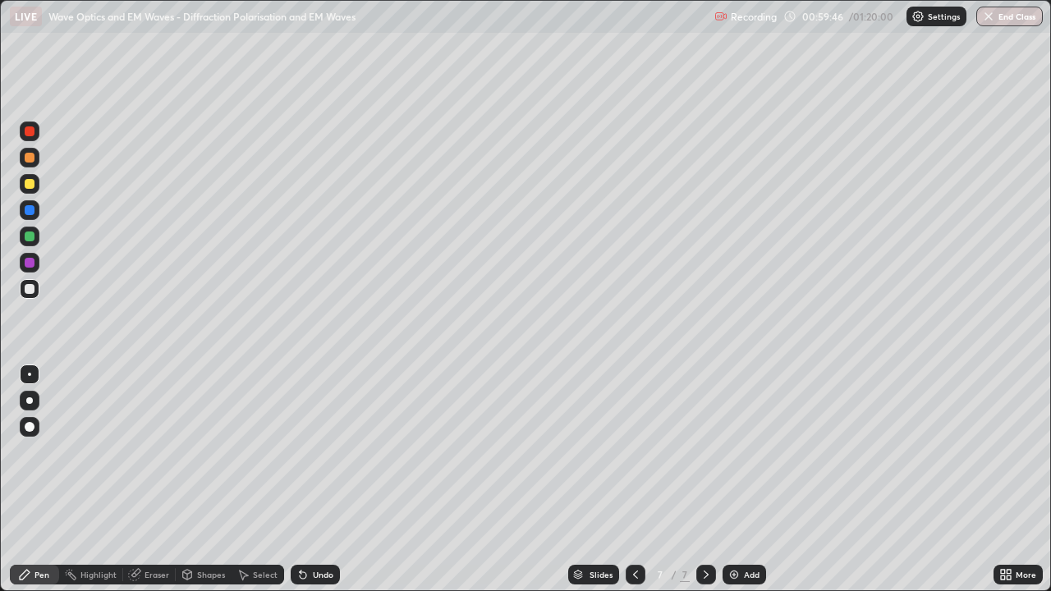
click at [29, 264] on div at bounding box center [30, 263] width 10 height 10
click at [36, 289] on div at bounding box center [30, 289] width 20 height 20
click at [205, 479] on div "Shapes" at bounding box center [211, 575] width 28 height 8
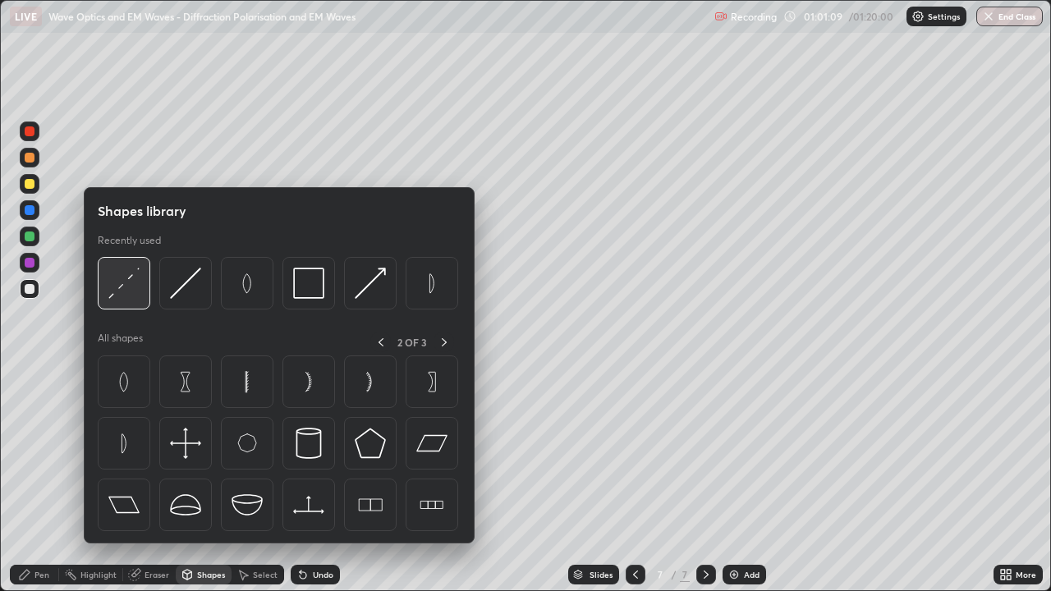
click at [128, 285] on img at bounding box center [123, 283] width 31 height 31
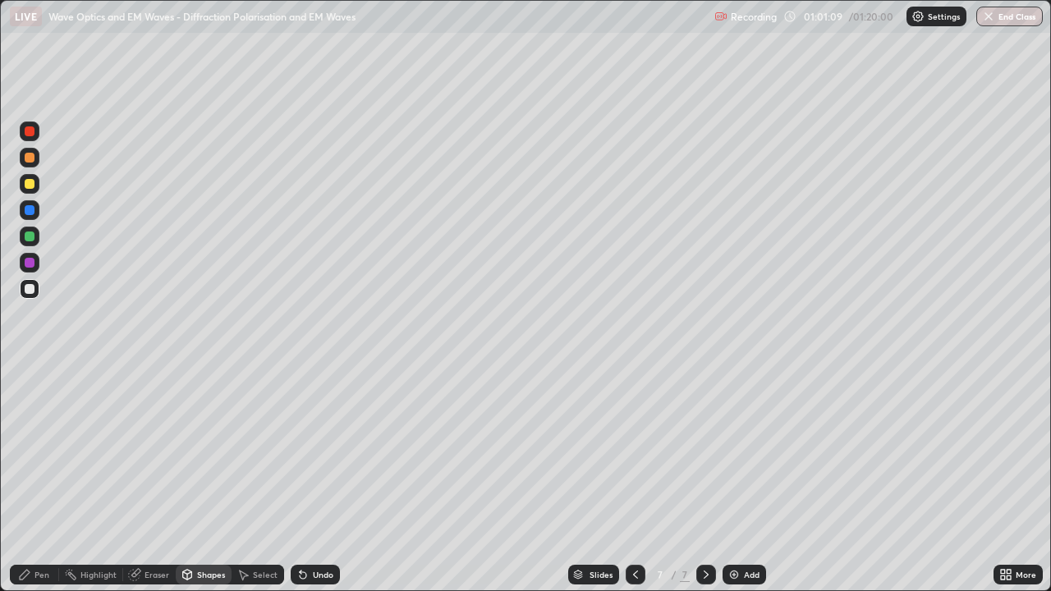
click at [32, 157] on div at bounding box center [30, 158] width 10 height 10
click at [44, 479] on div "Pen" at bounding box center [41, 575] width 15 height 8
click at [32, 186] on div at bounding box center [30, 184] width 10 height 10
click at [35, 290] on div at bounding box center [30, 289] width 20 height 20
click at [35, 235] on div at bounding box center [30, 237] width 20 height 20
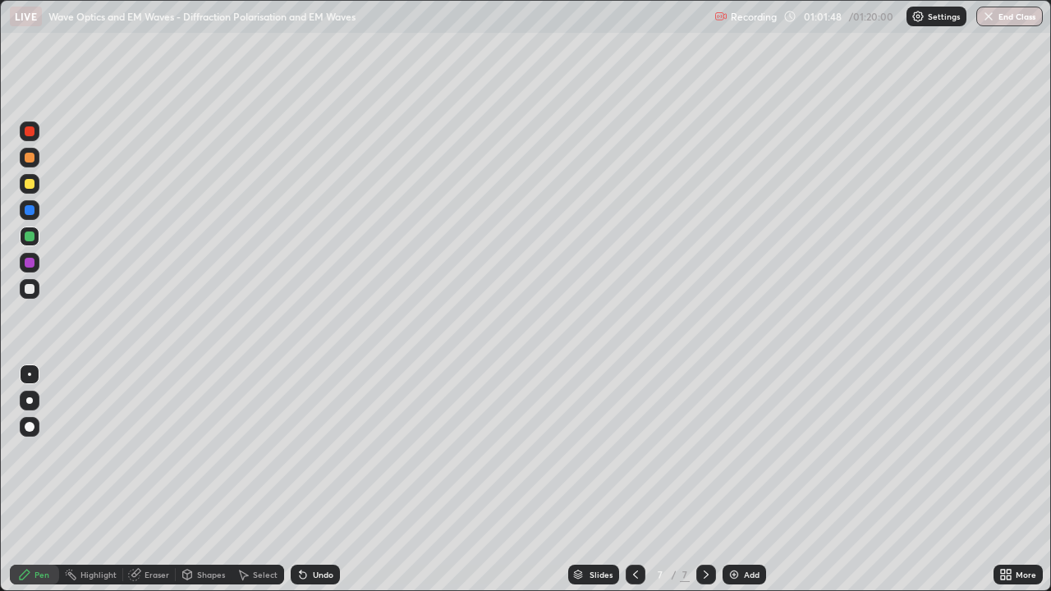
click at [33, 292] on div at bounding box center [30, 289] width 10 height 10
click at [216, 479] on div "Shapes" at bounding box center [211, 575] width 28 height 8
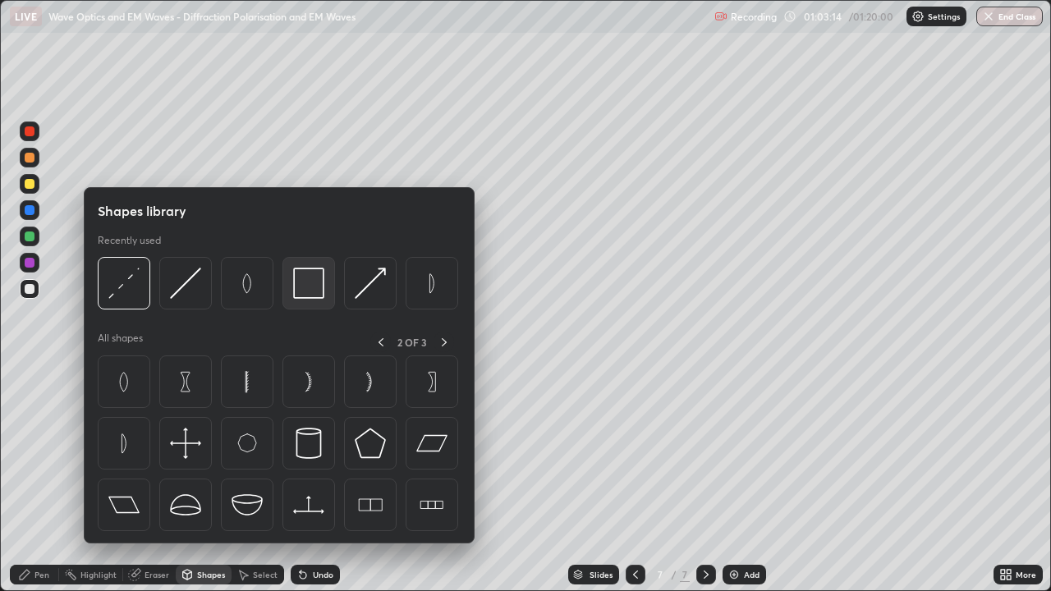
click at [323, 290] on img at bounding box center [308, 283] width 31 height 31
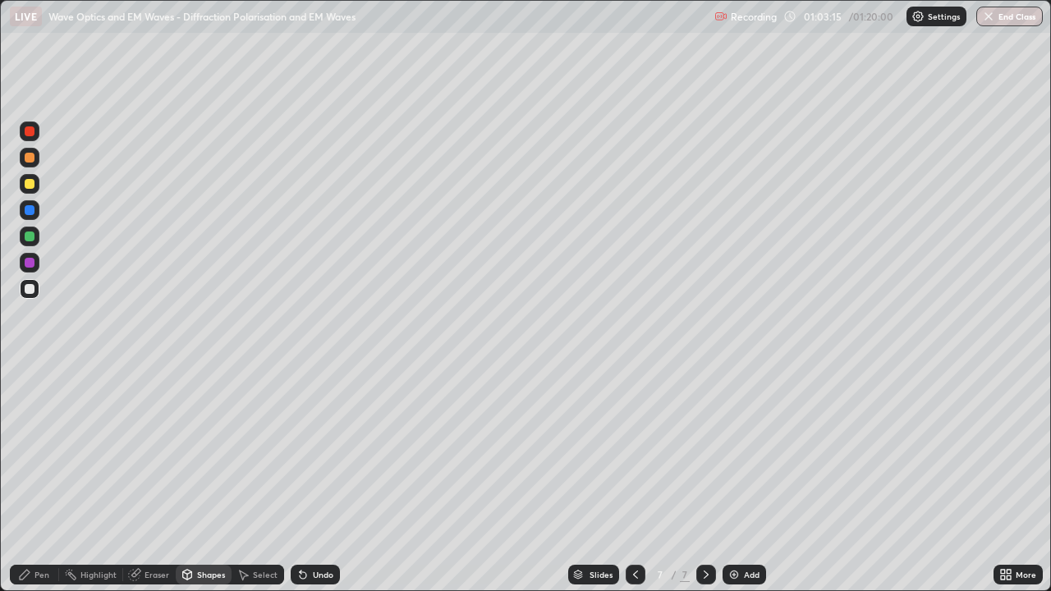
click at [31, 210] on div at bounding box center [30, 210] width 10 height 10
click at [634, 479] on icon at bounding box center [635, 574] width 13 height 13
click at [704, 479] on icon at bounding box center [706, 575] width 5 height 8
click at [1017, 16] on button "End Class" at bounding box center [1009, 17] width 66 height 20
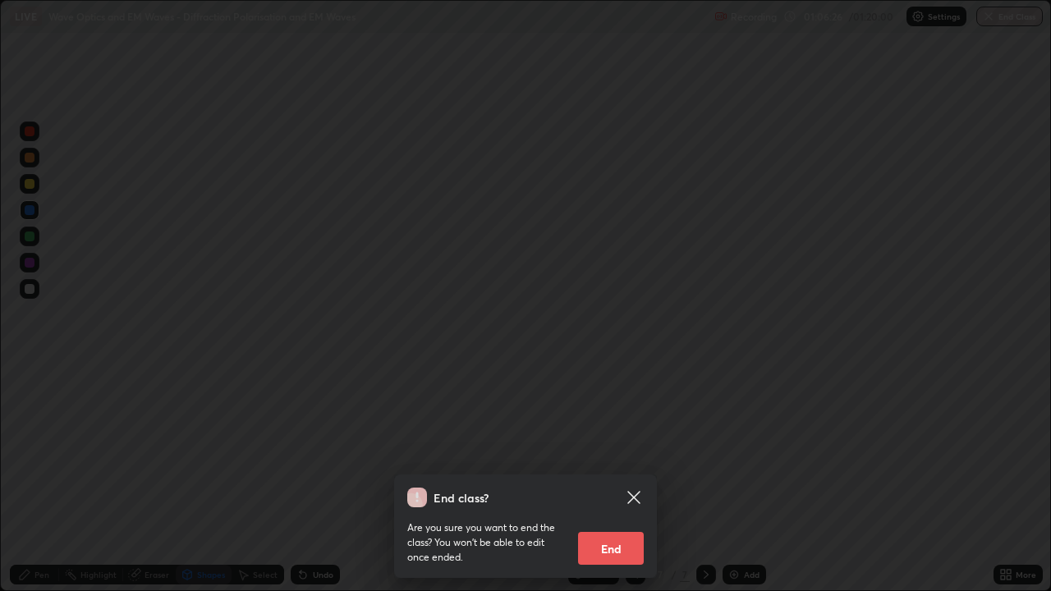
click at [617, 479] on button "End" at bounding box center [611, 548] width 66 height 33
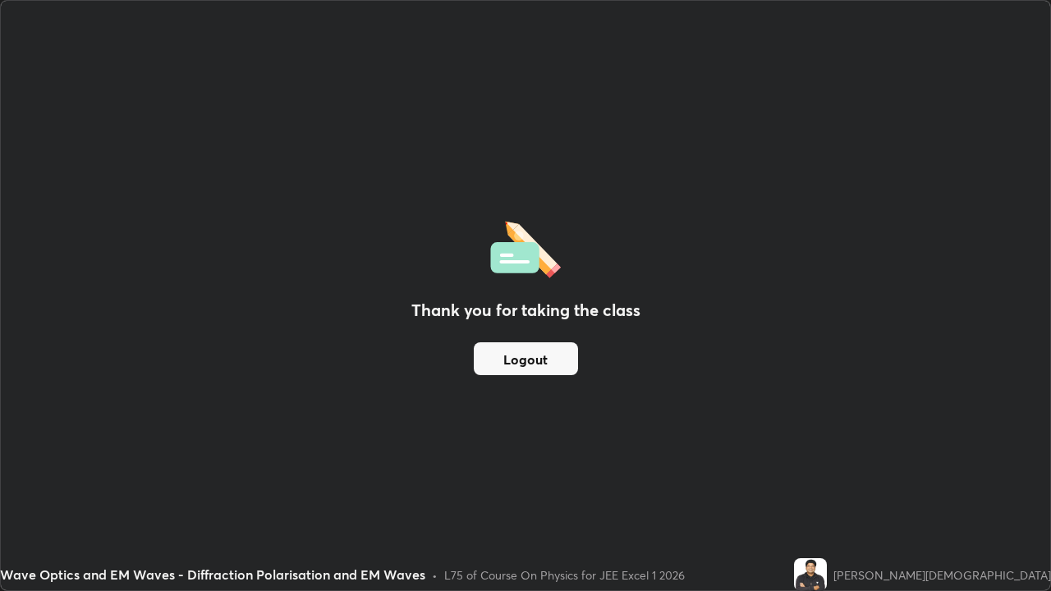
click at [546, 364] on button "Logout" at bounding box center [526, 358] width 104 height 33
